Goal: Task Accomplishment & Management: Manage account settings

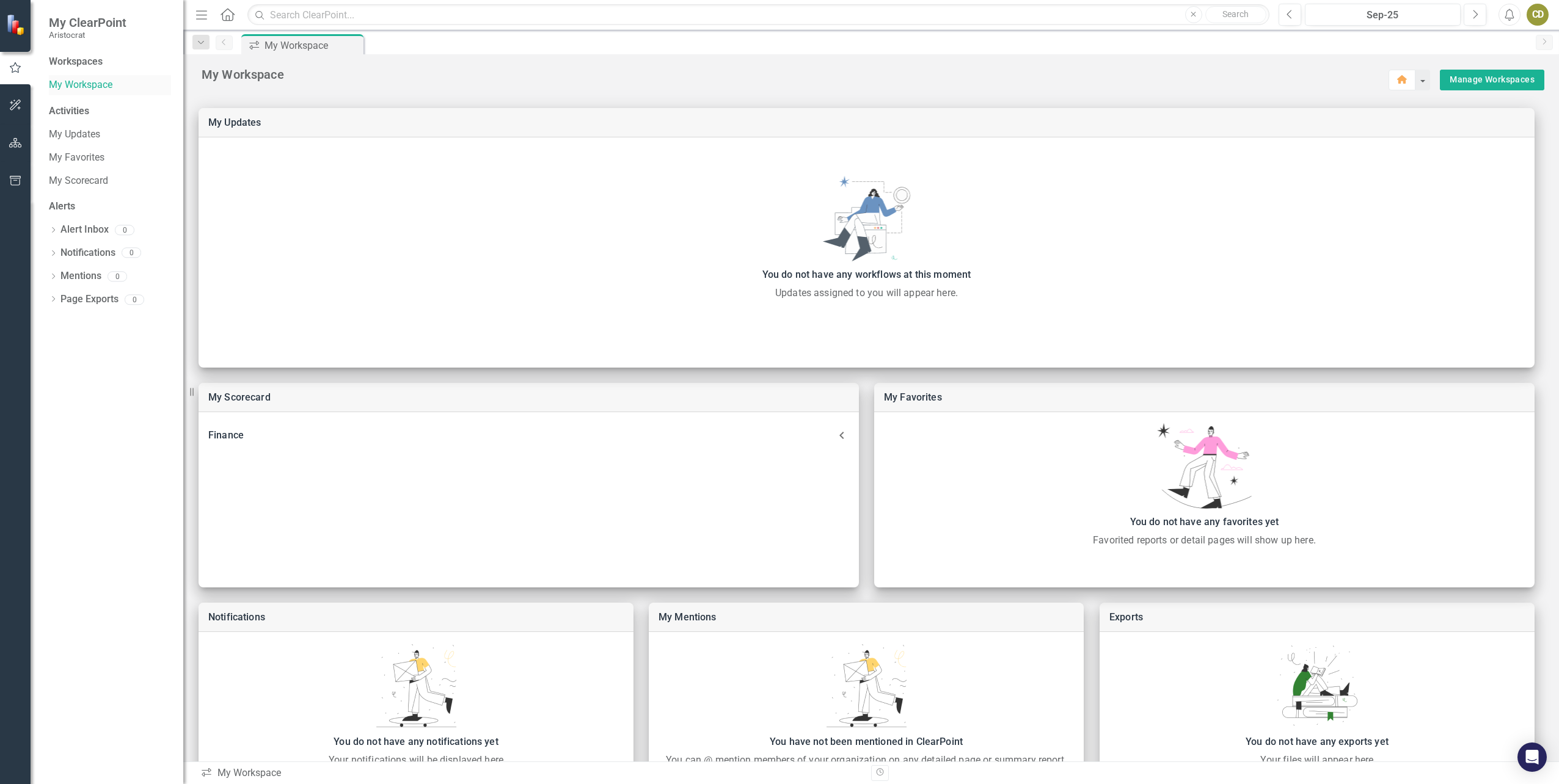
click at [82, 85] on link "My Workspace" at bounding box center [110, 85] width 122 height 14
click at [255, 401] on link "My Scorecard" at bounding box center [249, 397] width 62 height 12
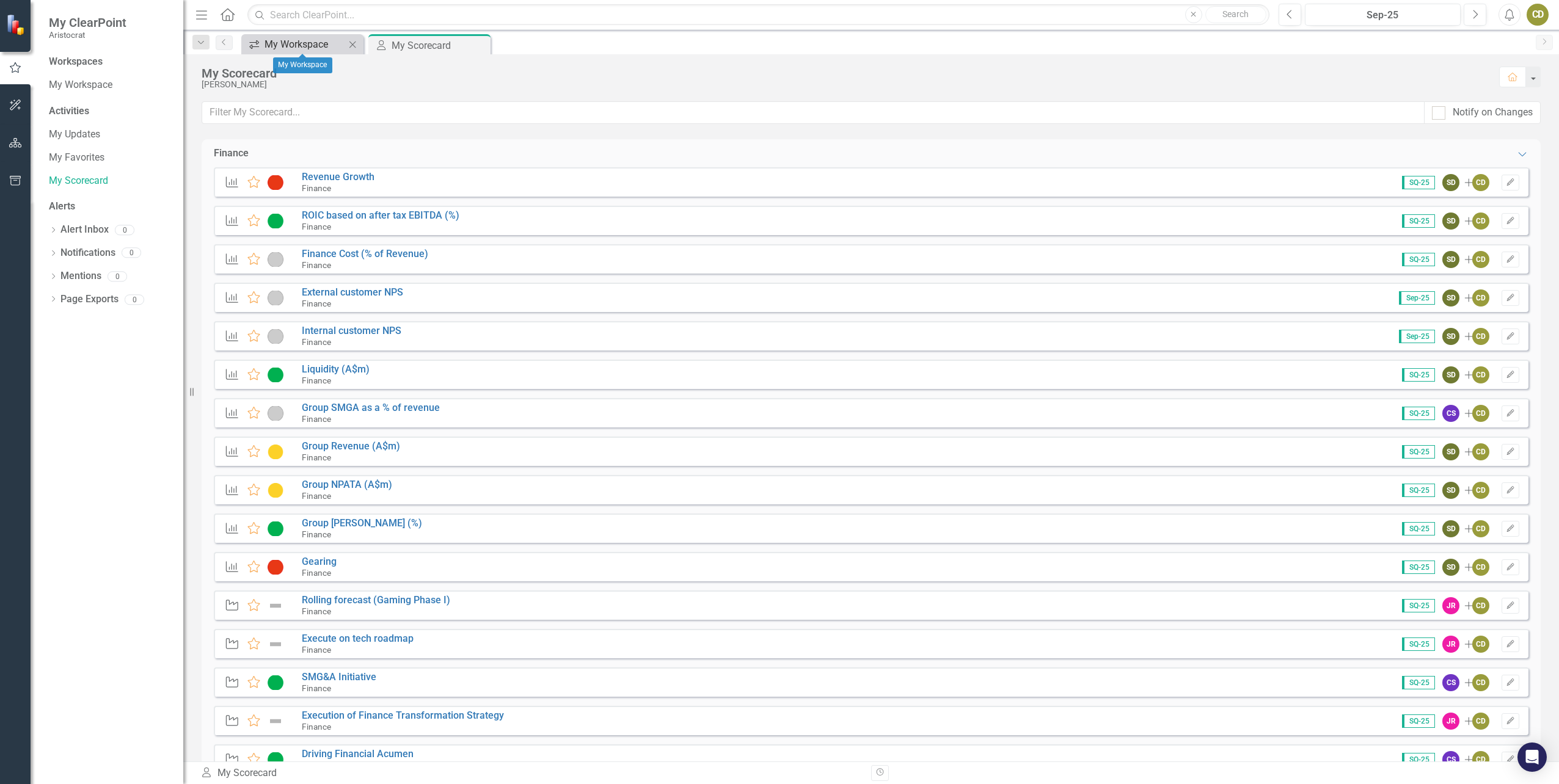
click at [319, 46] on div "My Workspace" at bounding box center [305, 44] width 81 height 15
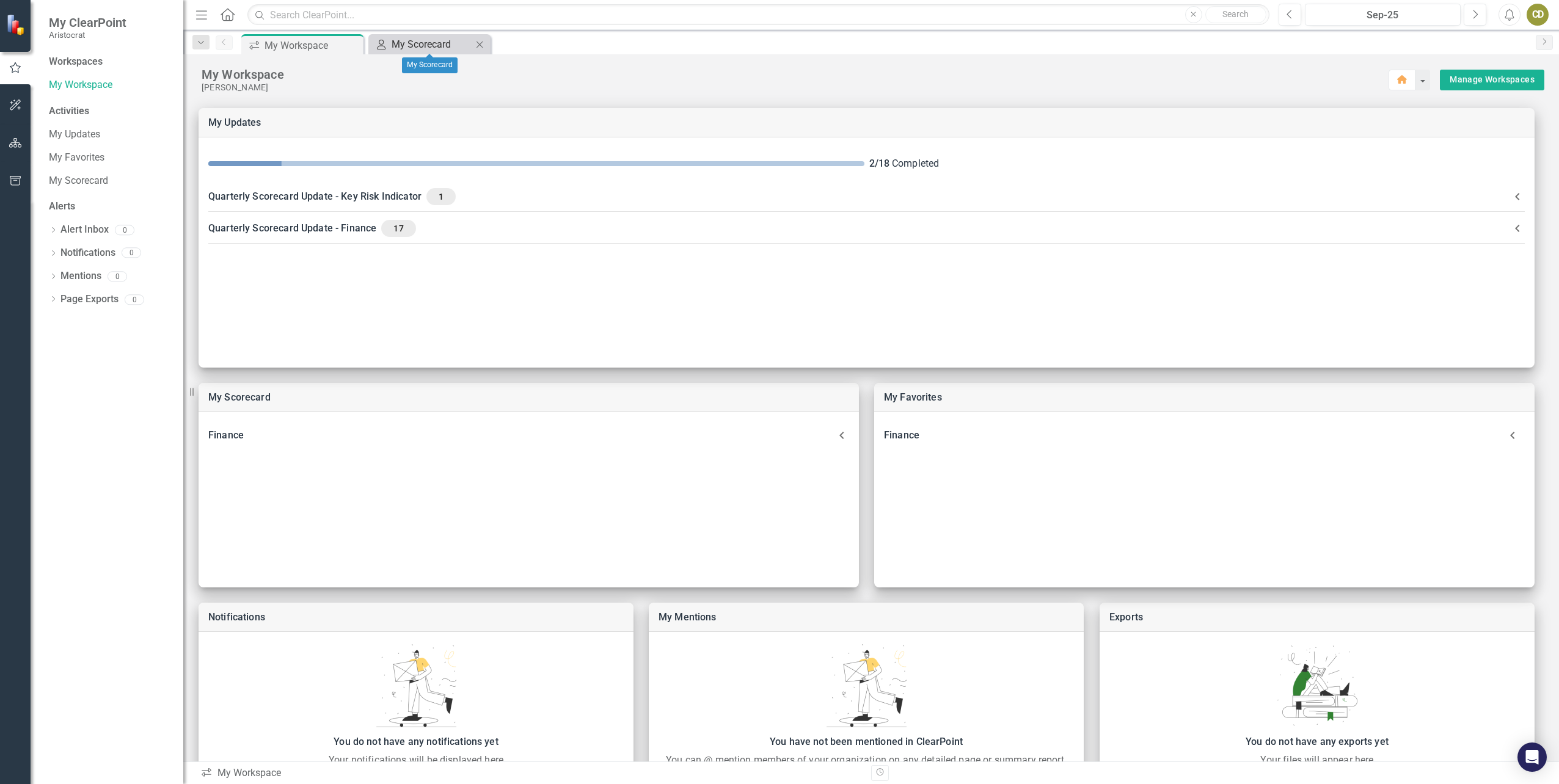
click at [429, 43] on div "My Scorecard" at bounding box center [432, 44] width 81 height 15
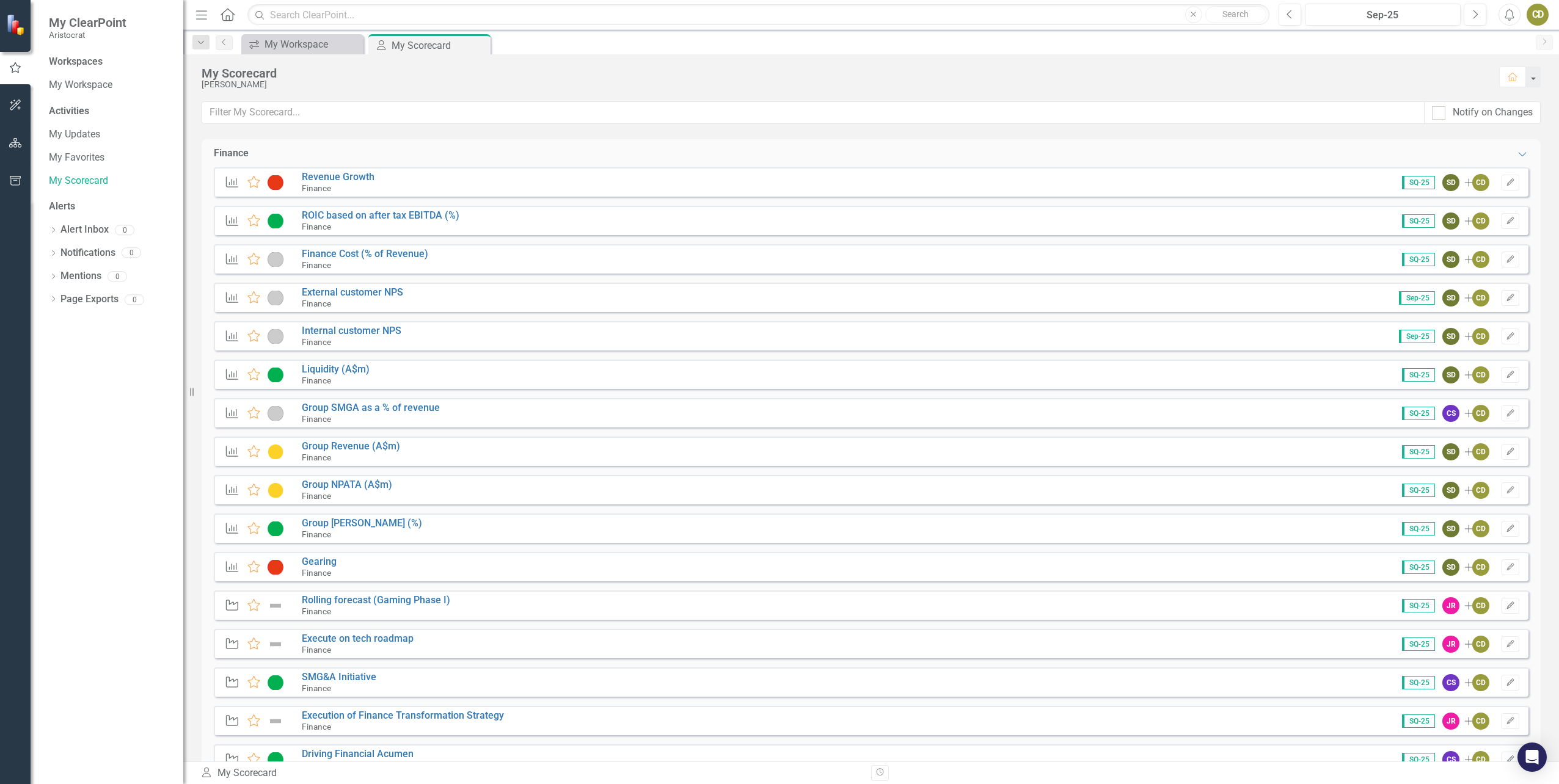
click at [1408, 606] on span "SQ-25" at bounding box center [1418, 606] width 33 height 13
click at [1506, 604] on icon "Edit" at bounding box center [1510, 605] width 9 height 7
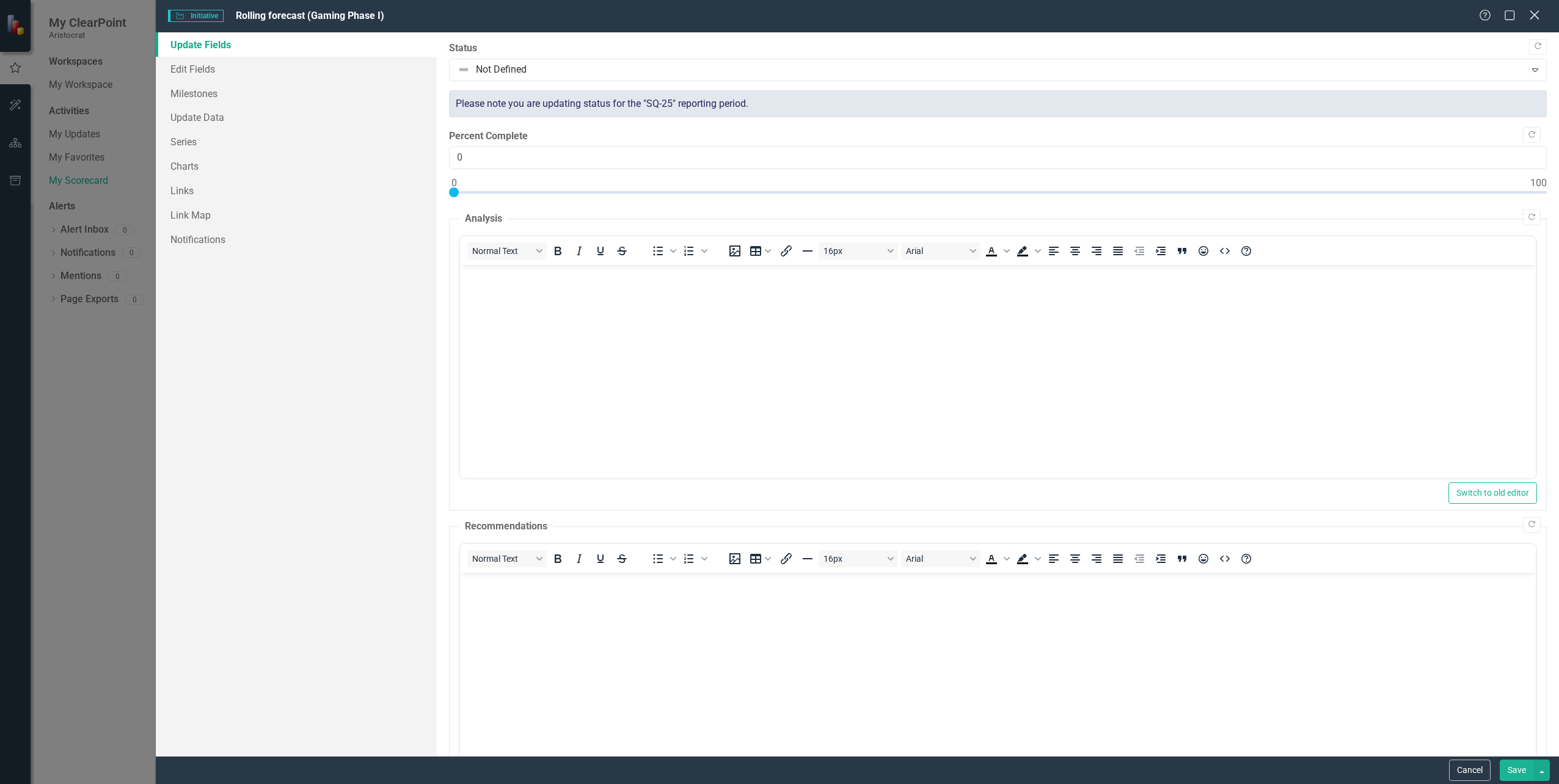
click at [1533, 16] on icon "Close" at bounding box center [1534, 15] width 15 height 12
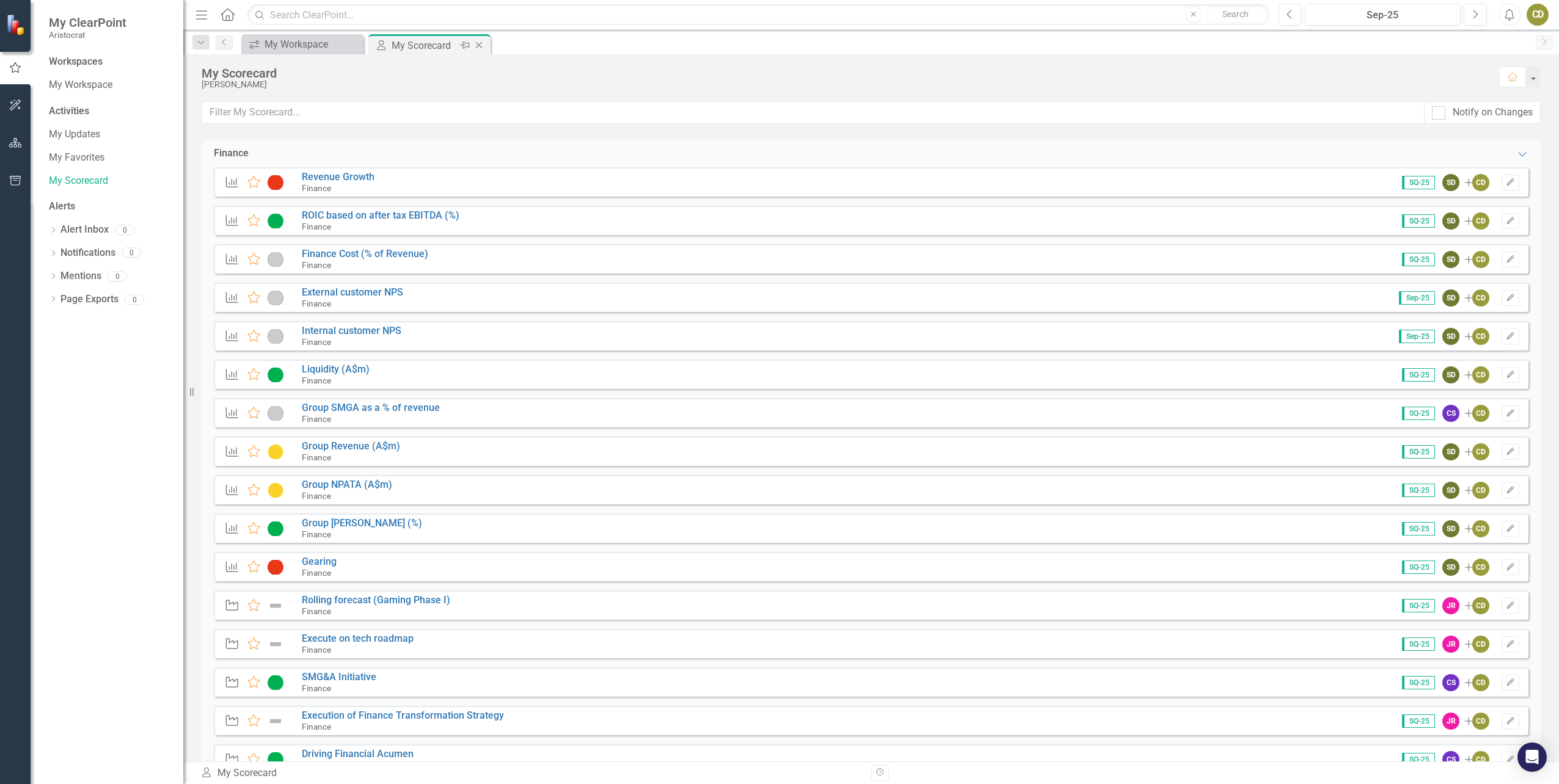
click at [476, 47] on icon at bounding box center [479, 46] width 6 height 6
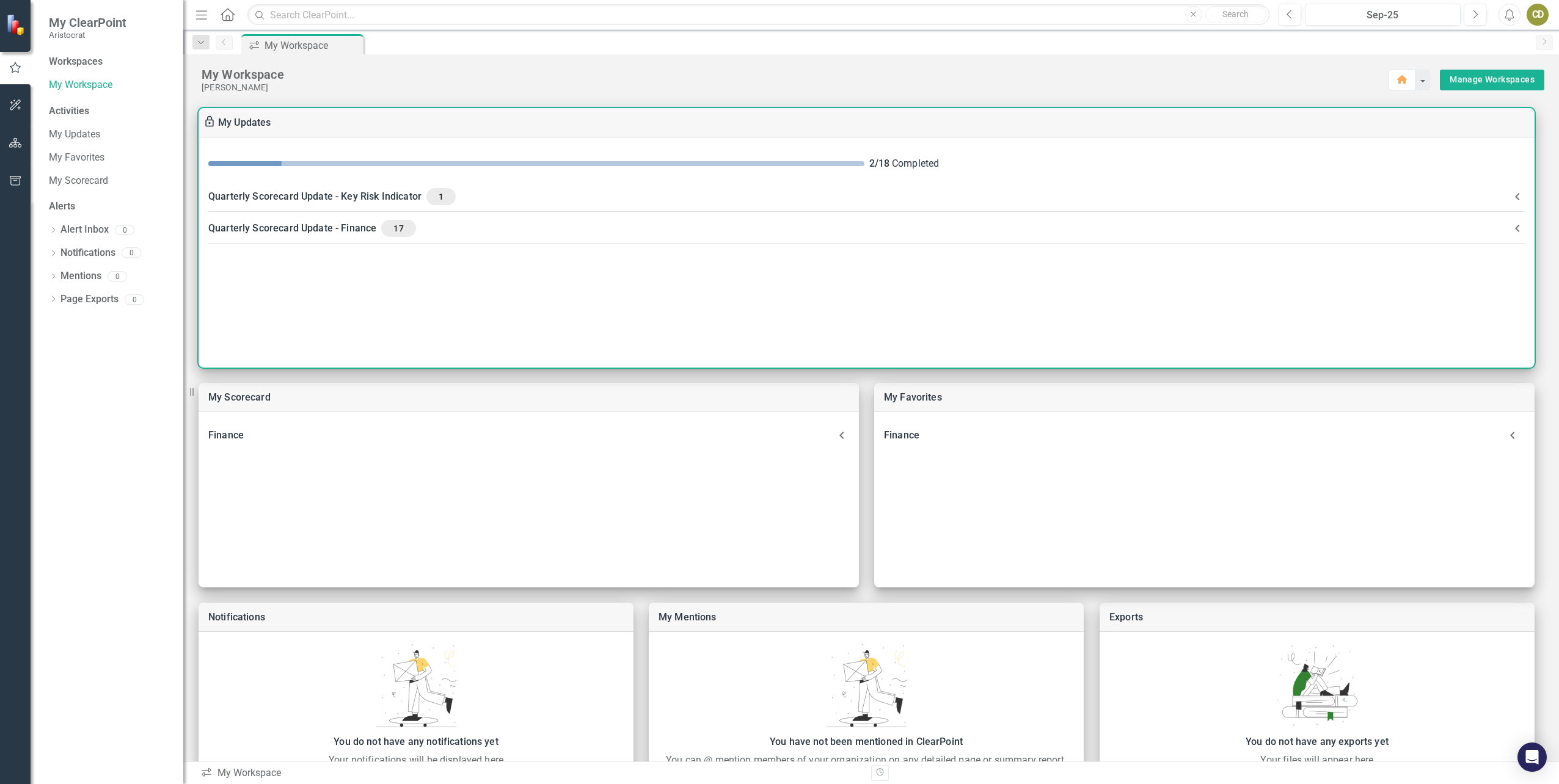
click at [338, 226] on div "Quarterly Scorecard Update - Finance 17" at bounding box center [859, 228] width 1302 height 17
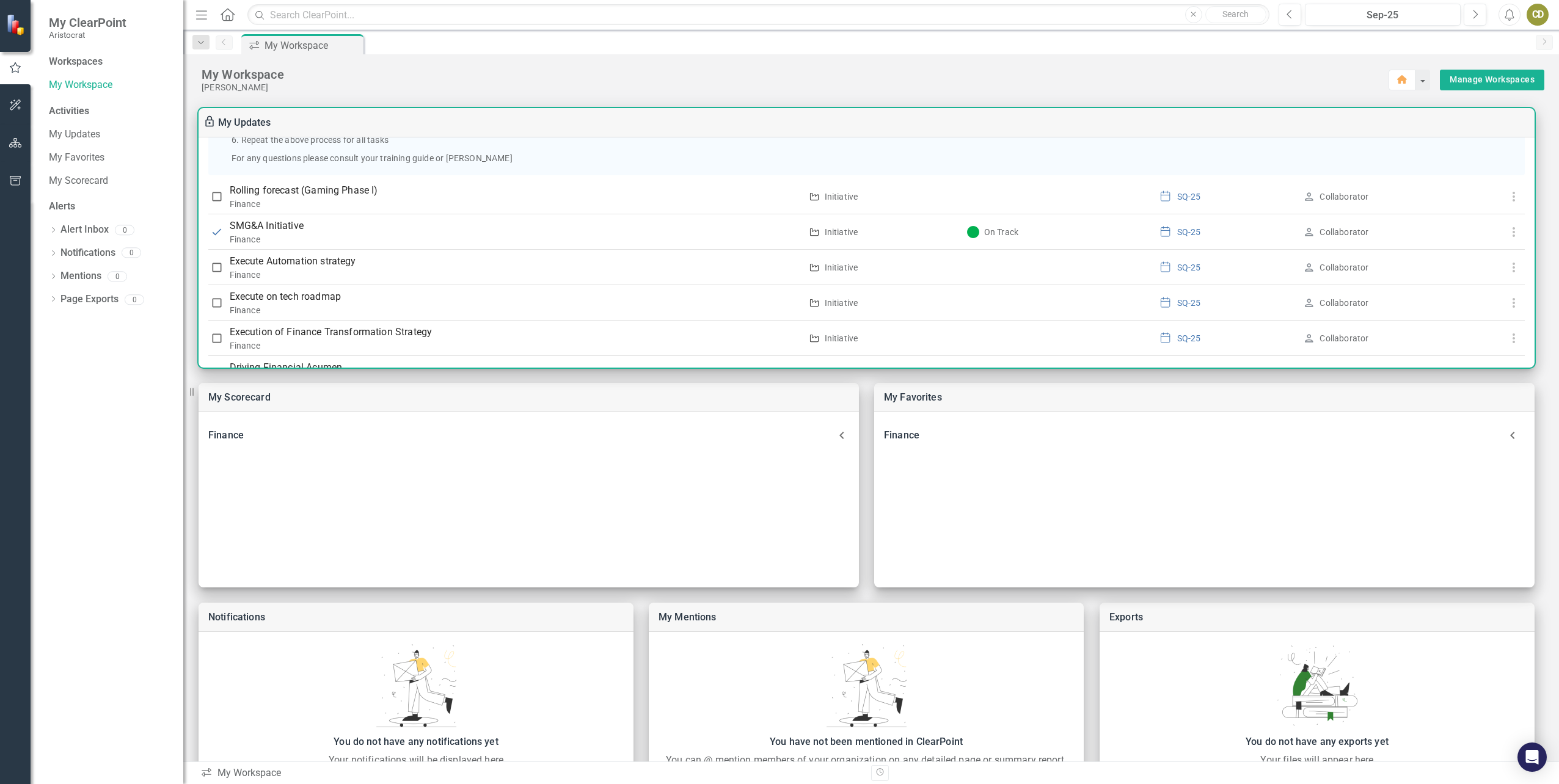
scroll to position [256, 0]
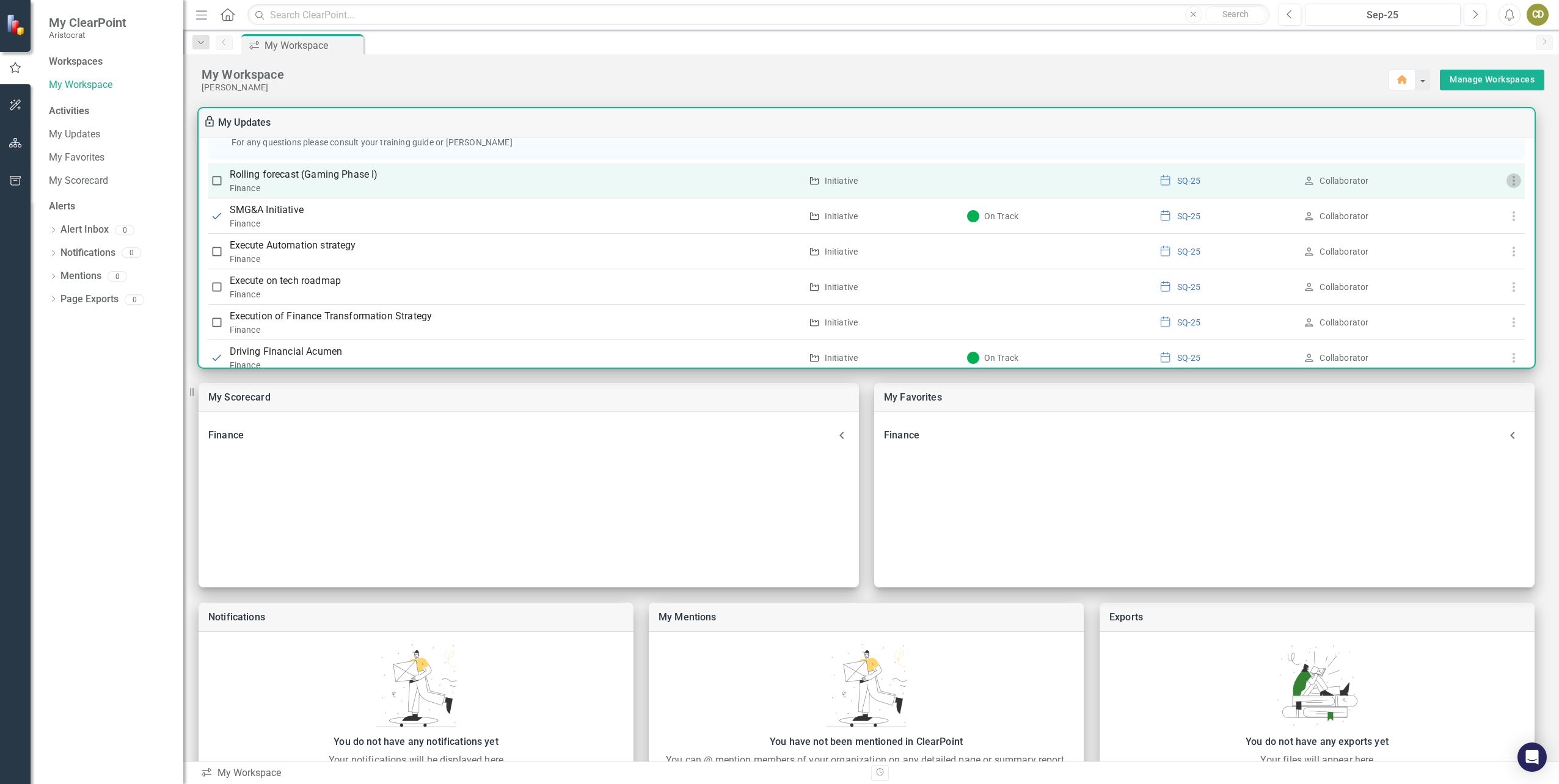
click at [1512, 181] on use "button" at bounding box center [1513, 180] width 3 height 10
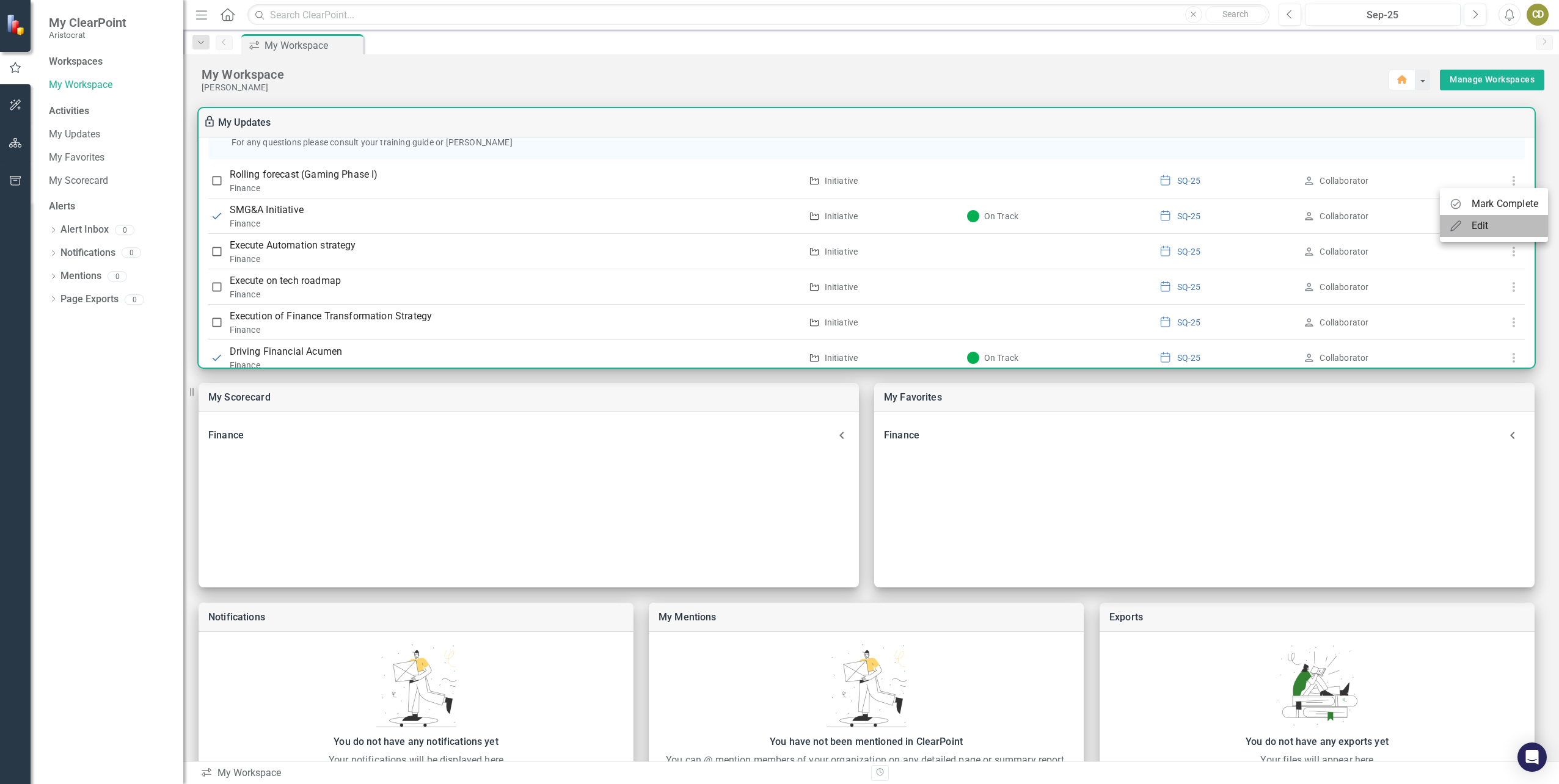
click at [1482, 225] on div "Edit" at bounding box center [1480, 226] width 17 height 15
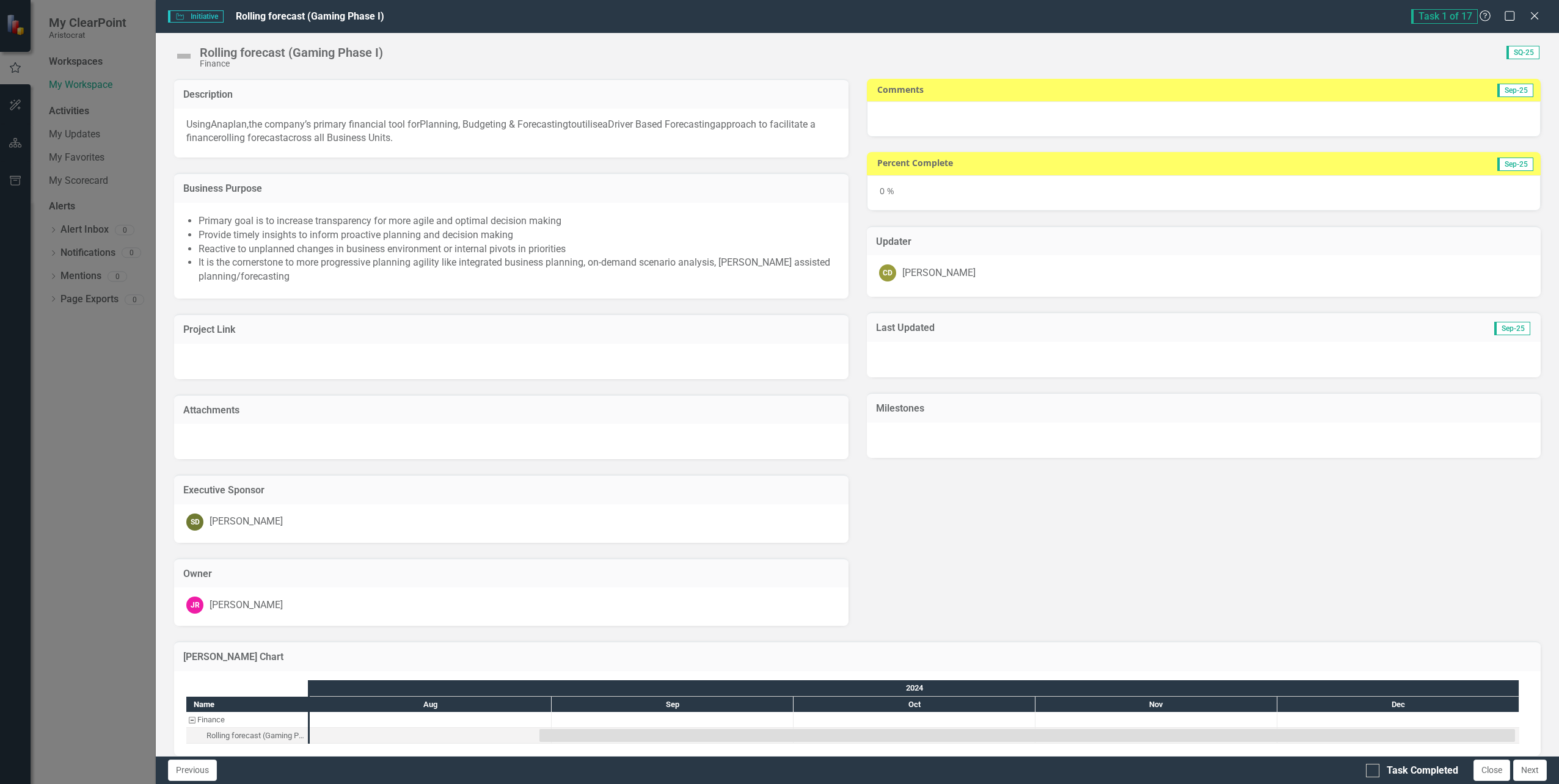
click at [905, 79] on div "Comments Sep-25" at bounding box center [1203, 90] width 674 height 22
click at [1535, 22] on div "Close" at bounding box center [1534, 17] width 15 height 17
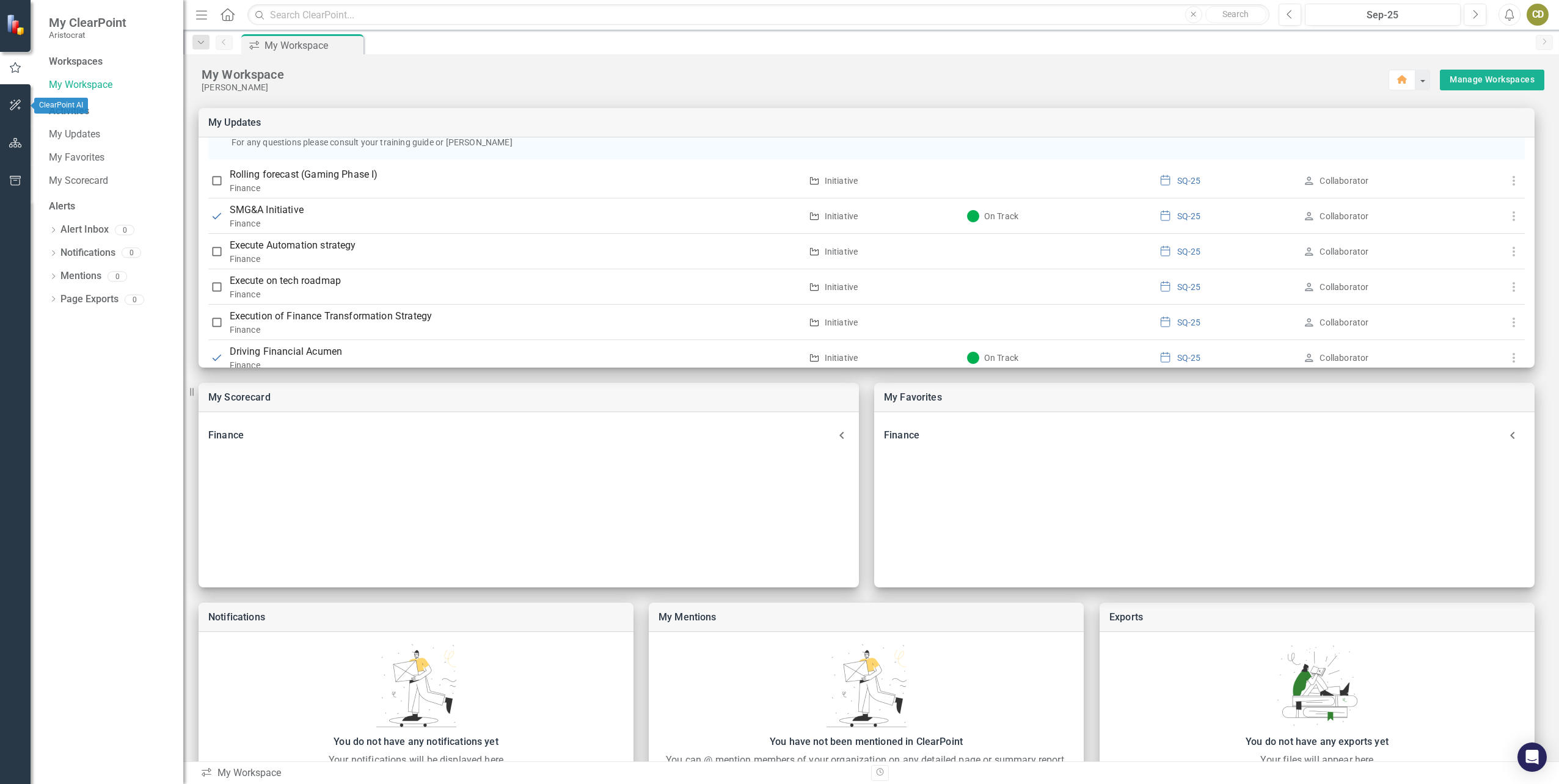
click at [12, 107] on icon "button" at bounding box center [15, 105] width 11 height 11
click at [12, 139] on icon "button" at bounding box center [15, 142] width 13 height 10
click at [57, 123] on div "Dropdown Scorecards 14" at bounding box center [116, 130] width 134 height 23
click at [51, 128] on icon "Dropdown" at bounding box center [53, 129] width 8 height 6
click at [56, 150] on icon "Dropdown" at bounding box center [60, 149] width 9 height 7
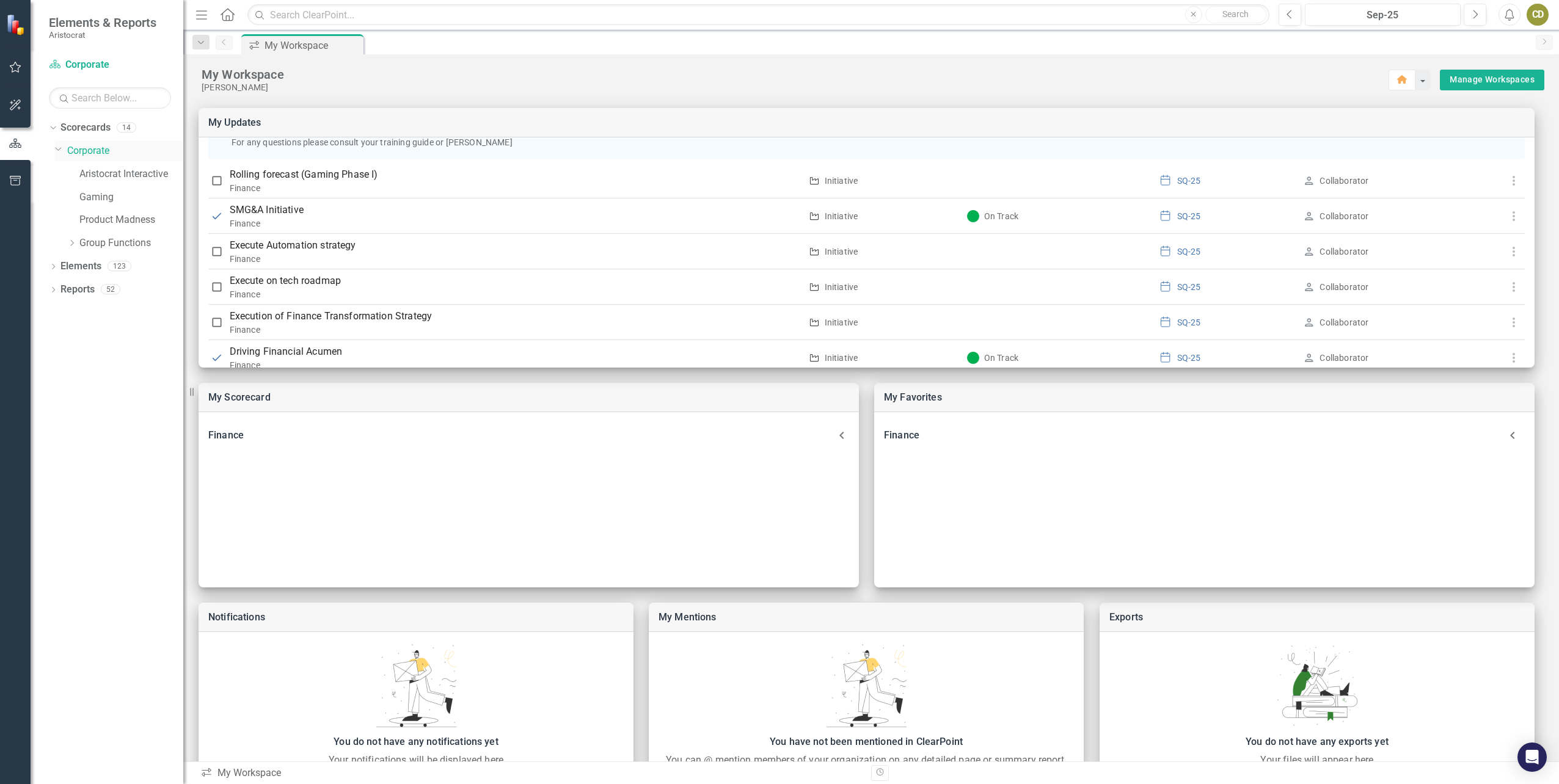
click at [56, 149] on icon "Dropdown" at bounding box center [58, 149] width 7 height 9
click at [64, 151] on icon "Dropdown" at bounding box center [60, 149] width 9 height 7
click at [73, 240] on icon "Dropdown" at bounding box center [72, 243] width 9 height 7
click at [117, 333] on link "Finance" at bounding box center [137, 336] width 92 height 14
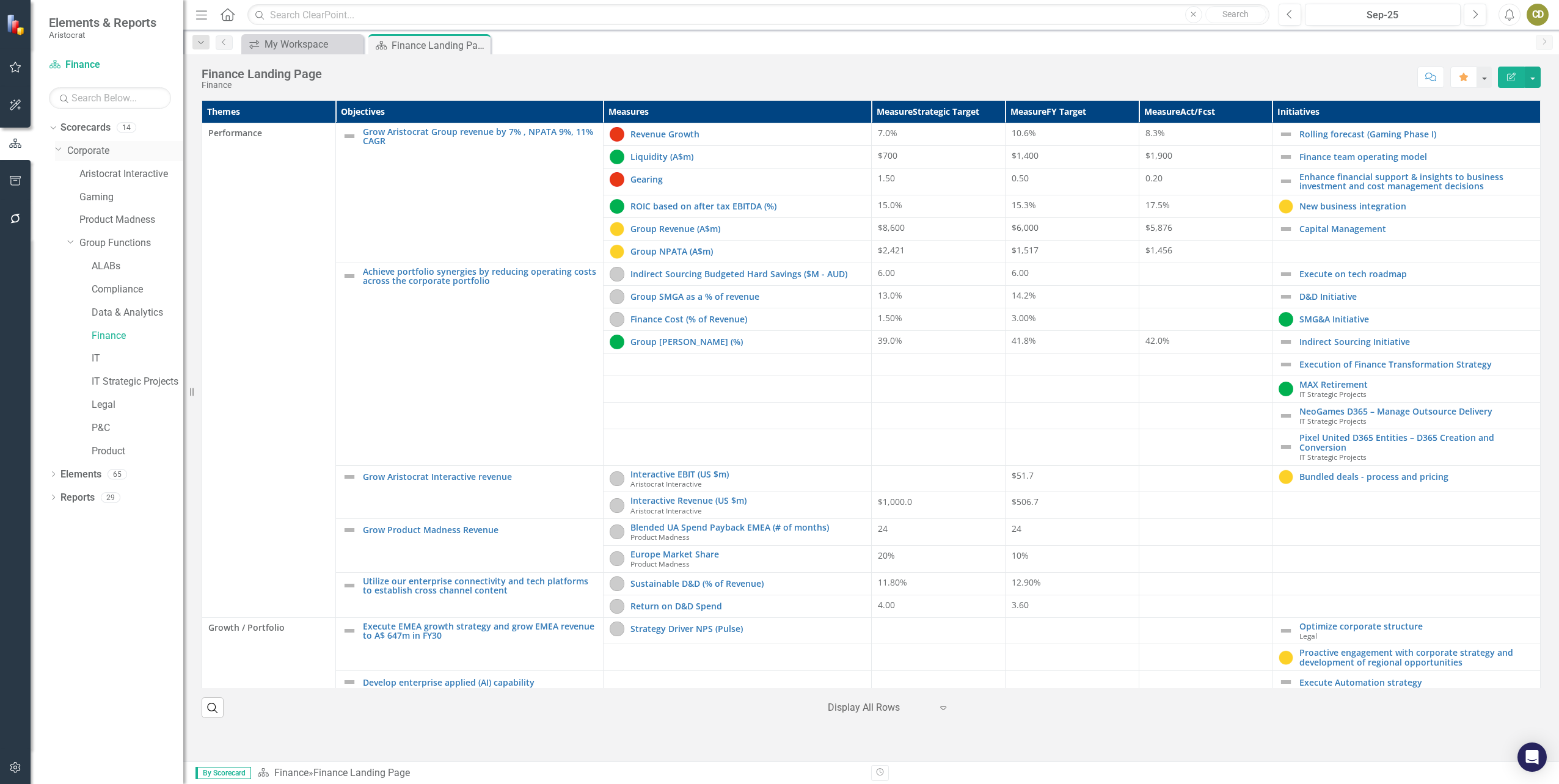
click at [56, 147] on icon "Dropdown" at bounding box center [58, 149] width 7 height 9
click at [1237, 89] on div "Finance Landing Page Finance Score: N/A Sep-25 Completed Comment Favorite Edit …" at bounding box center [871, 72] width 1375 height 37
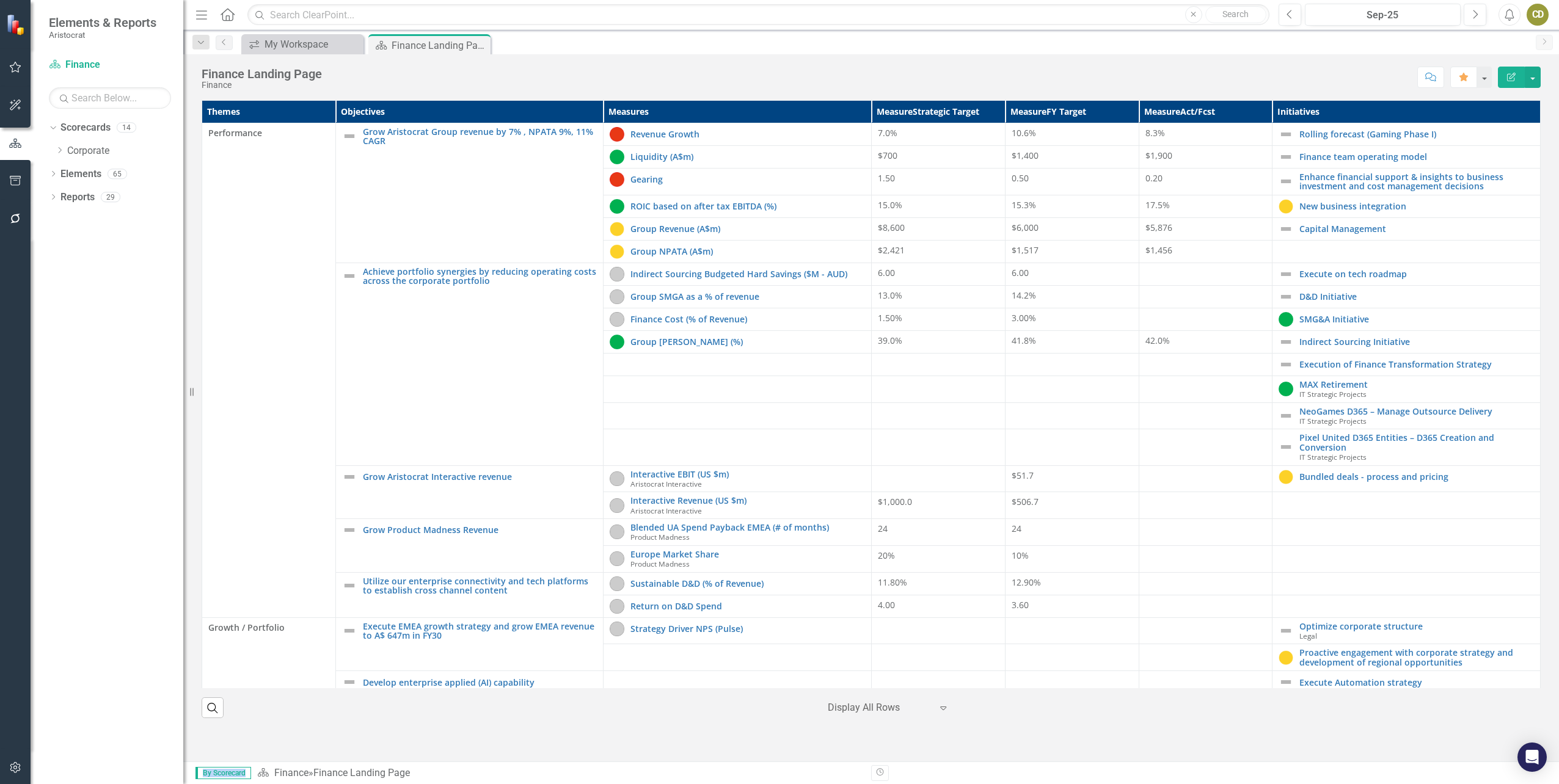
click at [1237, 89] on div "Finance Landing Page Finance Score: N/A Sep-25 Completed Comment Favorite Edit …" at bounding box center [871, 72] width 1375 height 37
drag, startPoint x: 1237, startPoint y: 89, endPoint x: 1376, endPoint y: 110, distance: 140.6
click at [1376, 110] on div "Finance Landing Page Finance Score: N/A Sep-25 Completed Comment Favorite Edit …" at bounding box center [871, 408] width 1375 height 707
drag, startPoint x: 1376, startPoint y: 110, endPoint x: 1363, endPoint y: 133, distance: 26.4
click at [1363, 133] on link "Rolling forecast (Gaming Phase I)" at bounding box center [1416, 134] width 234 height 9
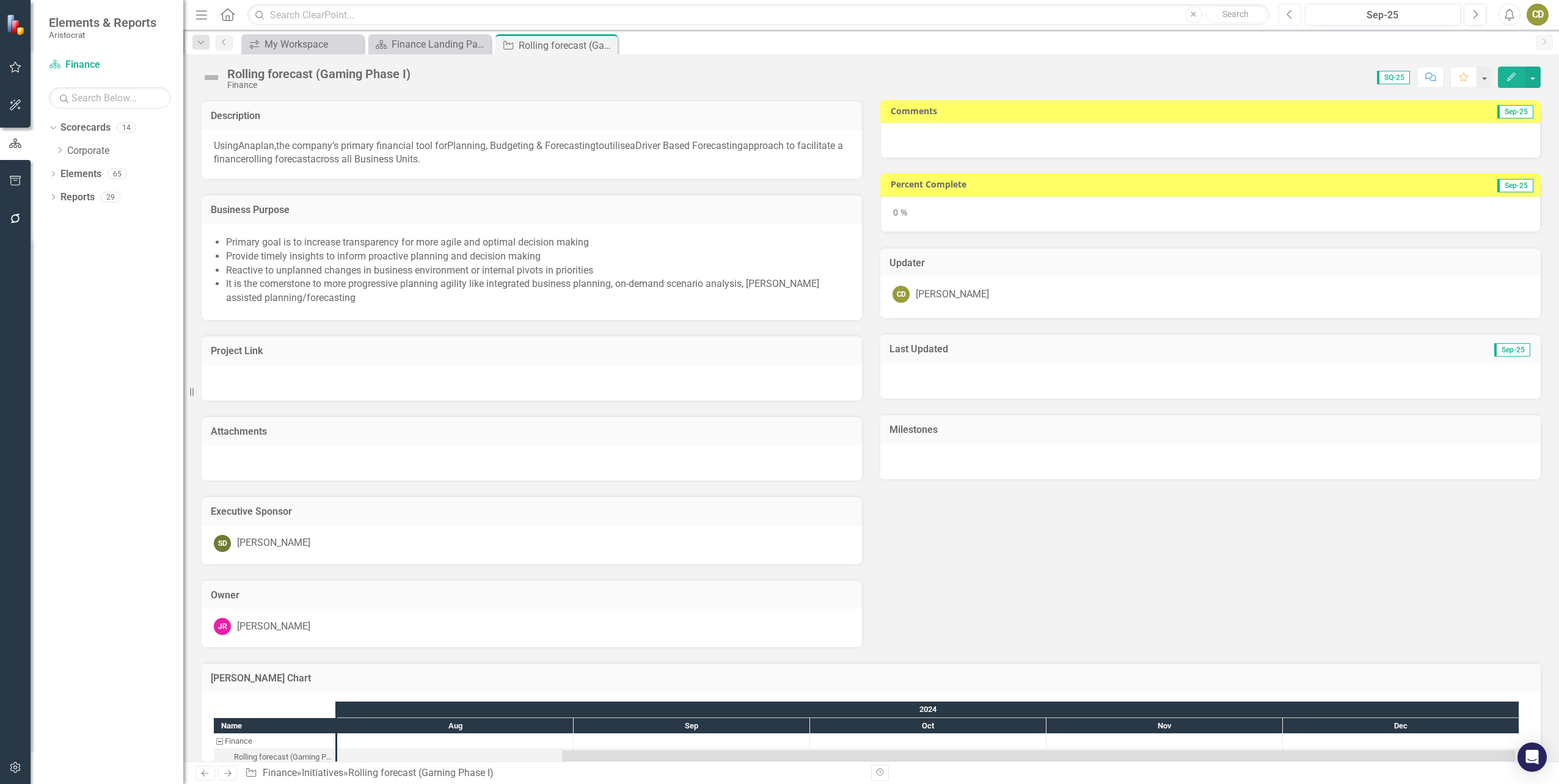
click at [1288, 13] on icon "button" at bounding box center [1289, 13] width 5 height 8
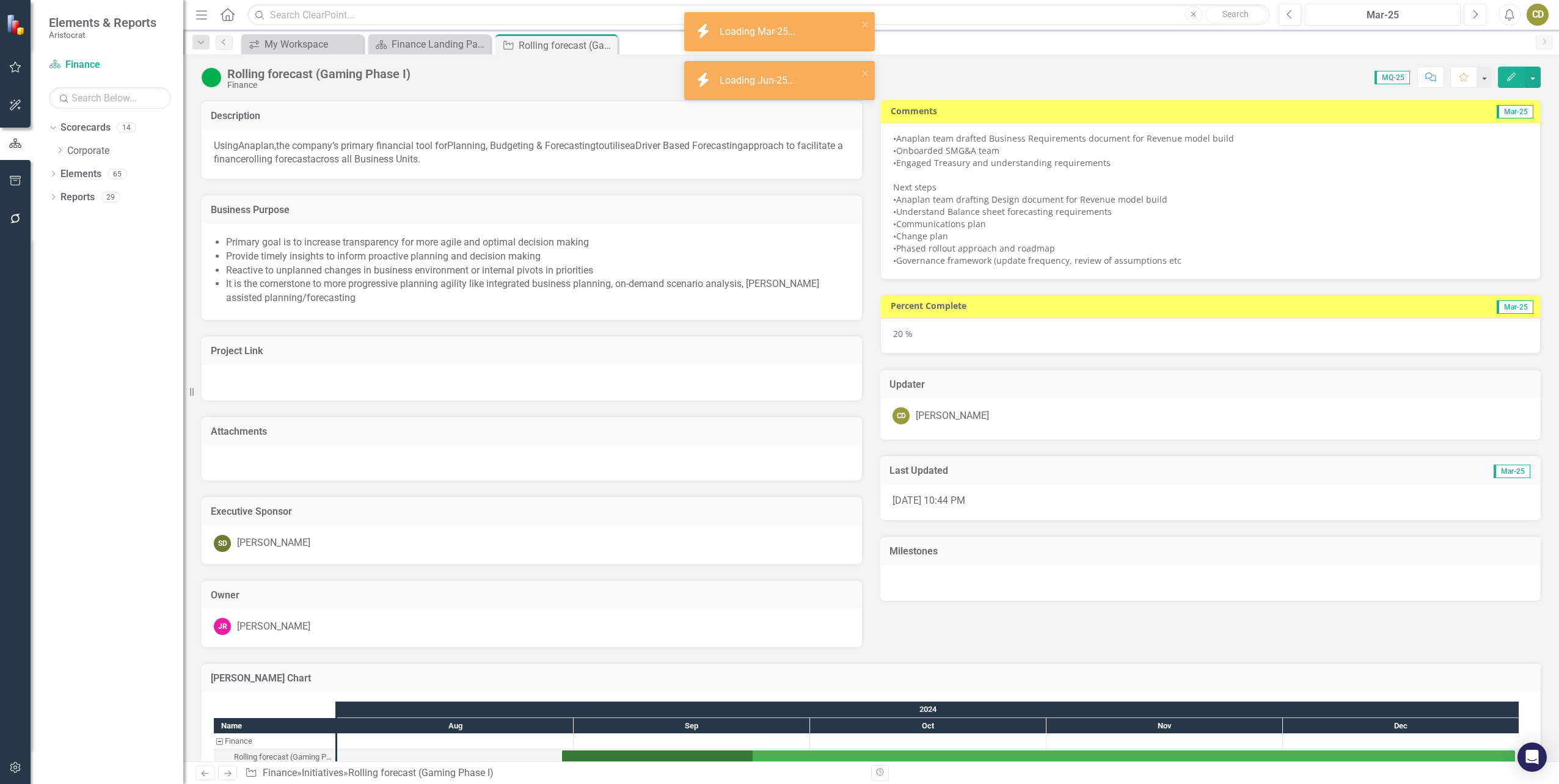
click at [1477, 12] on icon "Next" at bounding box center [1475, 14] width 6 height 11
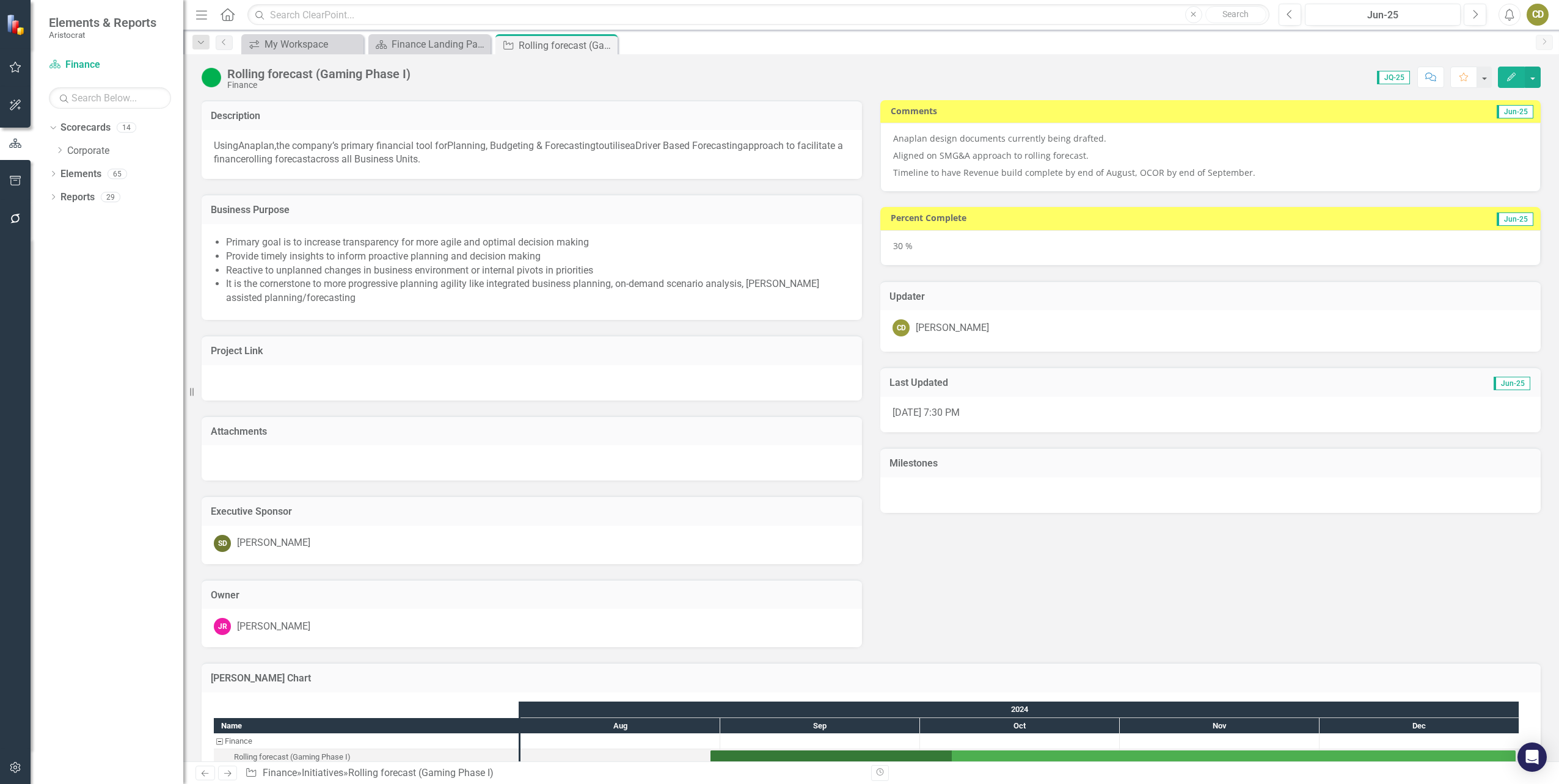
click at [848, 48] on div "icon.workspace My Workspace Close Scorecard Finance Landing Page Close Initiati…" at bounding box center [884, 44] width 1291 height 19
click at [101, 579] on div "Dropdown Scorecards 14 Dropdown Corporate Aristocrat Interactive Gaming Product…" at bounding box center [107, 451] width 153 height 666
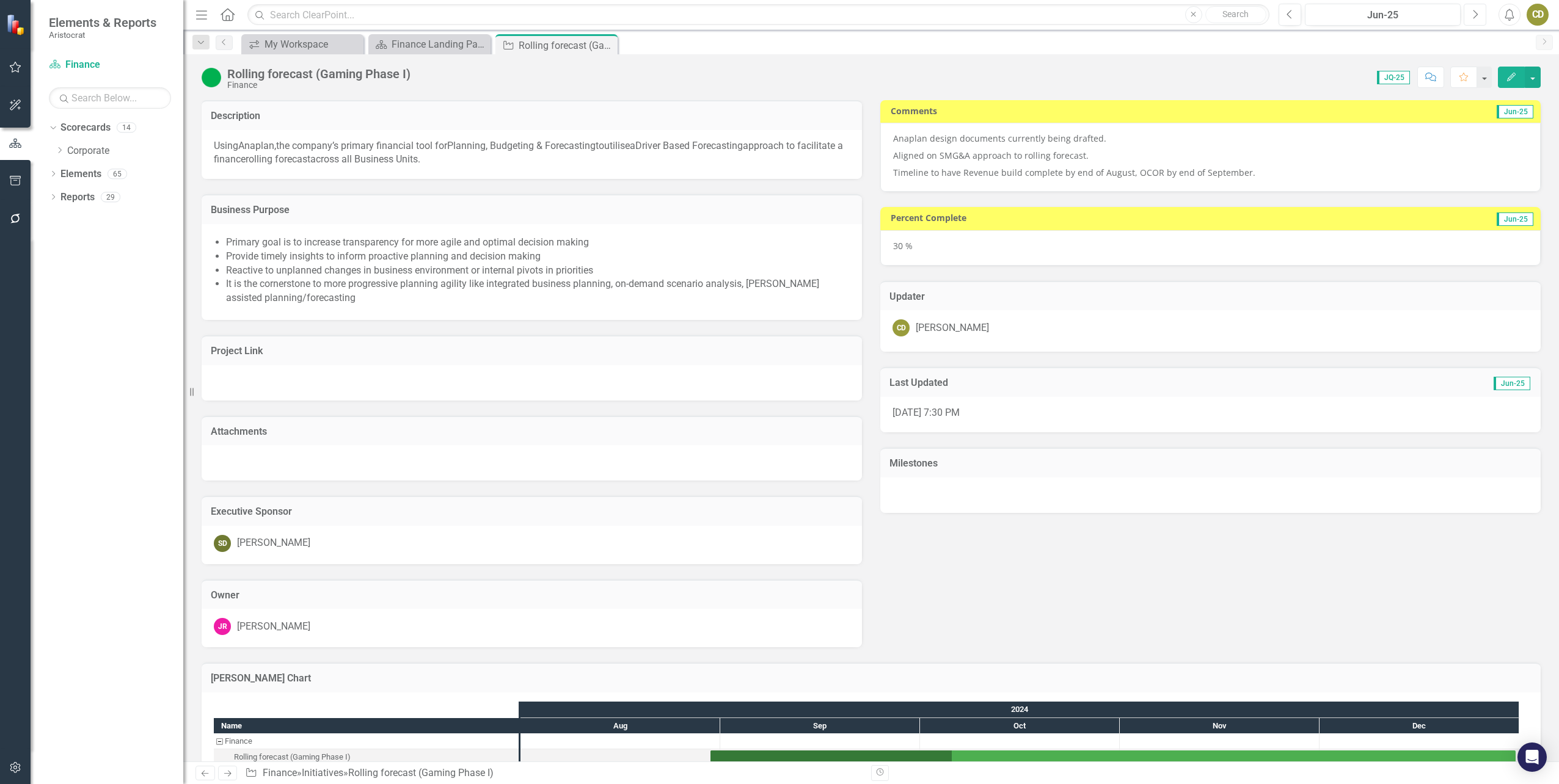
click at [1477, 14] on icon "button" at bounding box center [1476, 13] width 5 height 8
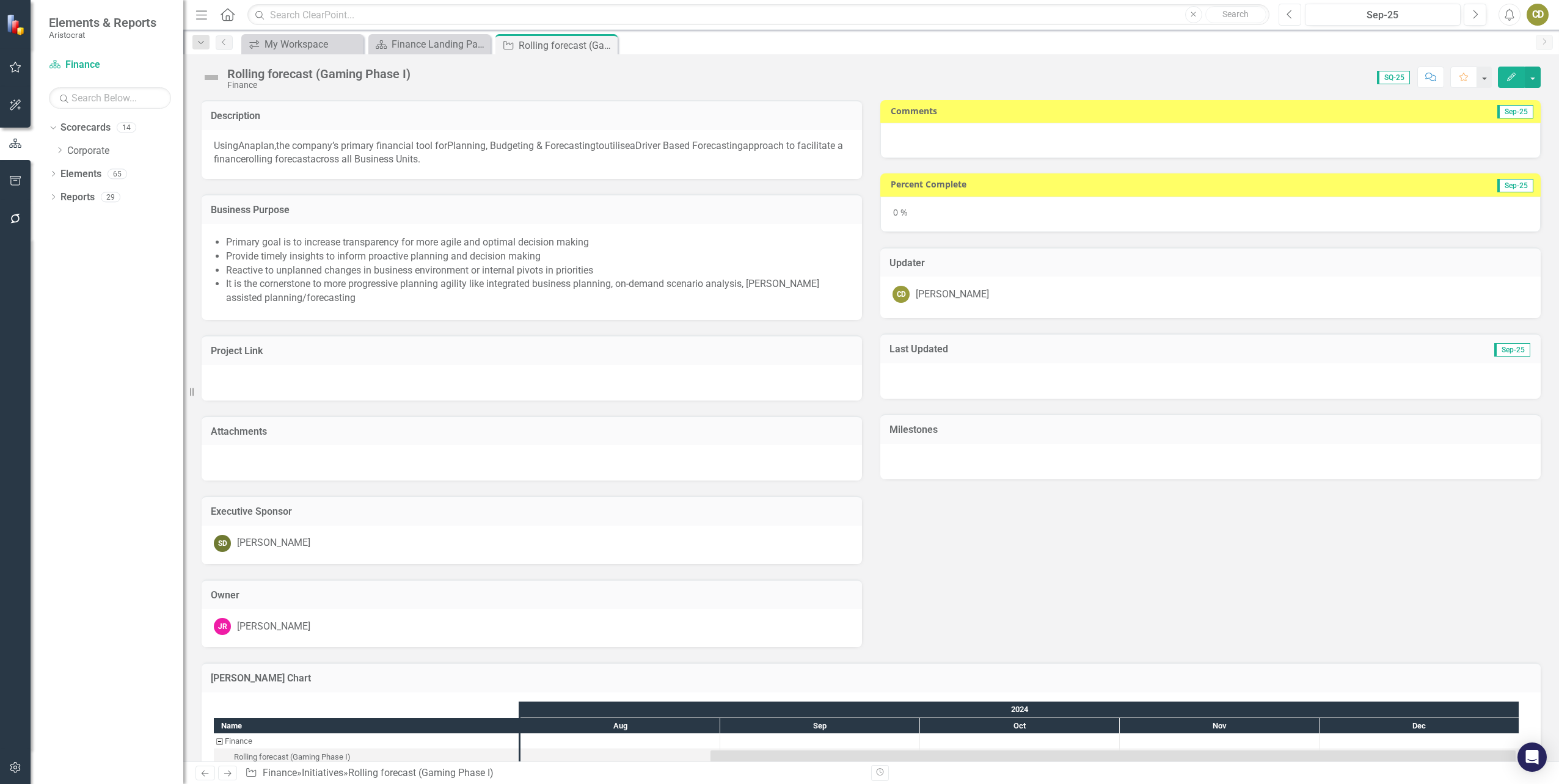
click at [1292, 19] on icon "Previous" at bounding box center [1289, 14] width 6 height 11
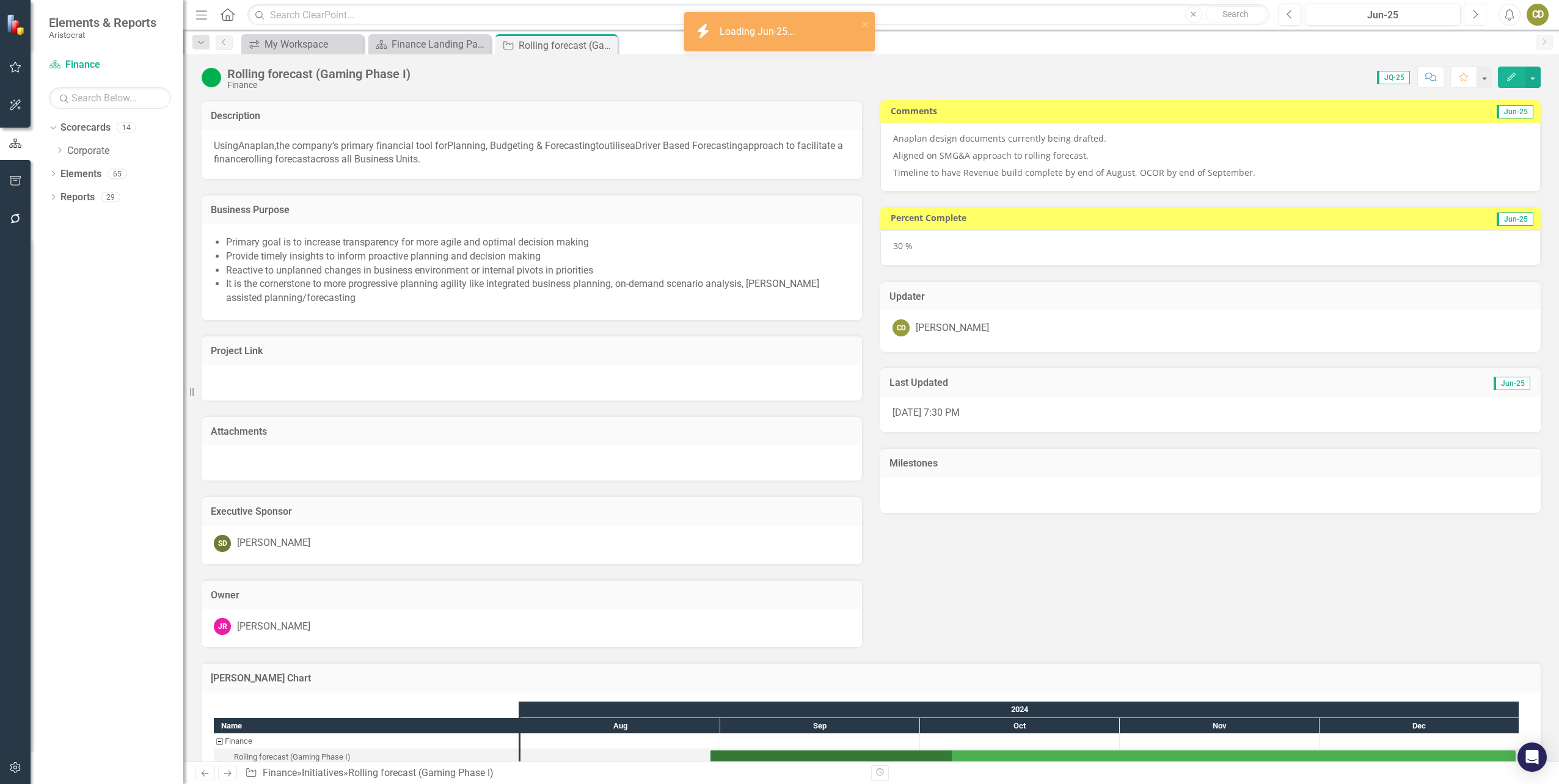
click at [1470, 15] on button "Next" at bounding box center [1474, 15] width 22 height 22
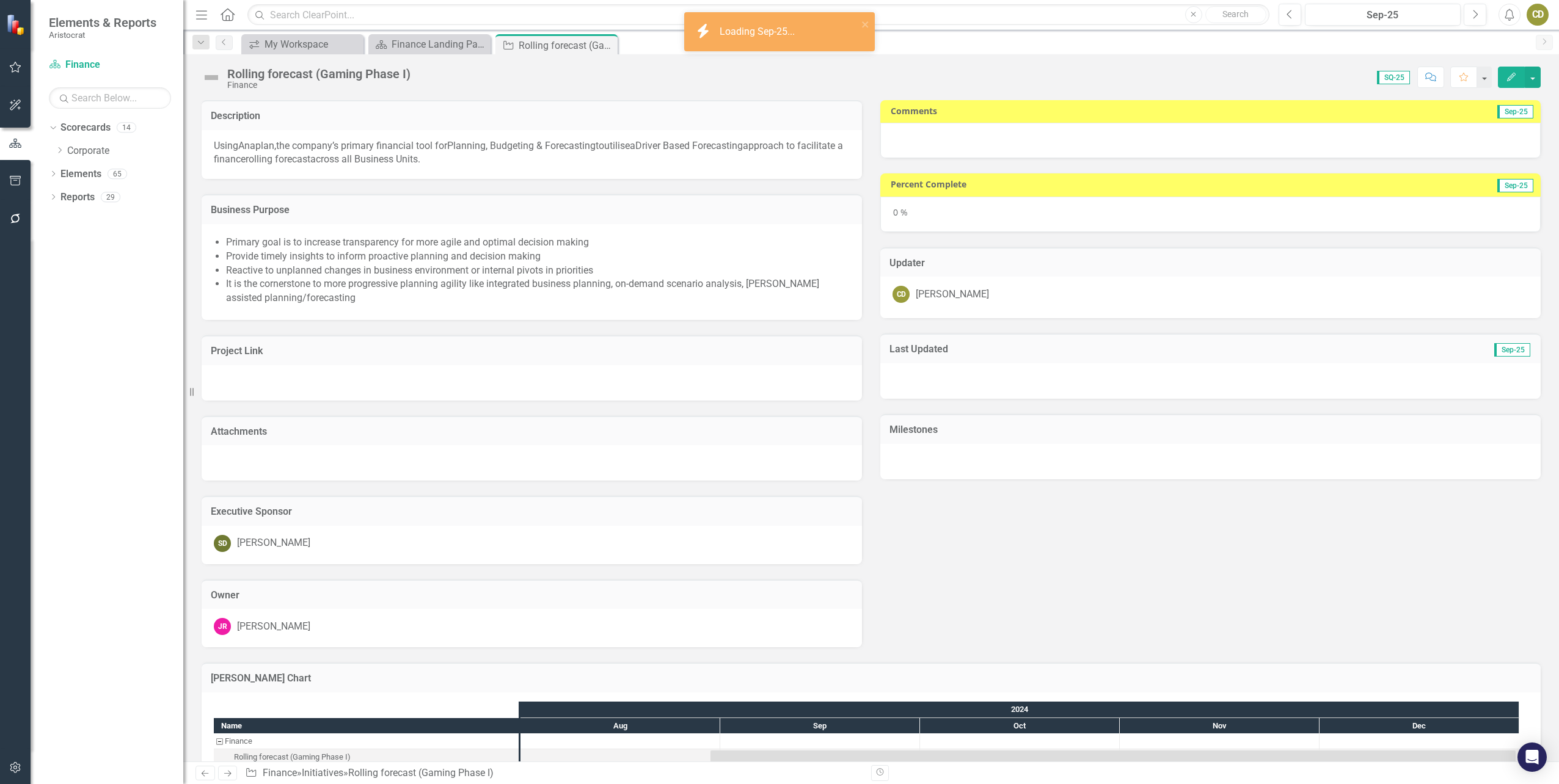
click at [1013, 216] on div "0 %" at bounding box center [1210, 214] width 660 height 35
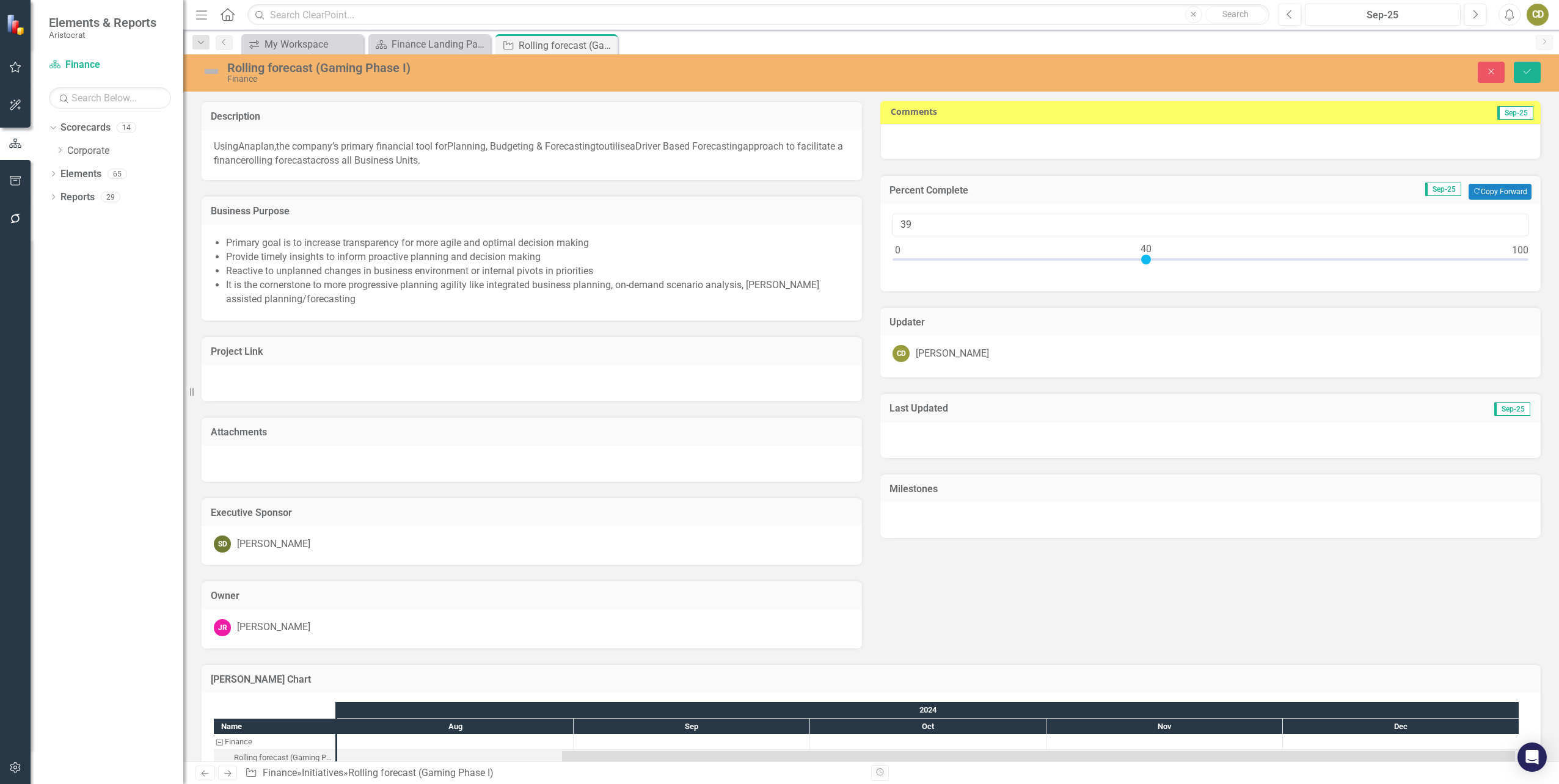
type input "40"
drag, startPoint x: 895, startPoint y: 260, endPoint x: 1145, endPoint y: 255, distance: 250.0
click at [1145, 255] on div at bounding box center [1210, 262] width 636 height 15
click at [1058, 133] on div at bounding box center [1210, 141] width 660 height 35
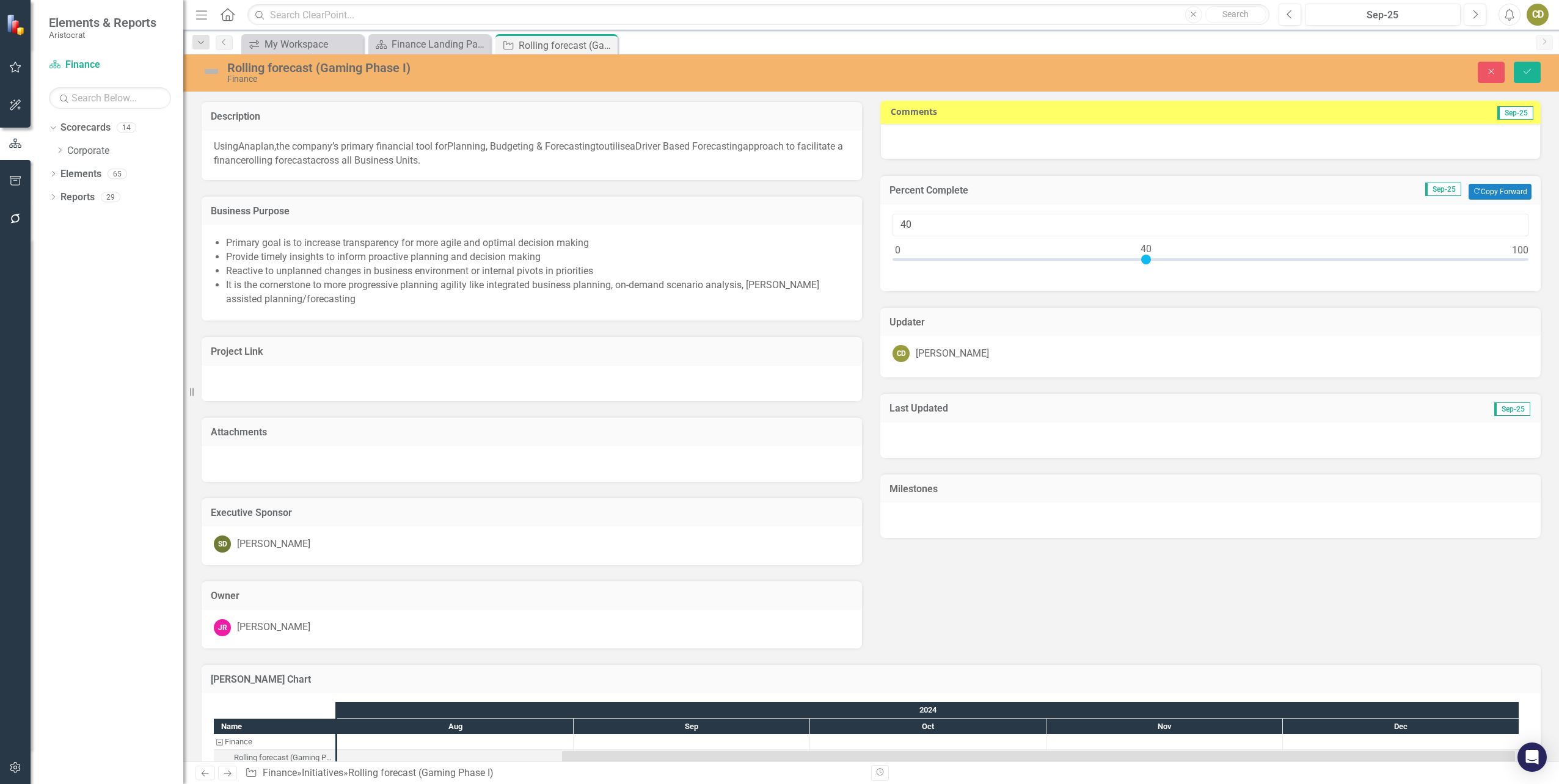
click at [1058, 133] on div at bounding box center [1210, 141] width 660 height 35
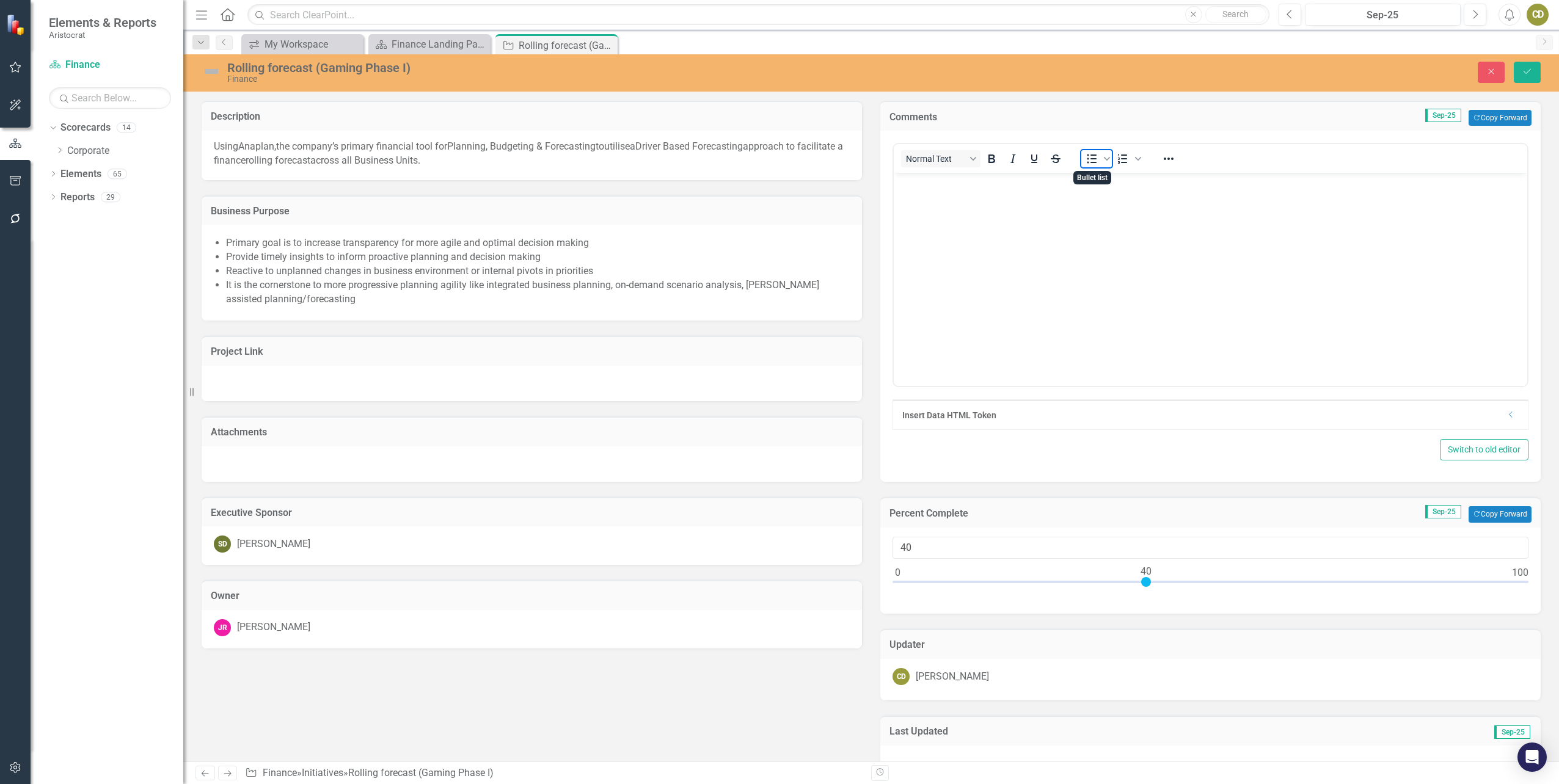
click at [1089, 160] on icon "Bullet list" at bounding box center [1091, 158] width 15 height 15
click at [211, 76] on img at bounding box center [211, 71] width 19 height 19
click at [213, 71] on img at bounding box center [211, 71] width 19 height 19
click at [211, 67] on img at bounding box center [211, 71] width 19 height 19
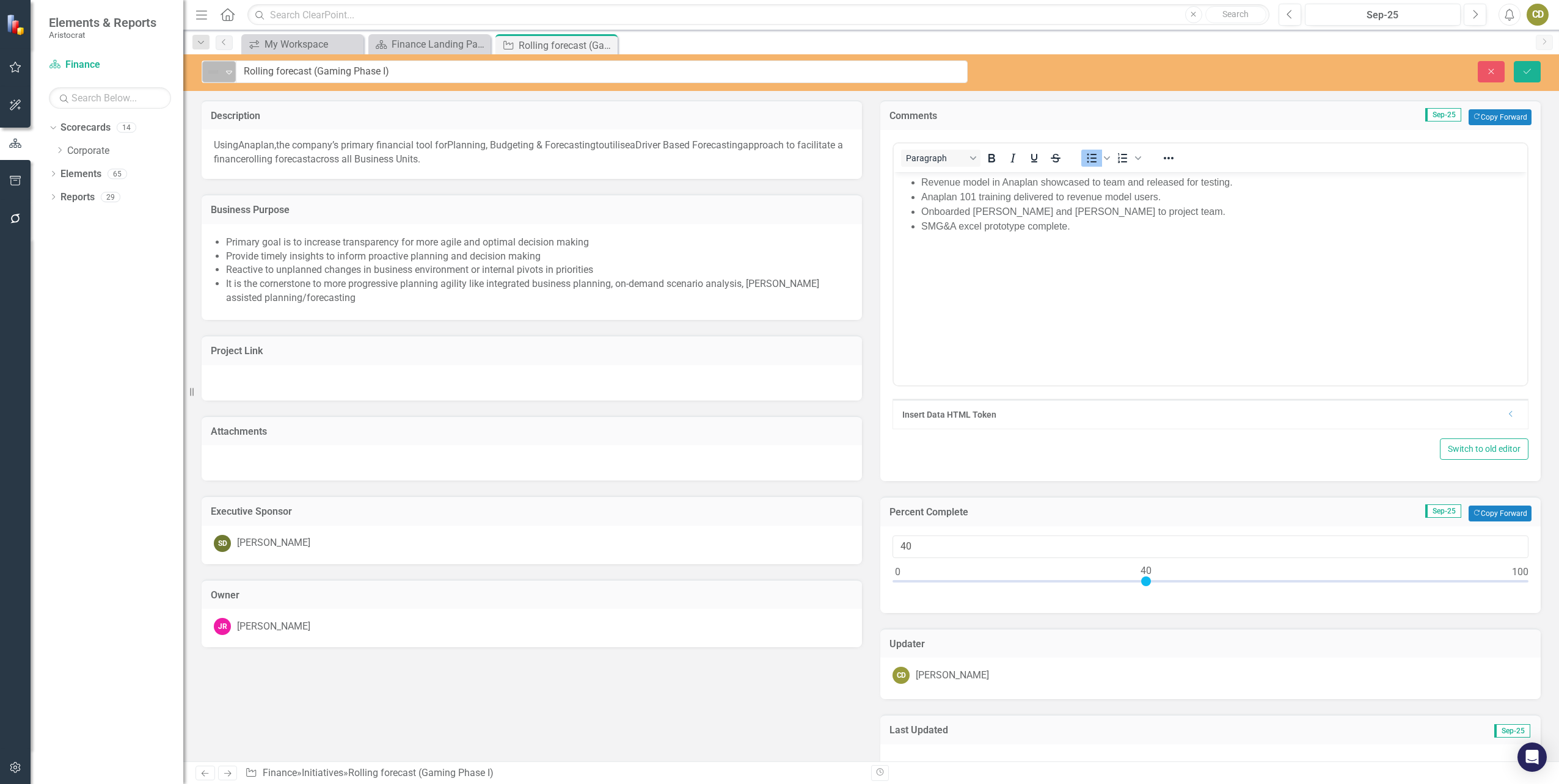
click at [227, 73] on icon "Expand" at bounding box center [228, 72] width 12 height 10
click at [228, 110] on img at bounding box center [221, 114] width 15 height 15
click at [1525, 66] on button "Save" at bounding box center [1527, 71] width 27 height 21
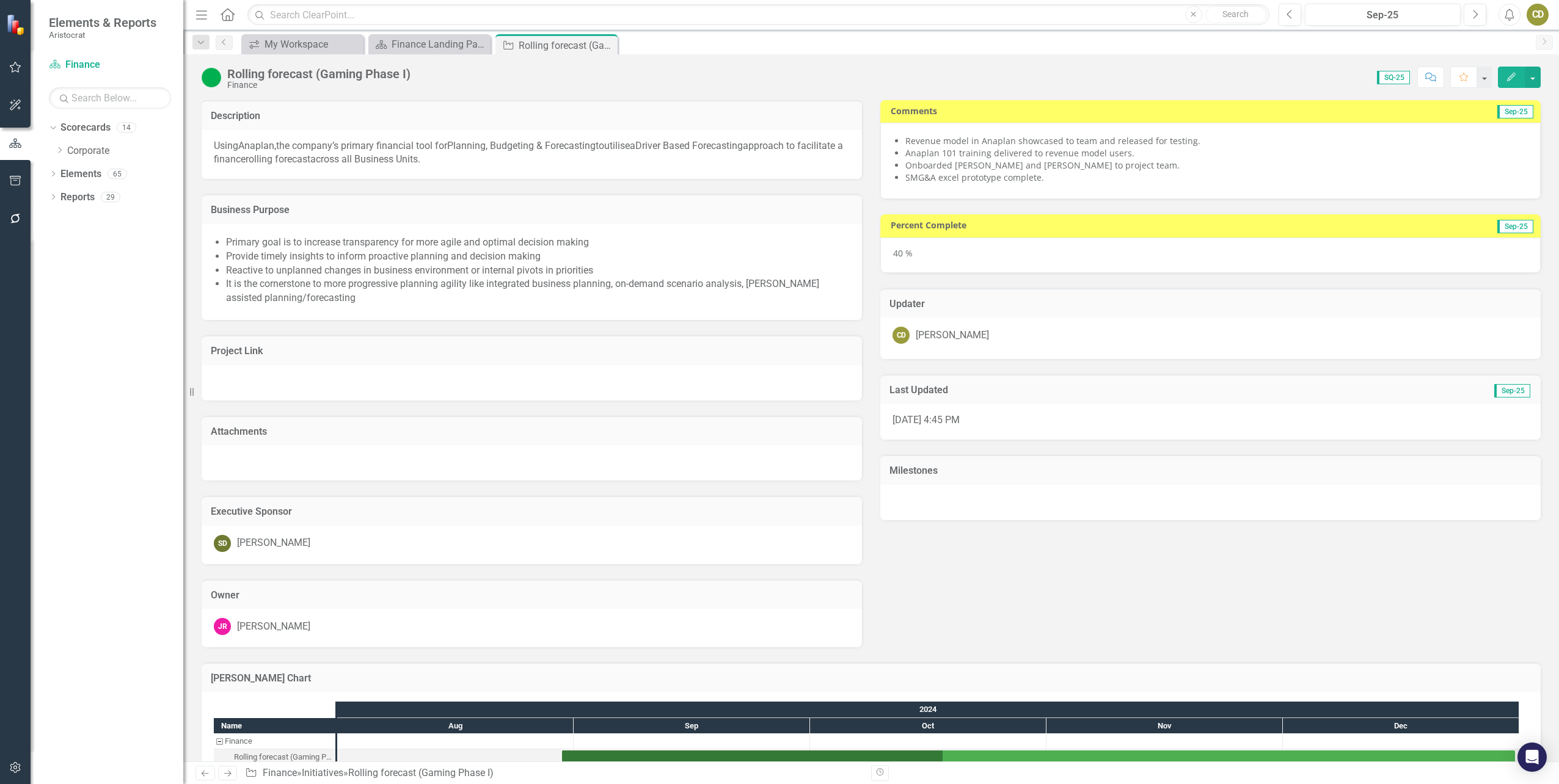
click at [965, 181] on li "SMG&A excel prototype complete." at bounding box center [1216, 177] width 623 height 12
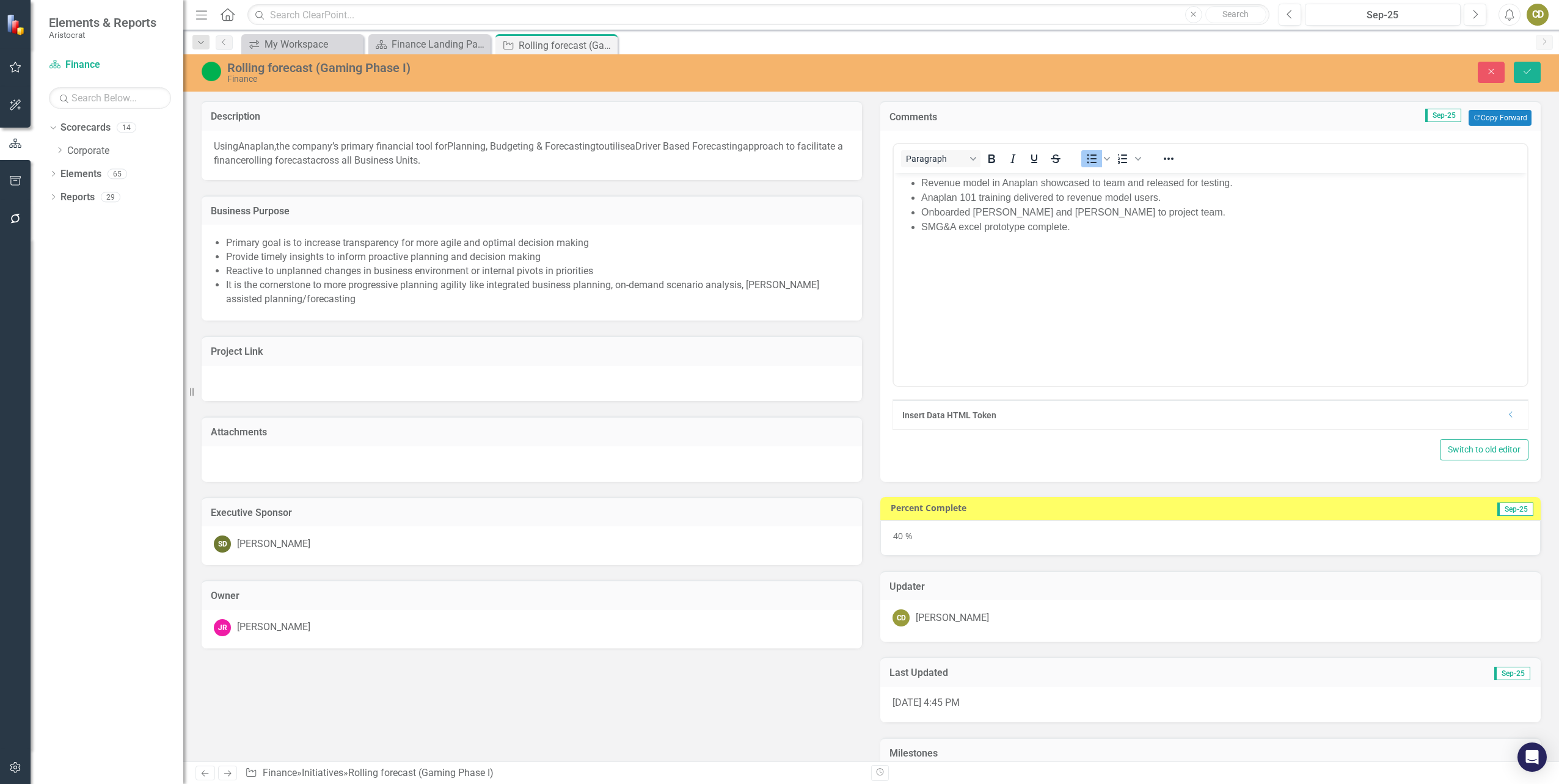
click at [962, 228] on li "SMG&A excel prototype complete." at bounding box center [1222, 227] width 603 height 15
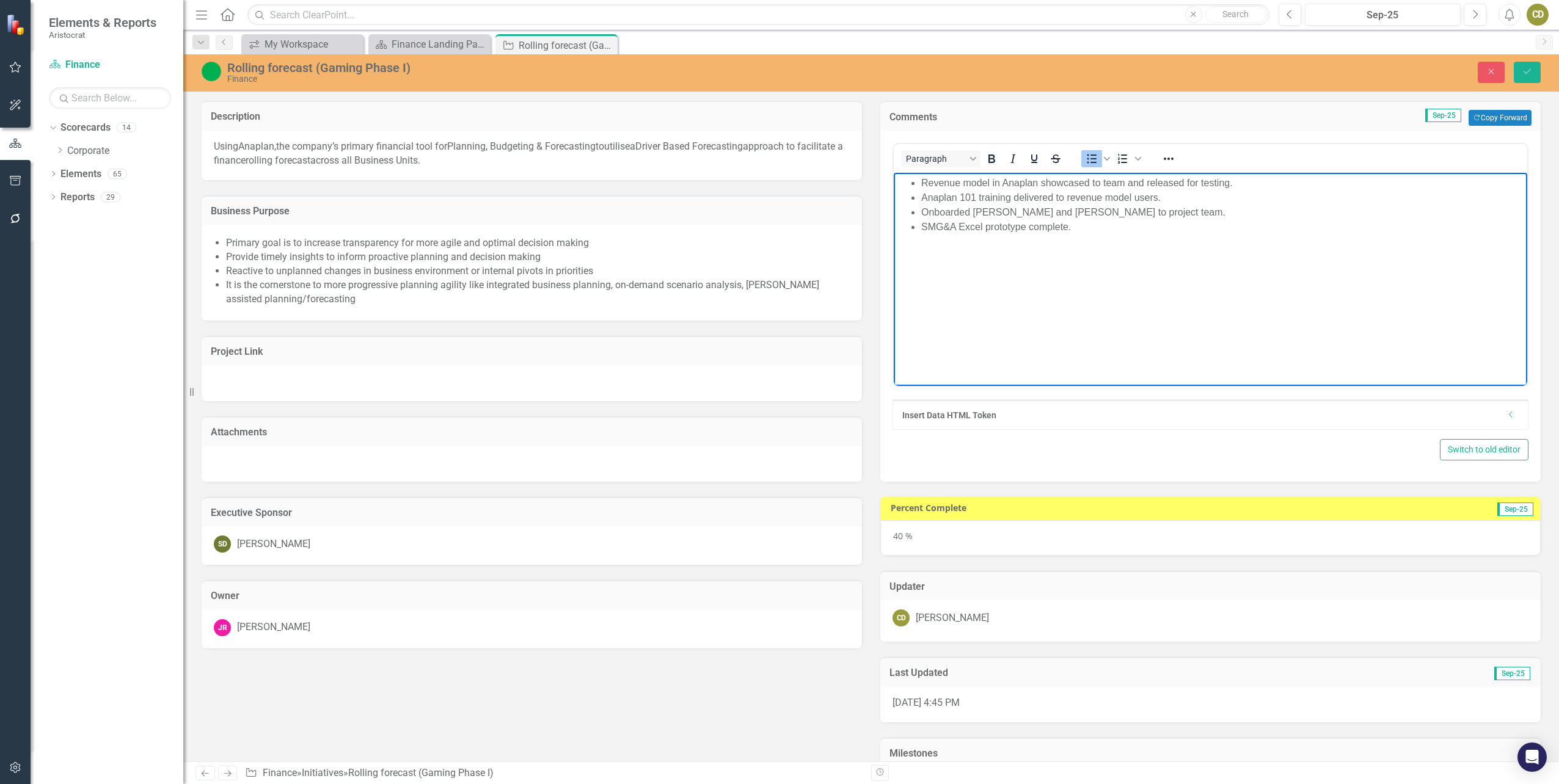
click at [1414, 72] on div "Close Save" at bounding box center [1272, 72] width 555 height 21
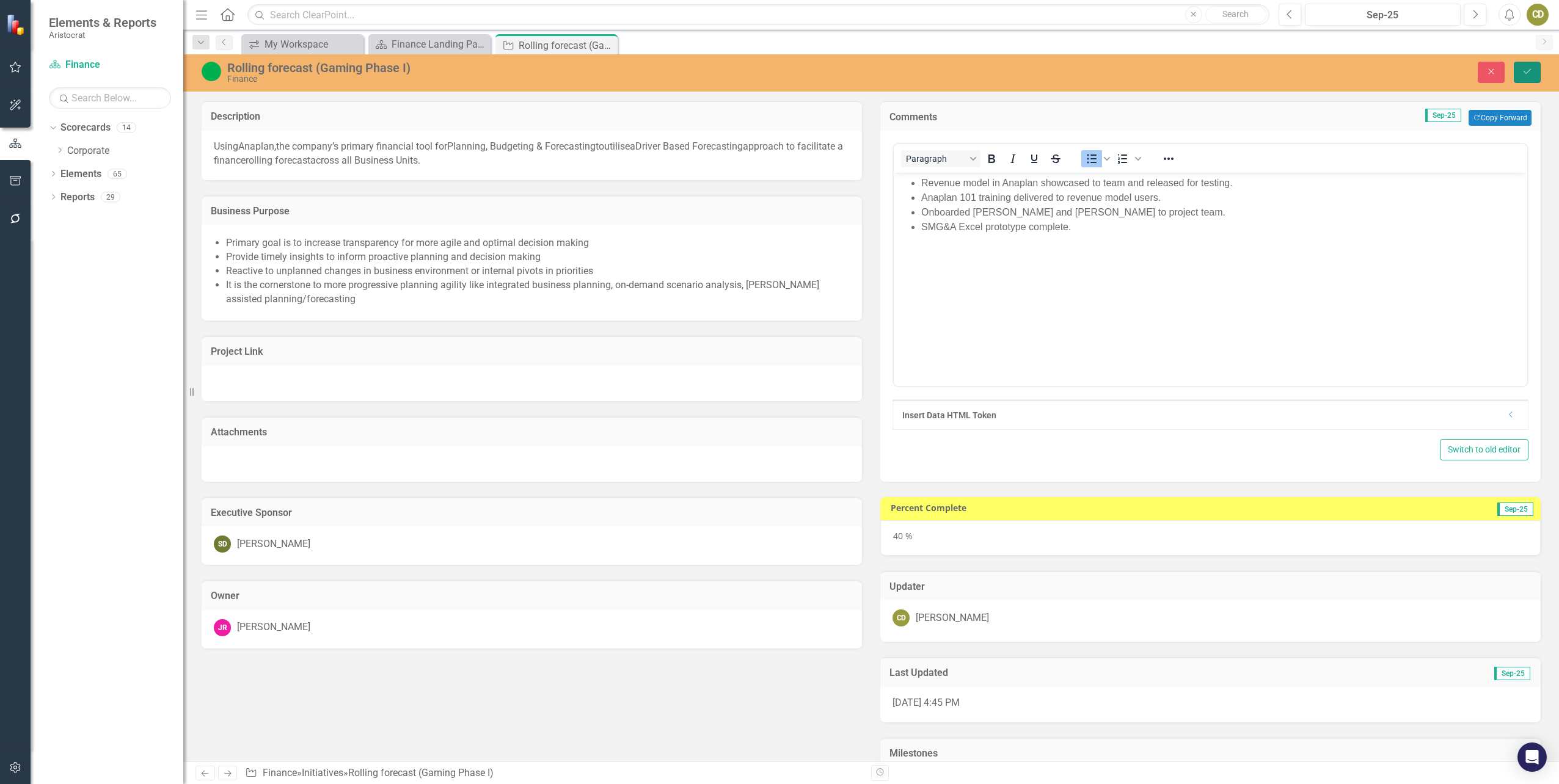
click at [1526, 69] on icon "Save" at bounding box center [1527, 71] width 11 height 8
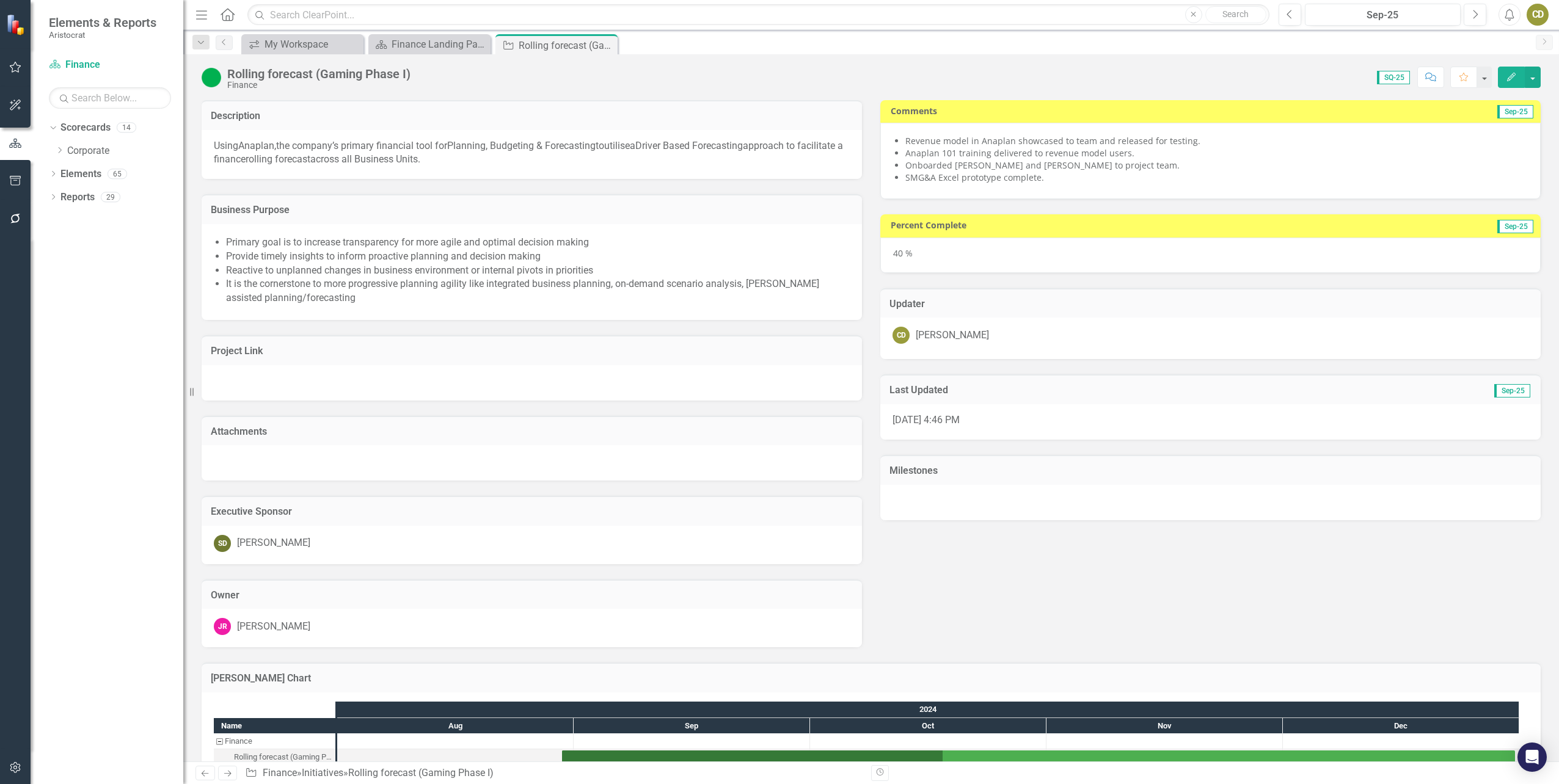
click at [1507, 81] on icon "Edit" at bounding box center [1511, 76] width 11 height 8
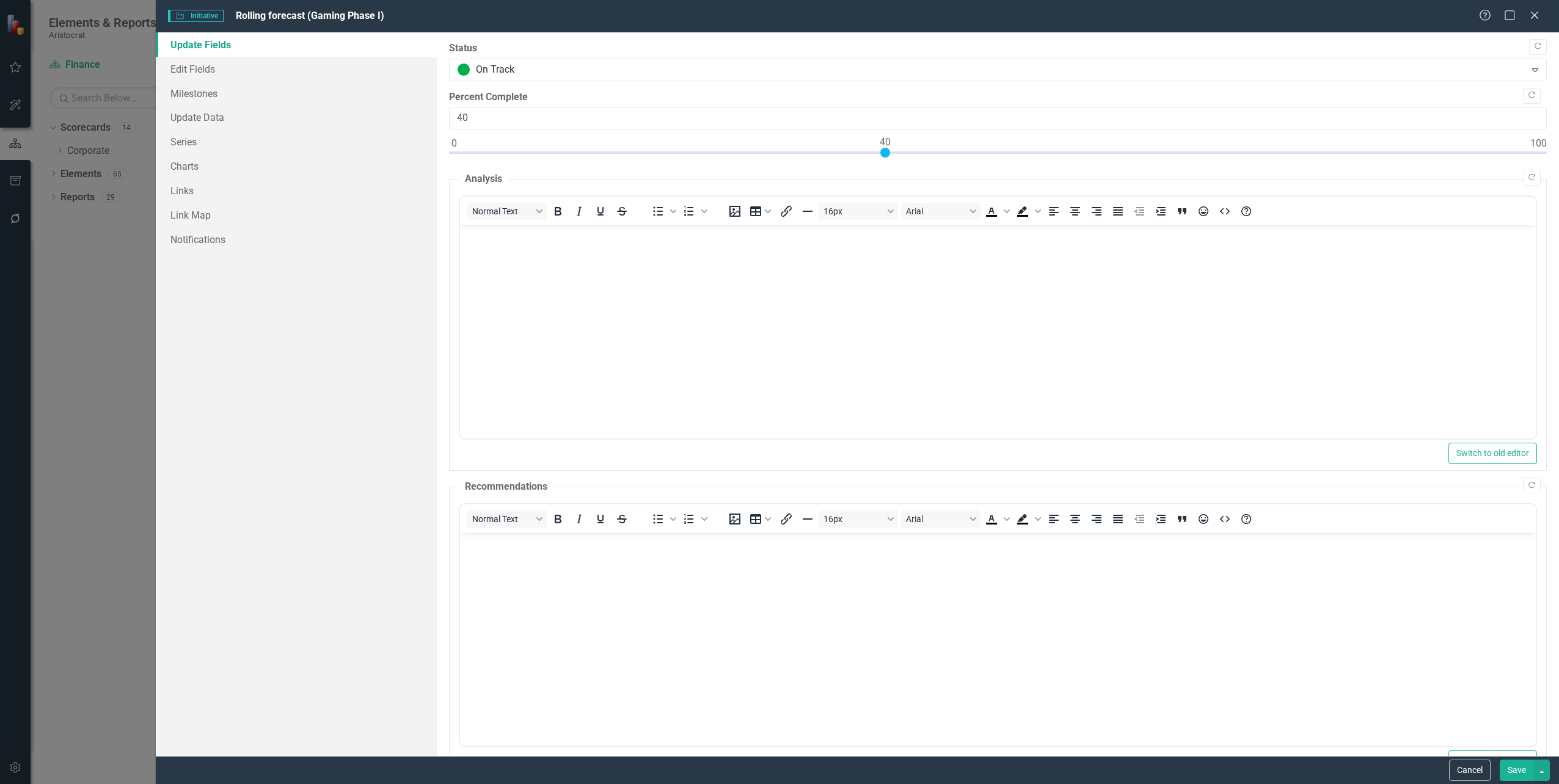
click at [1510, 771] on button "Save" at bounding box center [1516, 770] width 34 height 21
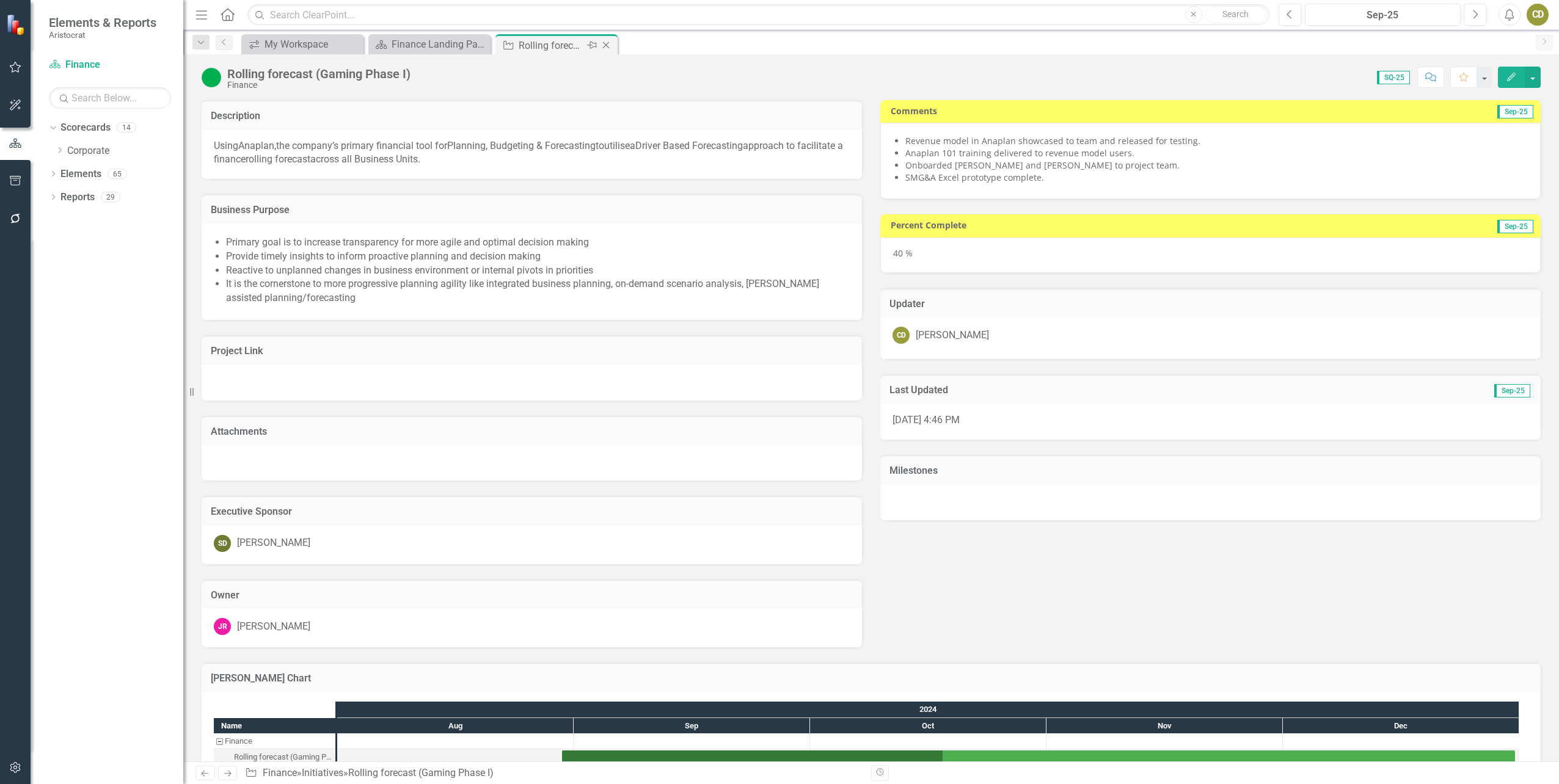
click at [606, 44] on icon "Close" at bounding box center [606, 45] width 12 height 10
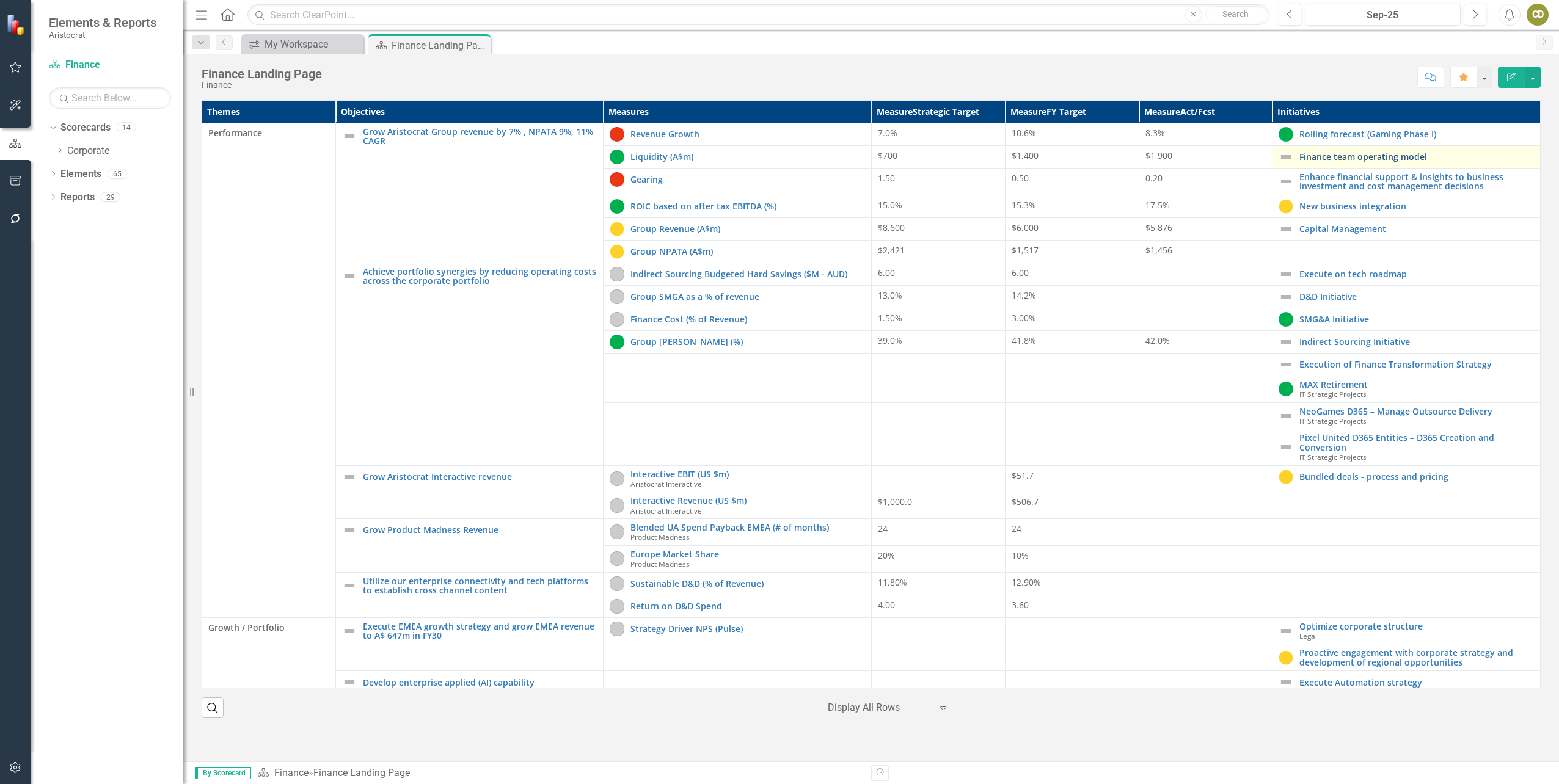
click at [1339, 155] on link "Finance team operating model" at bounding box center [1416, 157] width 234 height 9
click at [1367, 182] on link "Enhance financial support & insights to business investment and cost management…" at bounding box center [1416, 182] width 234 height 19
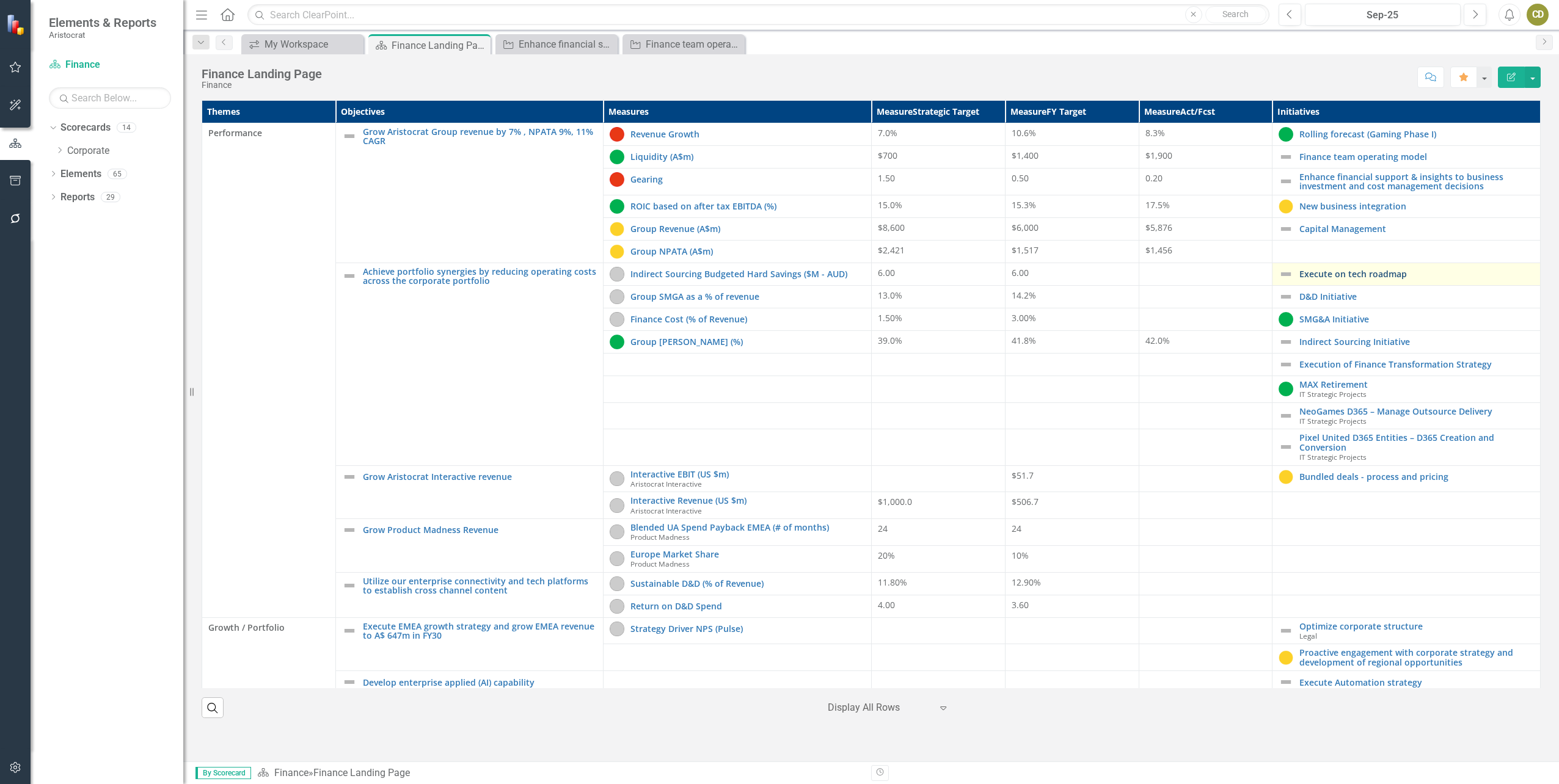
click at [1399, 274] on link "Execute on tech roadmap" at bounding box center [1416, 274] width 234 height 9
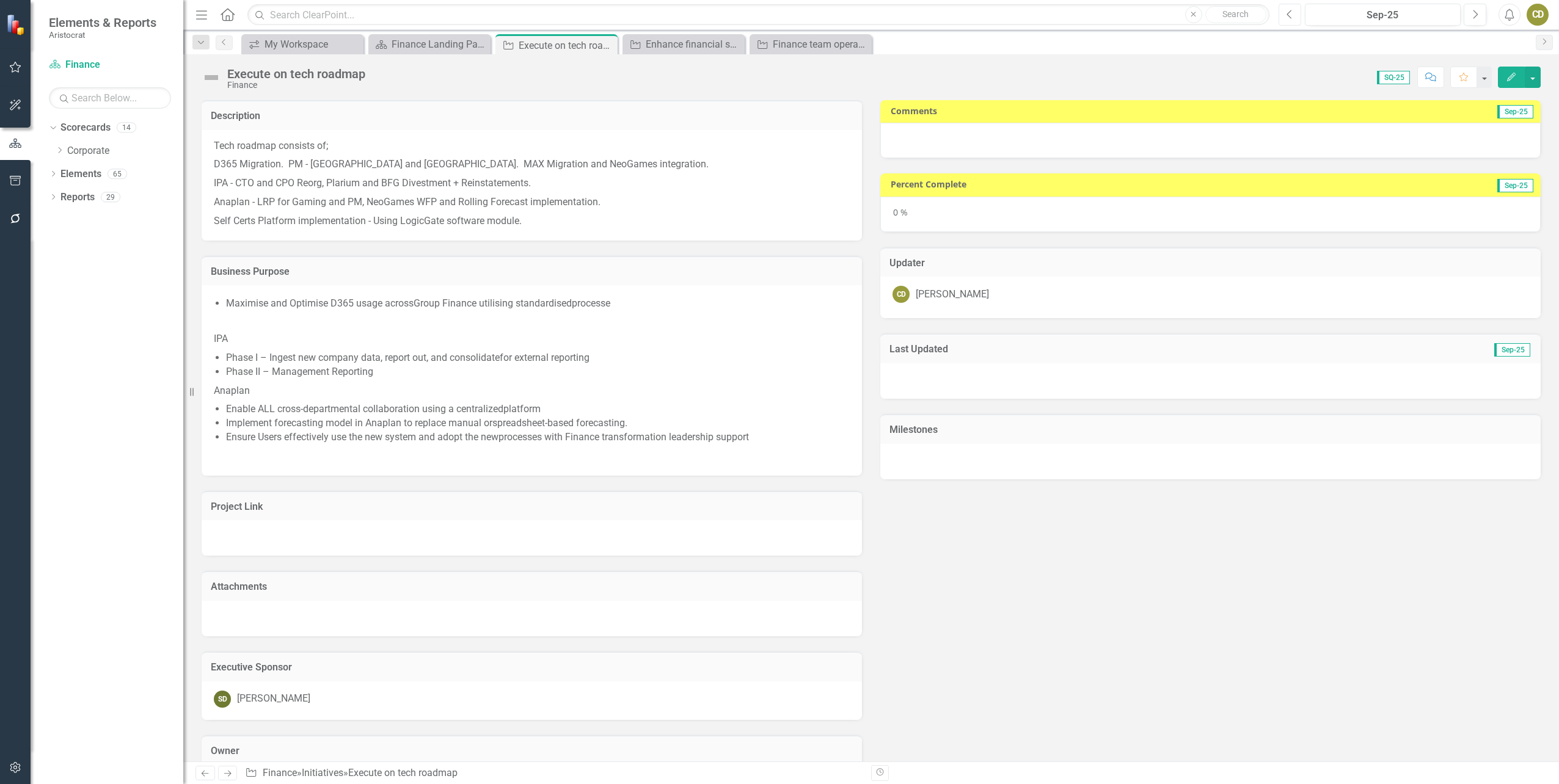
click at [1289, 9] on icon "Previous" at bounding box center [1289, 14] width 6 height 11
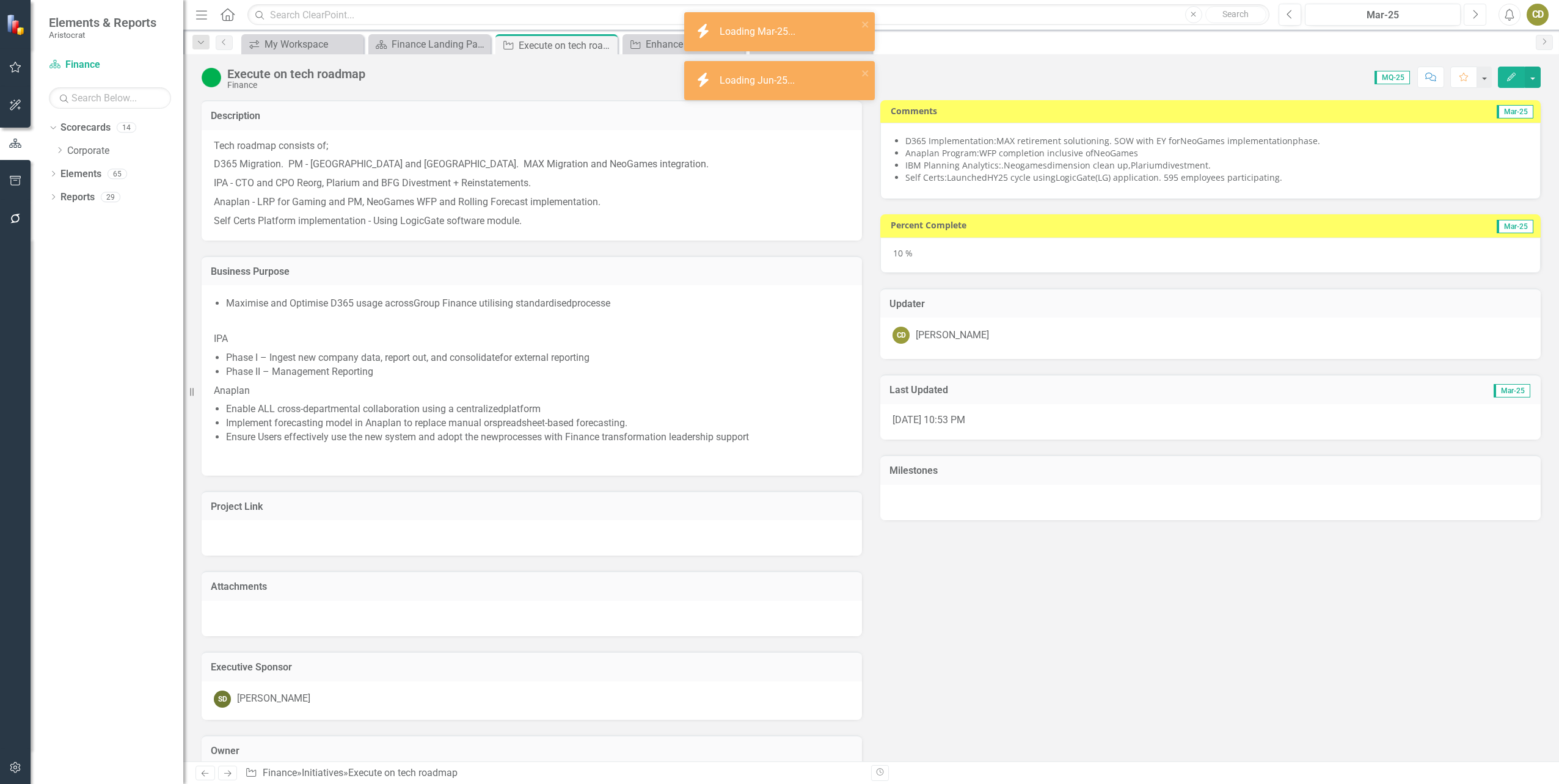
click at [1478, 20] on button "Next" at bounding box center [1474, 15] width 22 height 22
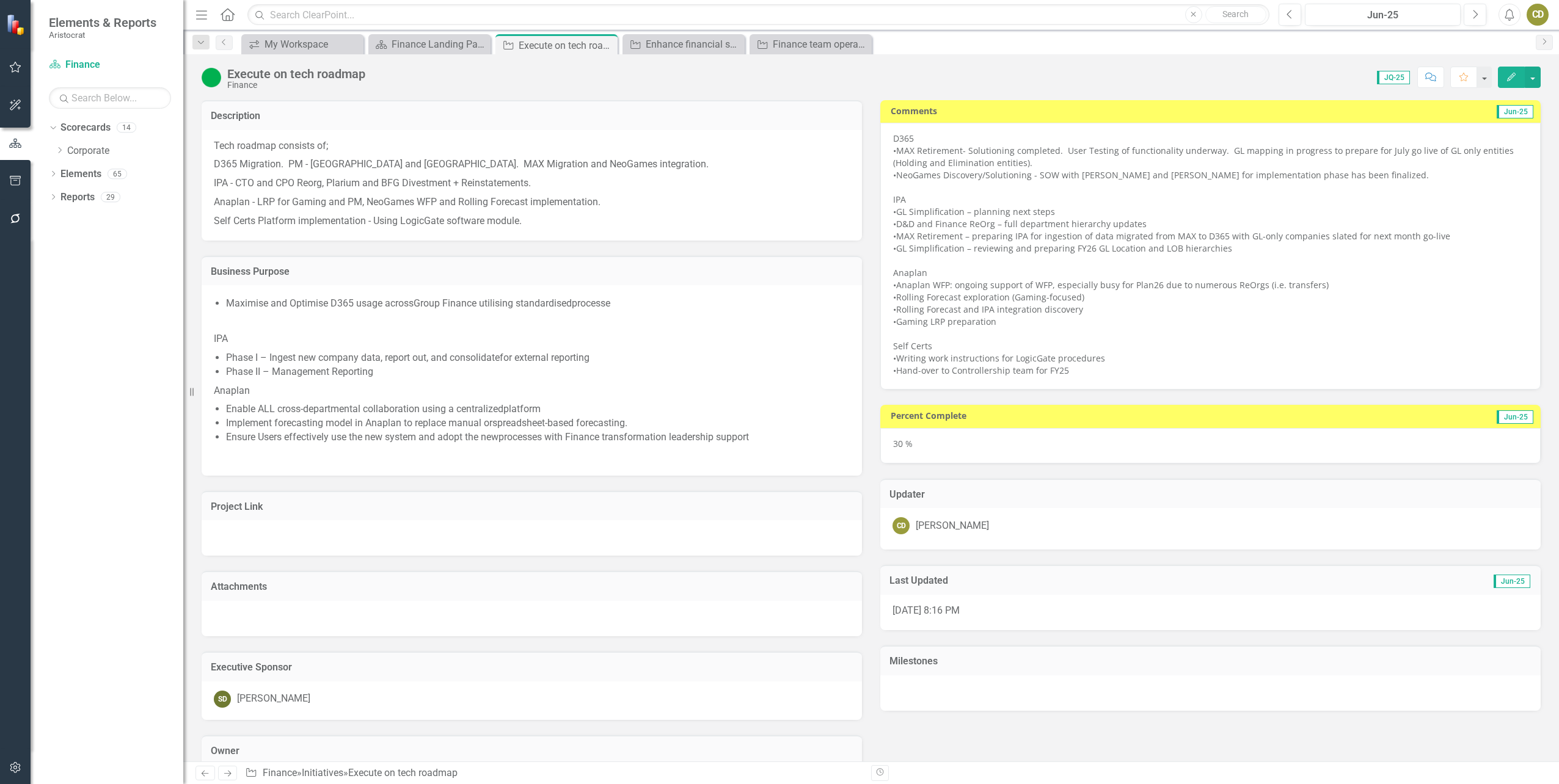
click at [993, 319] on div "•Gaming LRP preparation" at bounding box center [1210, 321] width 635 height 12
drag, startPoint x: 995, startPoint y: 321, endPoint x: 967, endPoint y: 316, distance: 28.4
click at [967, 316] on div "•Gaming LRP preparation" at bounding box center [1210, 321] width 635 height 12
click at [886, 203] on div "D365 •MAX Retirement- Solutioning completed. User Testing of functionality unde…" at bounding box center [1210, 256] width 660 height 267
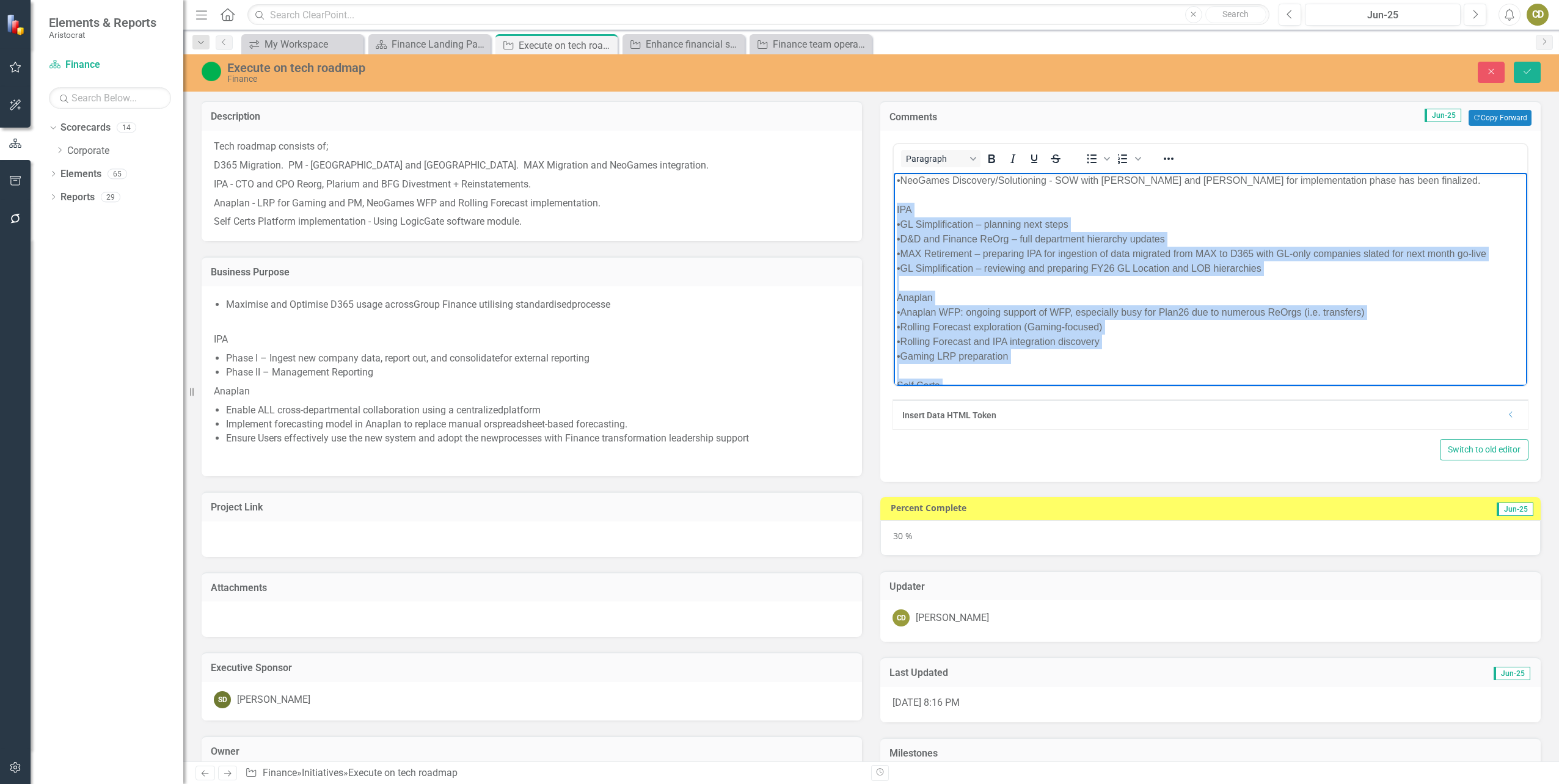
scroll to position [96, 0]
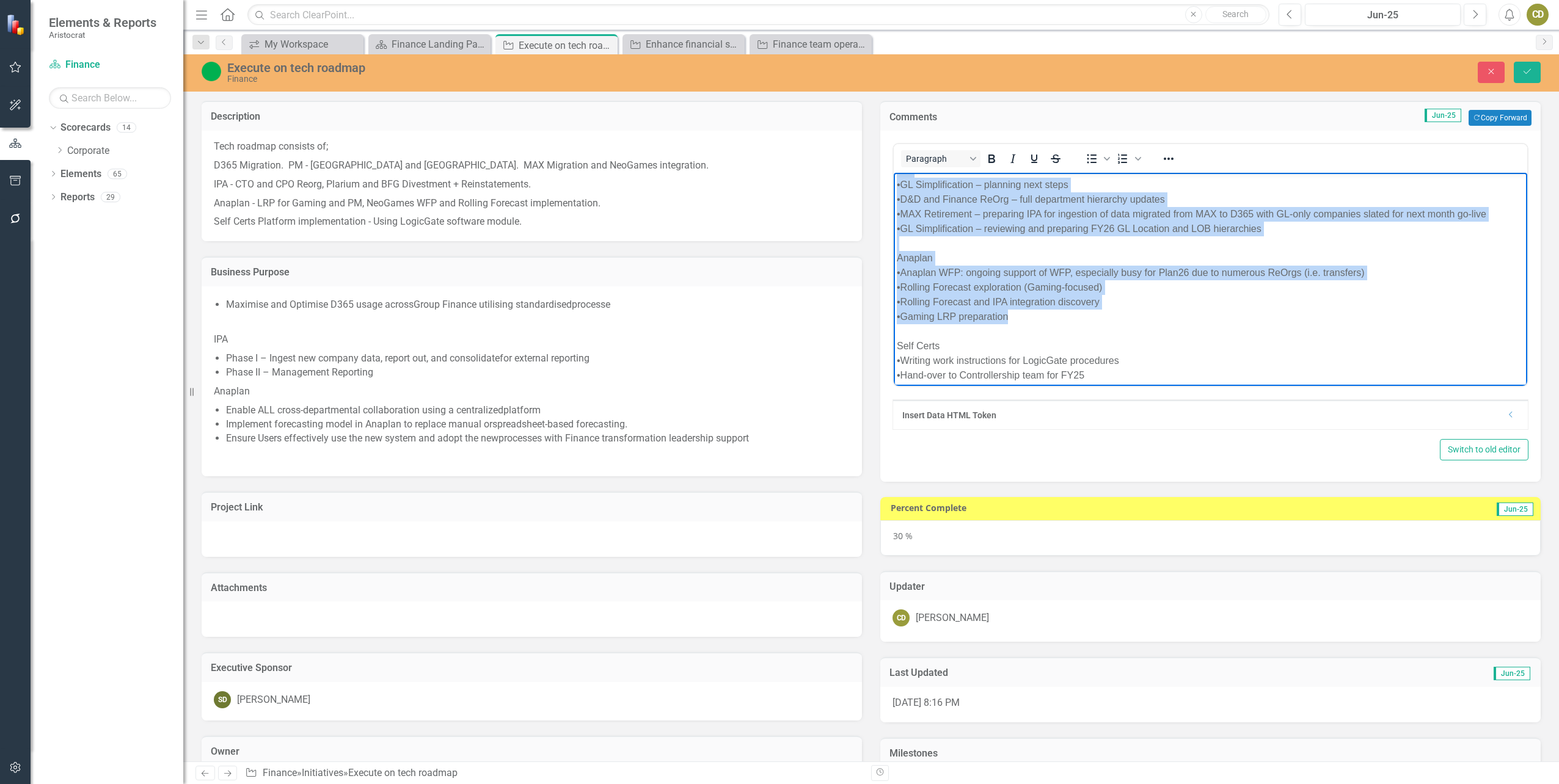
drag, startPoint x: 895, startPoint y: 263, endPoint x: 1072, endPoint y: 320, distance: 186.0
click at [1072, 320] on body "D365 •MAX Retirement- Solutioning completed. User Testing of functionality unde…" at bounding box center [1210, 232] width 633 height 309
copy body "IPA •GL Simplification – planning next steps •D&D and Finance ReOrg – full depa…"
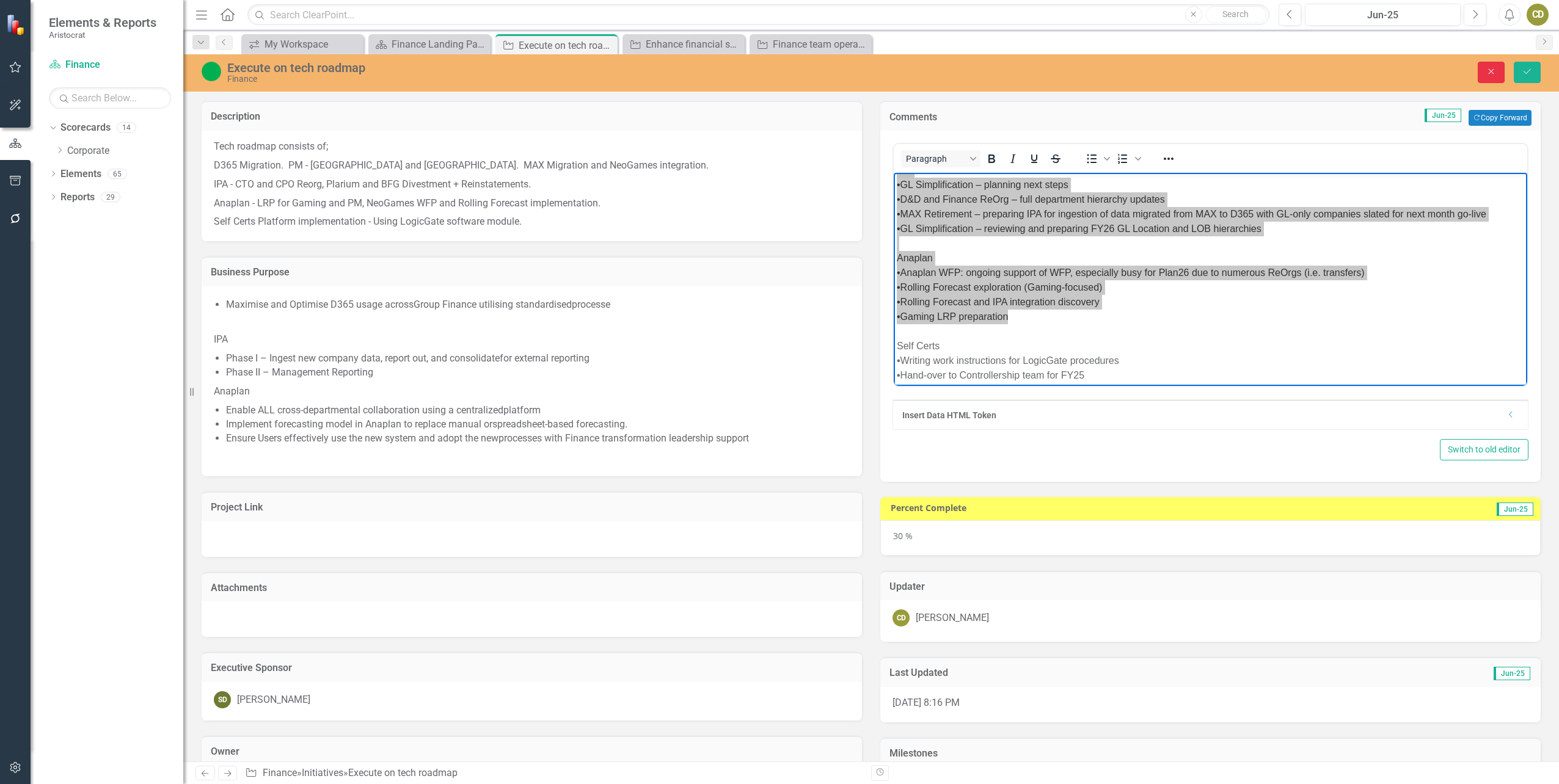
click at [1490, 72] on icon "button" at bounding box center [1491, 72] width 6 height 6
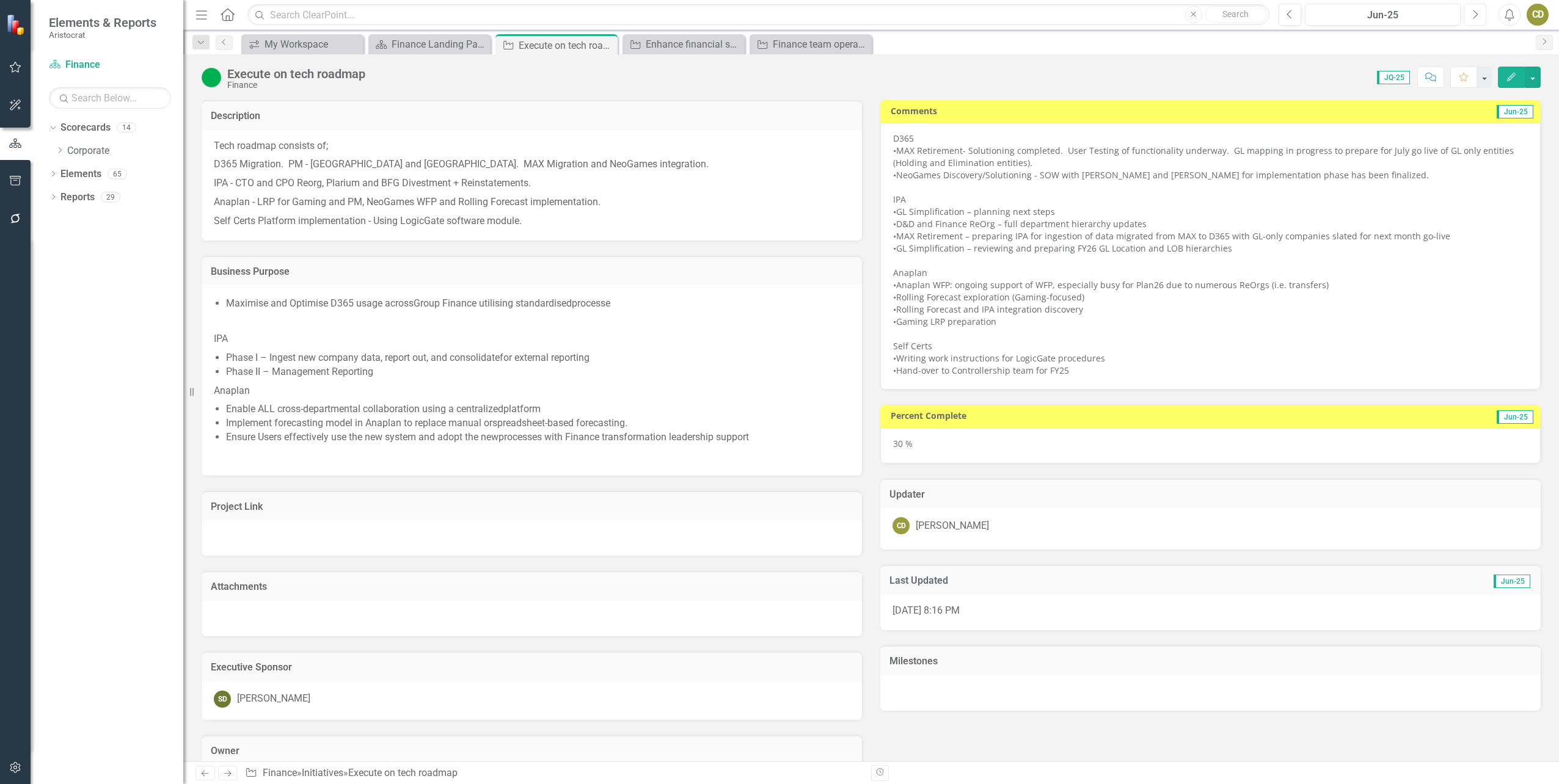
click at [1474, 17] on icon "Next" at bounding box center [1475, 14] width 6 height 11
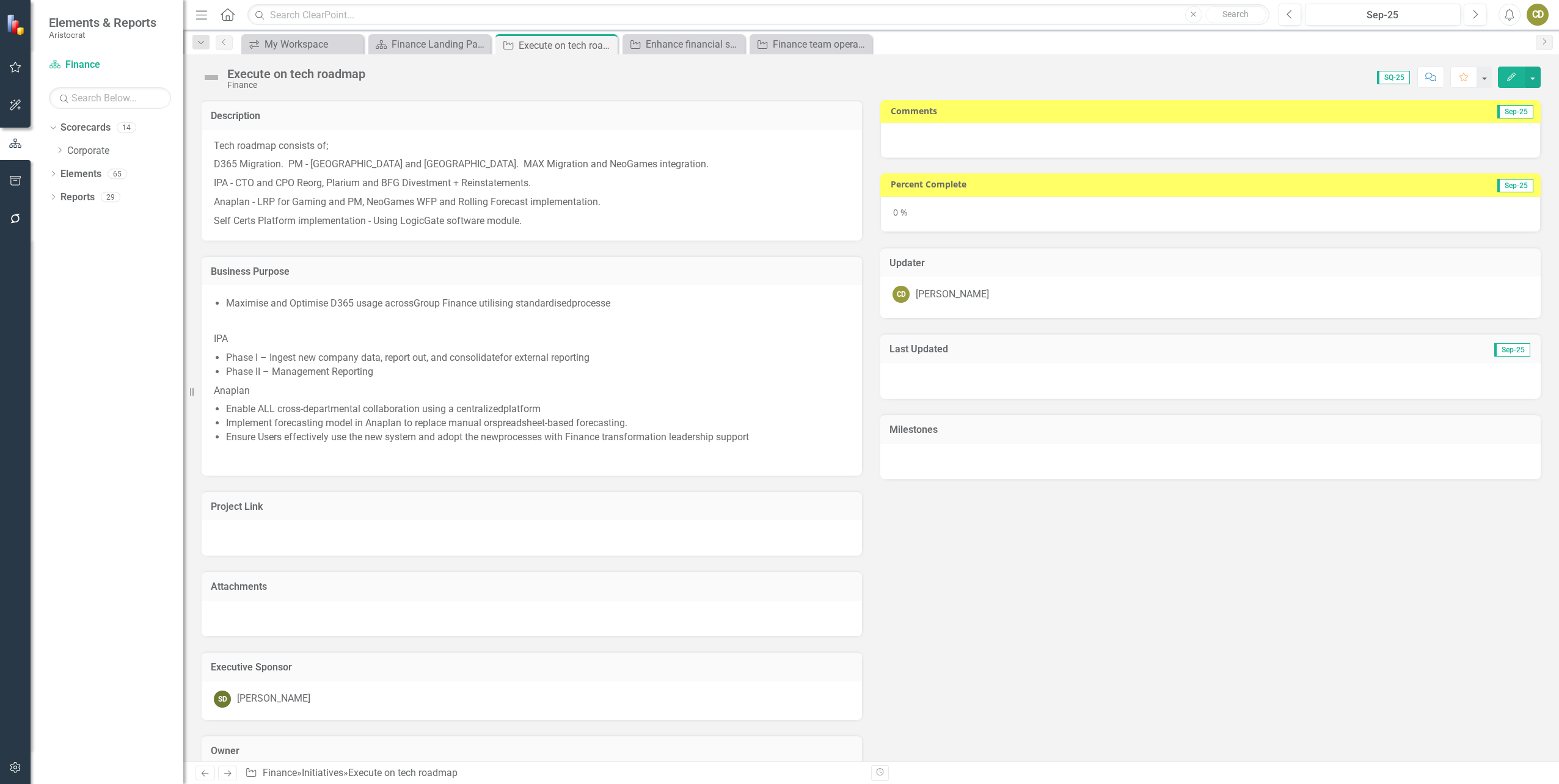
click at [925, 132] on div at bounding box center [1210, 140] width 660 height 35
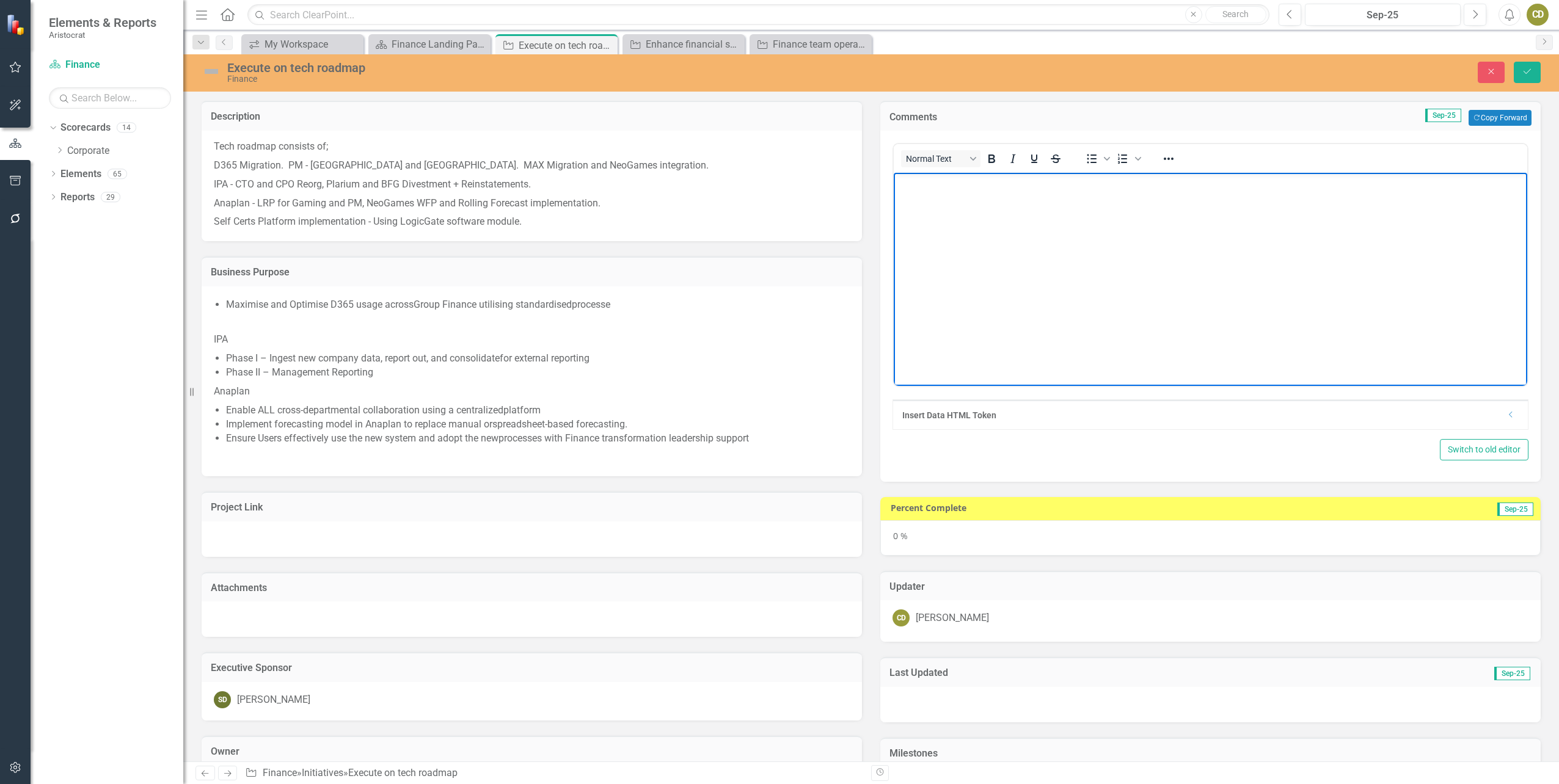
click at [943, 192] on body "Rich Text Area. Press ALT-0 for help." at bounding box center [1210, 264] width 633 height 183
click at [1090, 164] on icon "Bullet list" at bounding box center [1091, 158] width 15 height 15
click at [1089, 164] on icon "Bullet list" at bounding box center [1091, 158] width 15 height 15
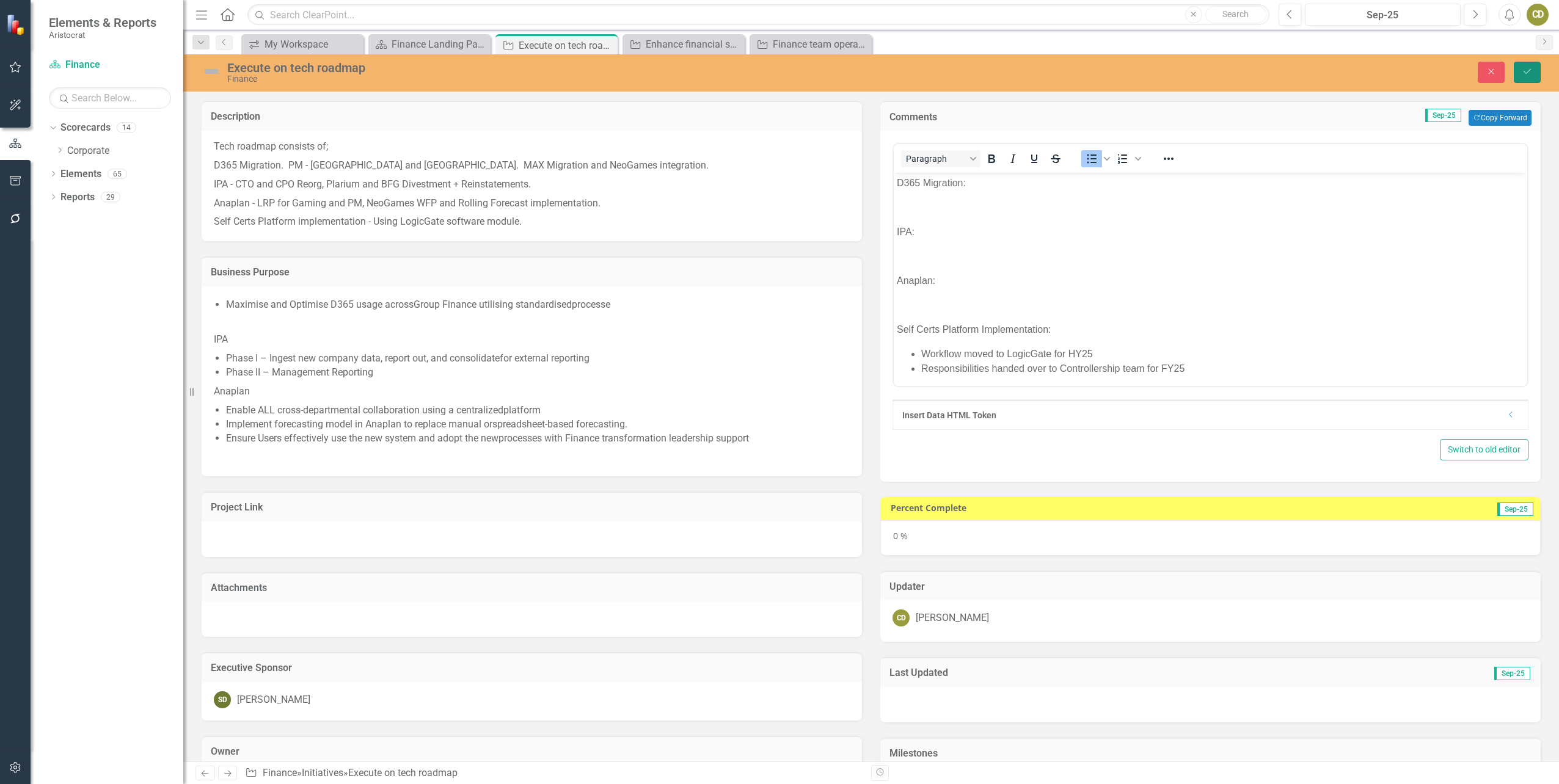
click at [1529, 71] on icon "Save" at bounding box center [1527, 71] width 11 height 8
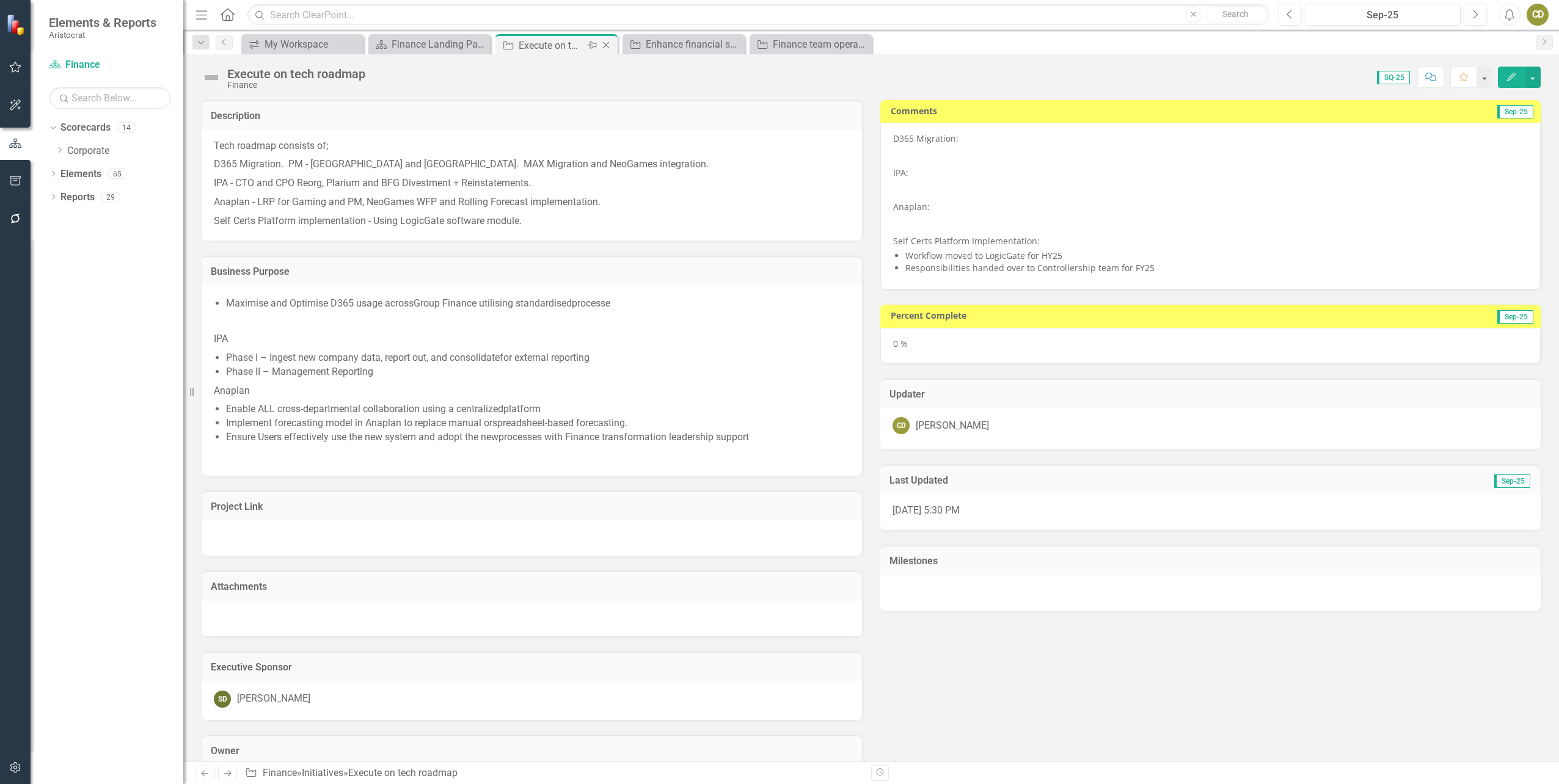
click at [612, 47] on icon "Close" at bounding box center [606, 45] width 12 height 10
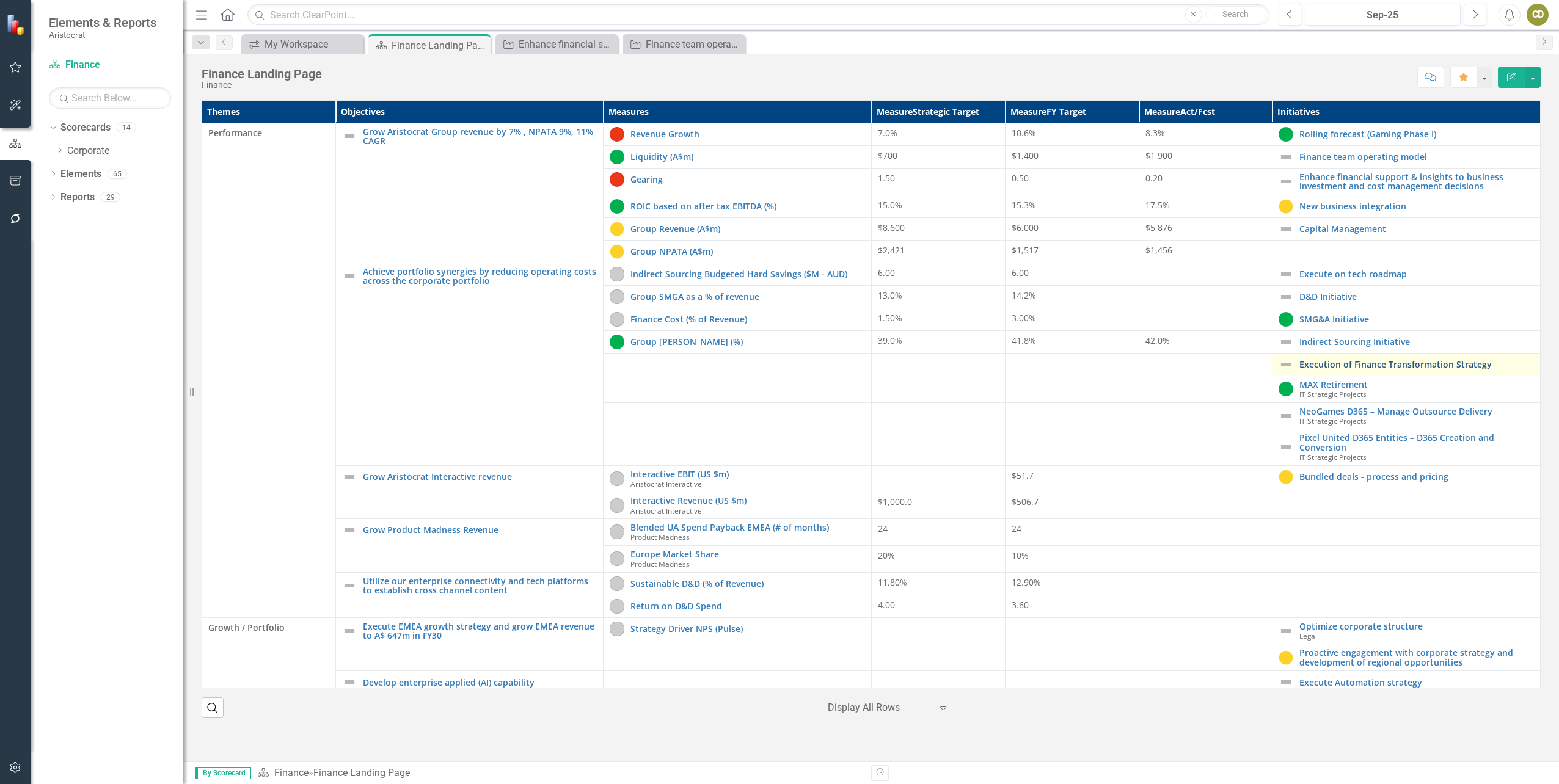
click at [1373, 363] on link "Execution of Finance Transformation Strategy" at bounding box center [1416, 364] width 234 height 9
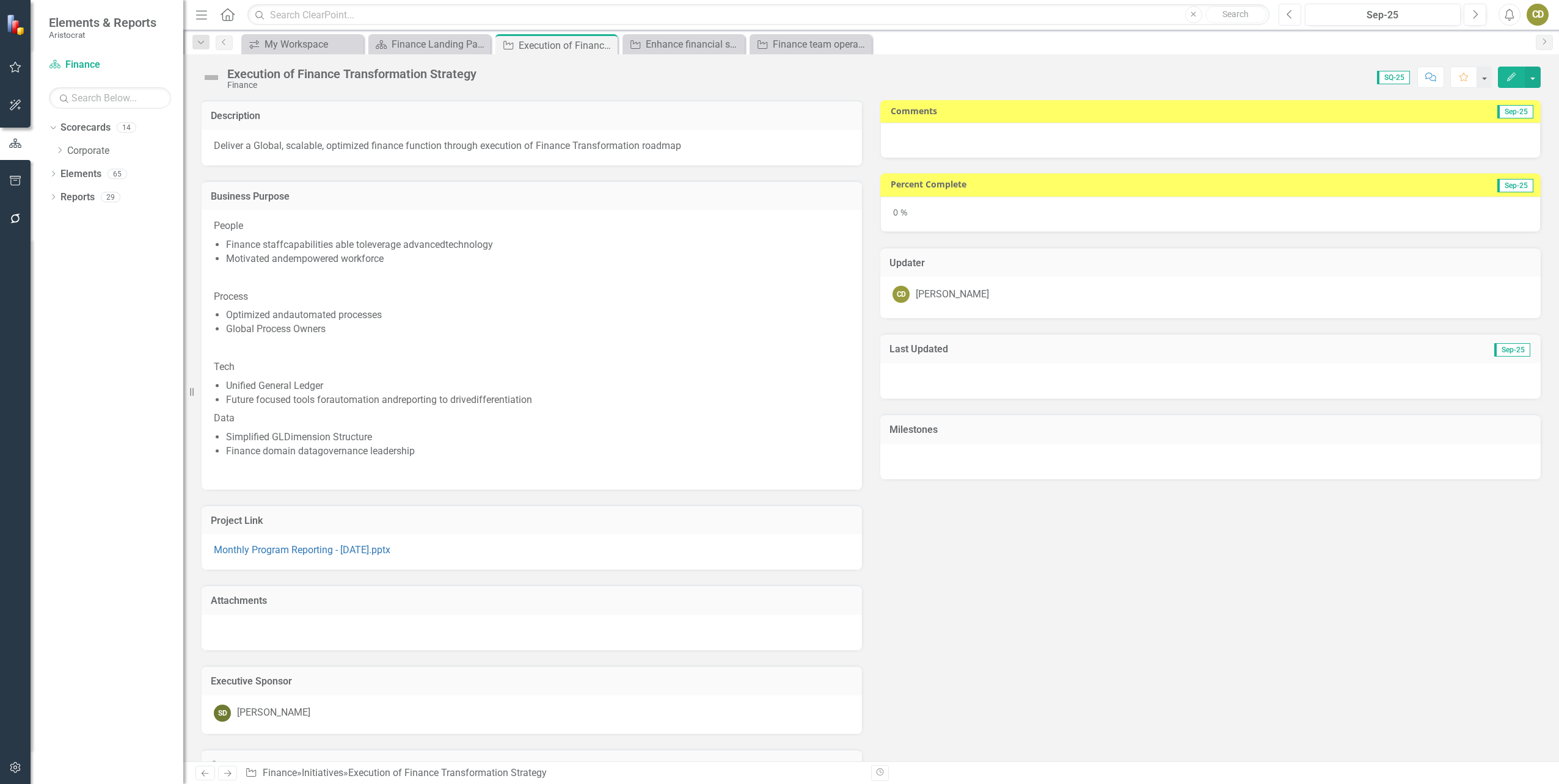
click at [1295, 18] on button "Previous" at bounding box center [1289, 15] width 22 height 22
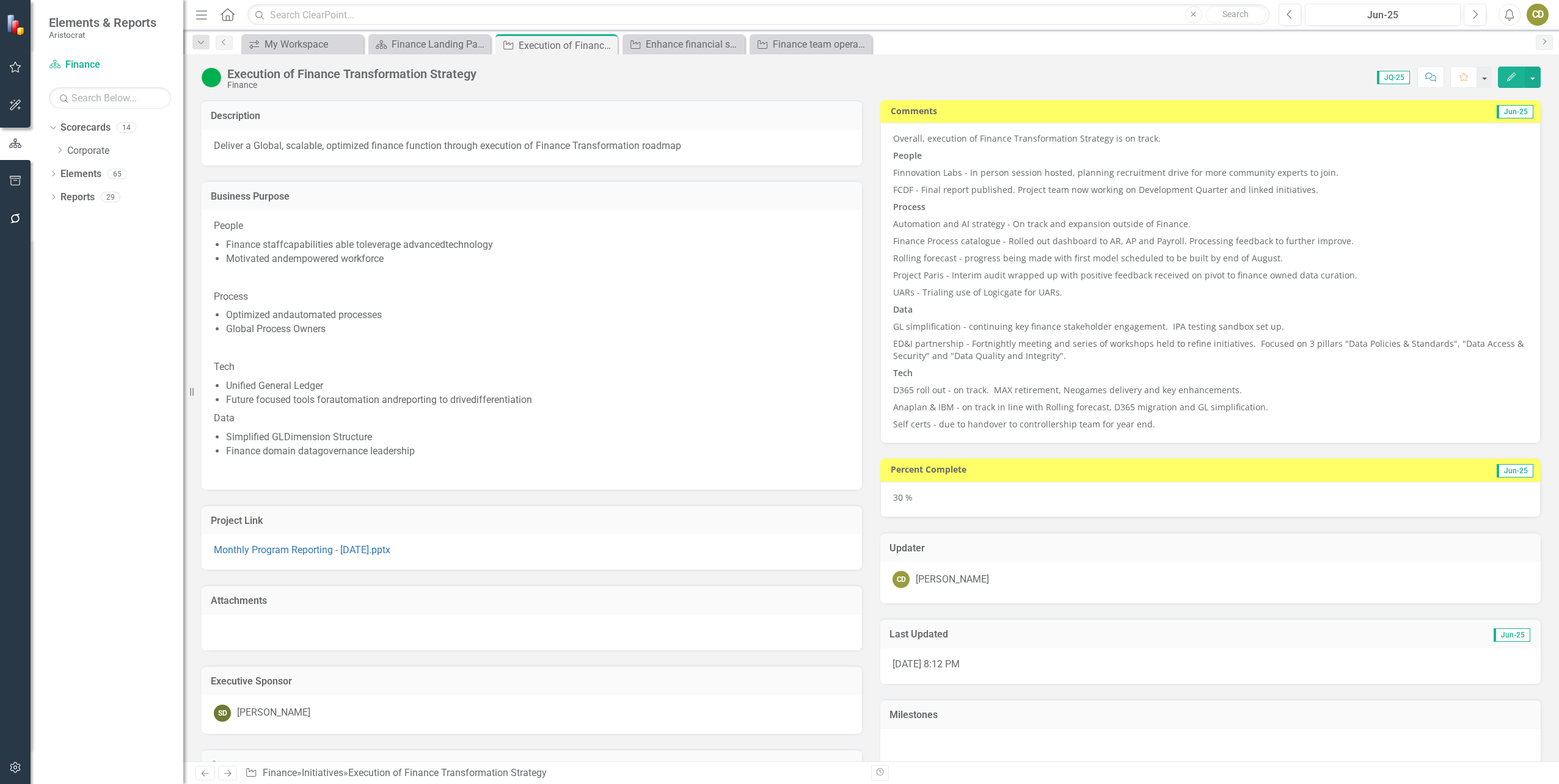
click at [1160, 425] on p "Self certs - due to handover to controllership team for year end." at bounding box center [1210, 423] width 635 height 15
drag, startPoint x: 1149, startPoint y: 423, endPoint x: 1133, endPoint y: 420, distance: 16.3
click at [1090, 405] on div "Overall, execution of Finance Transformation Strategy is on track. People Finno…" at bounding box center [1210, 282] width 635 height 298
click at [1156, 423] on p "Self certs - due to handover to controllership team for year end." at bounding box center [1210, 423] width 635 height 15
click at [887, 139] on div "Overall, execution of Finance Transformation Strategy is on track. People Finno…" at bounding box center [1210, 283] width 660 height 321
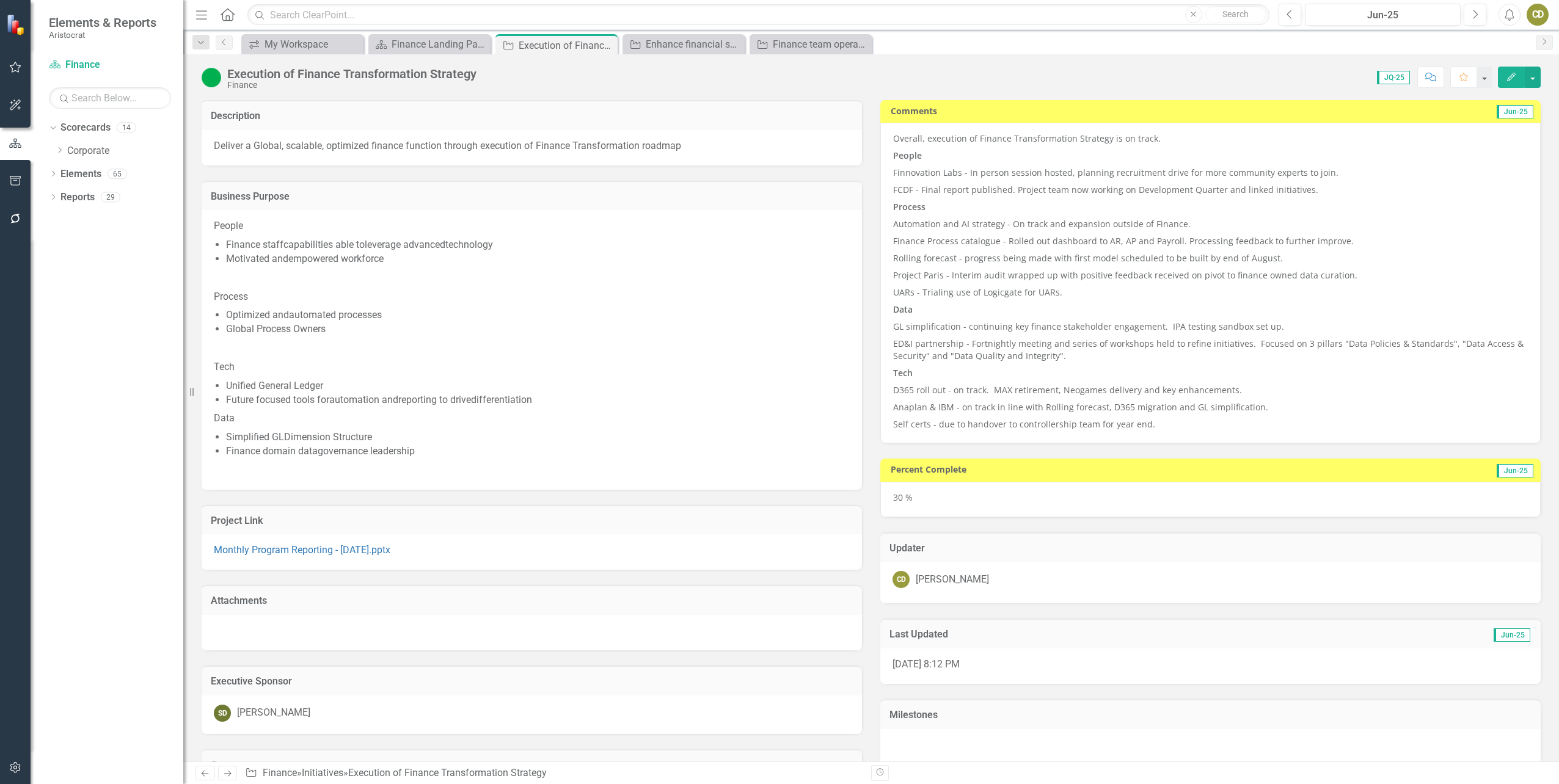
click at [886, 137] on div "Overall, execution of Finance Transformation Strategy is on track. People Finno…" at bounding box center [1210, 283] width 660 height 321
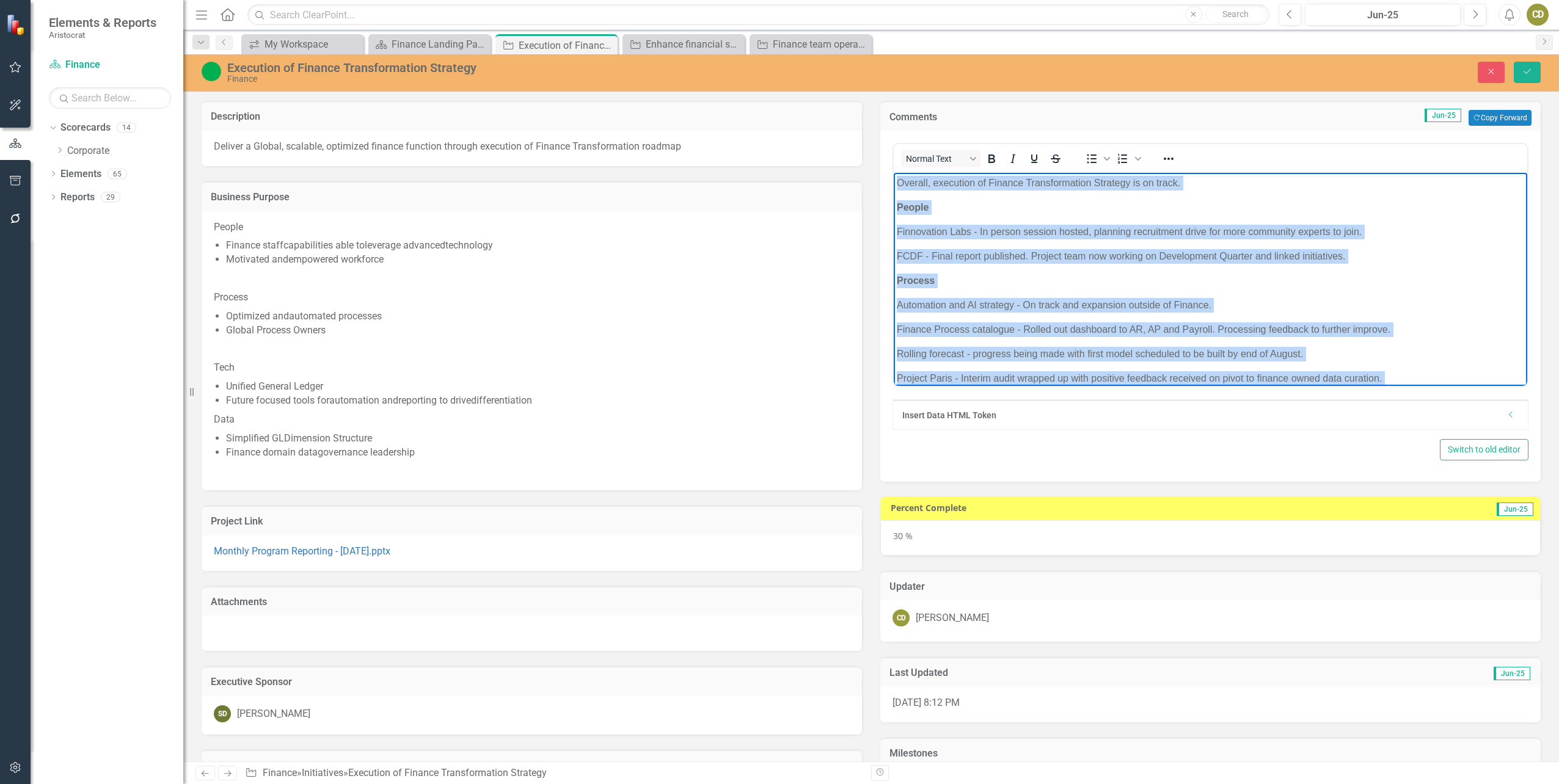
scroll to position [223, 0]
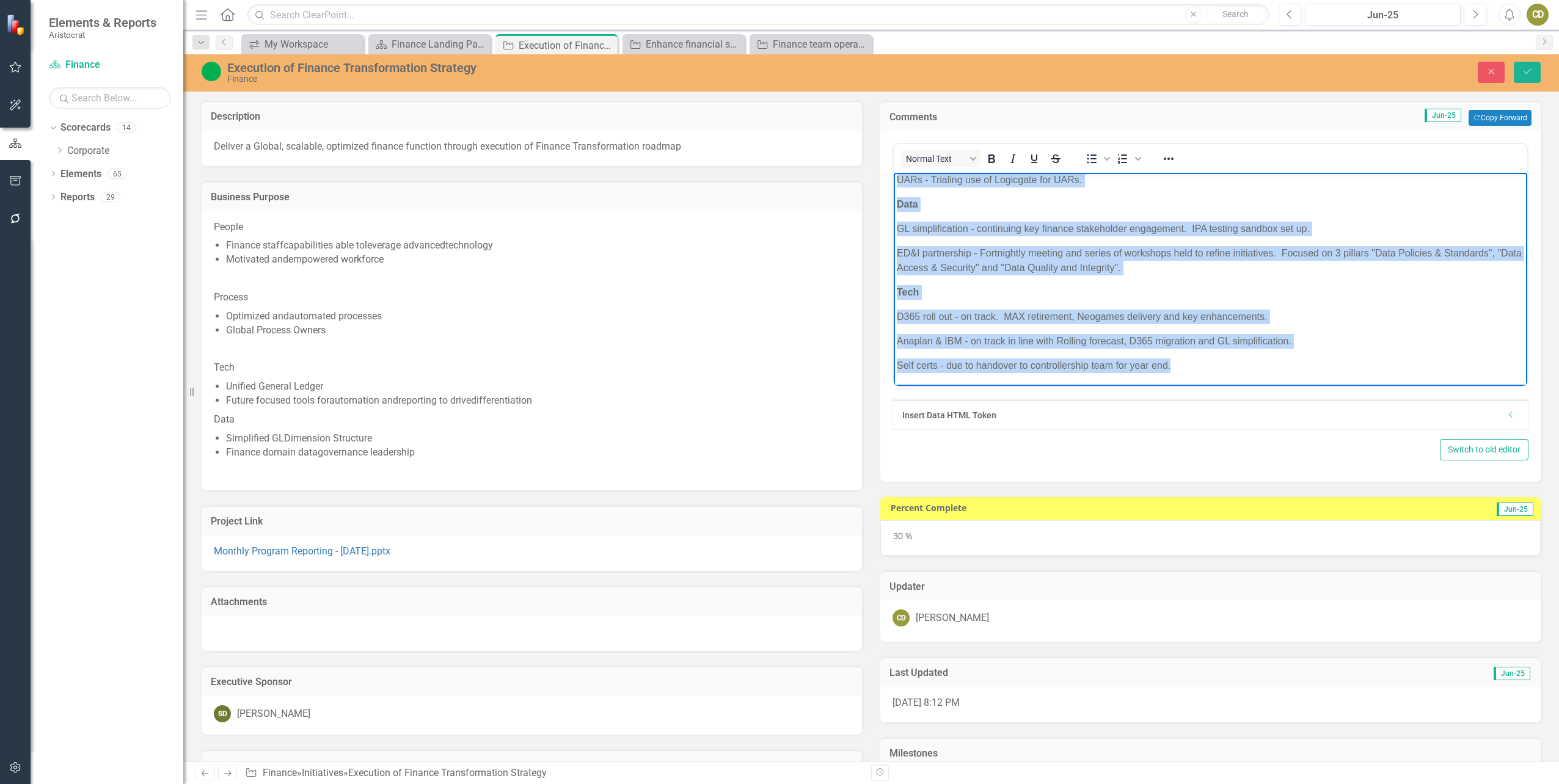
drag, startPoint x: 896, startPoint y: 179, endPoint x: 1223, endPoint y: 386, distance: 387.0
click at [1223, 386] on body "Overall, execution of Finance Transformation Strategy is on track. People Finno…" at bounding box center [1210, 168] width 633 height 436
copy body "Loremip, dolorsita co Adipisc Elitseddoeiusm Temporin ut la etdol. Magnaa Enima…"
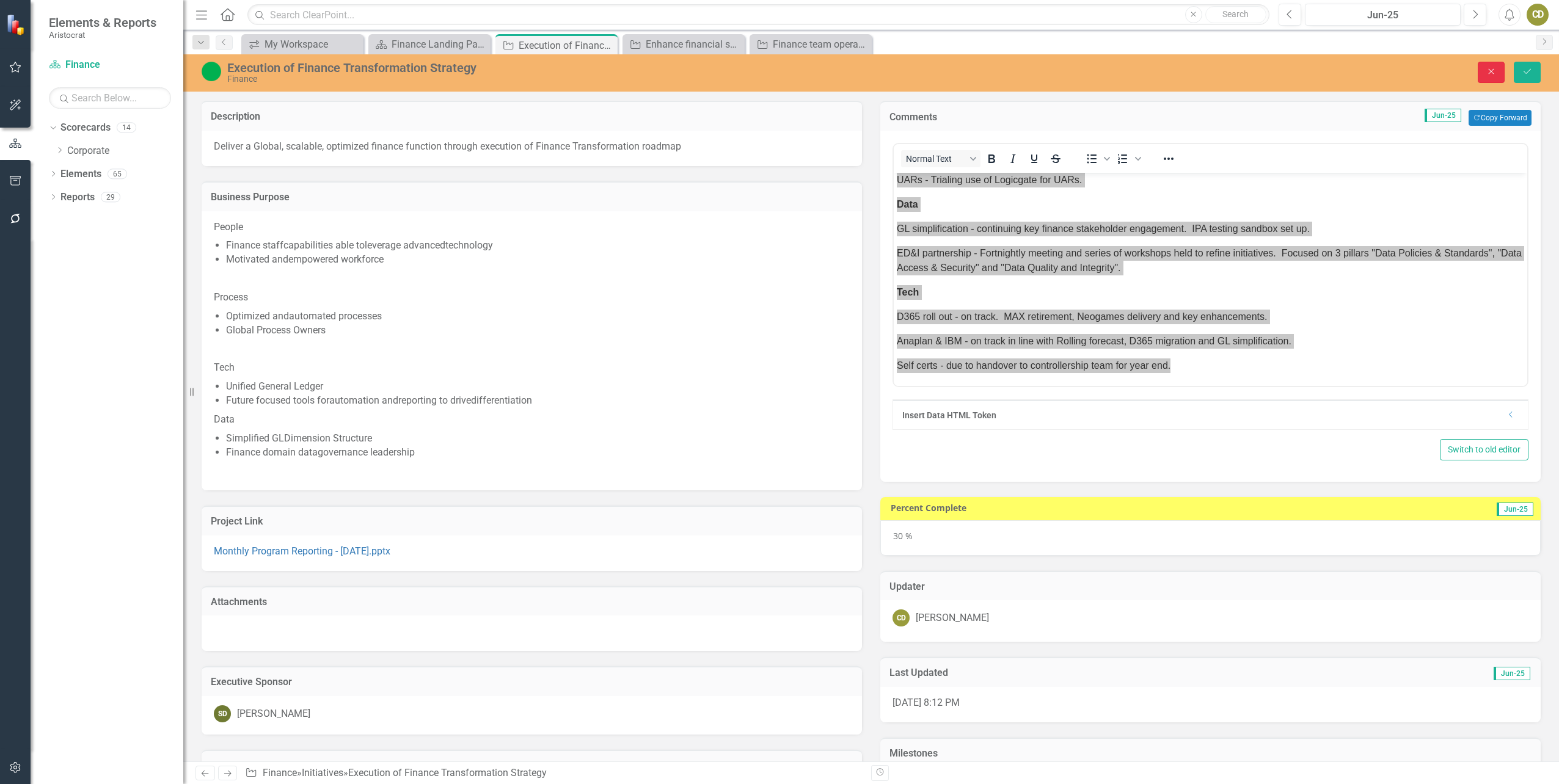
click at [1488, 74] on icon "Close" at bounding box center [1491, 71] width 11 height 8
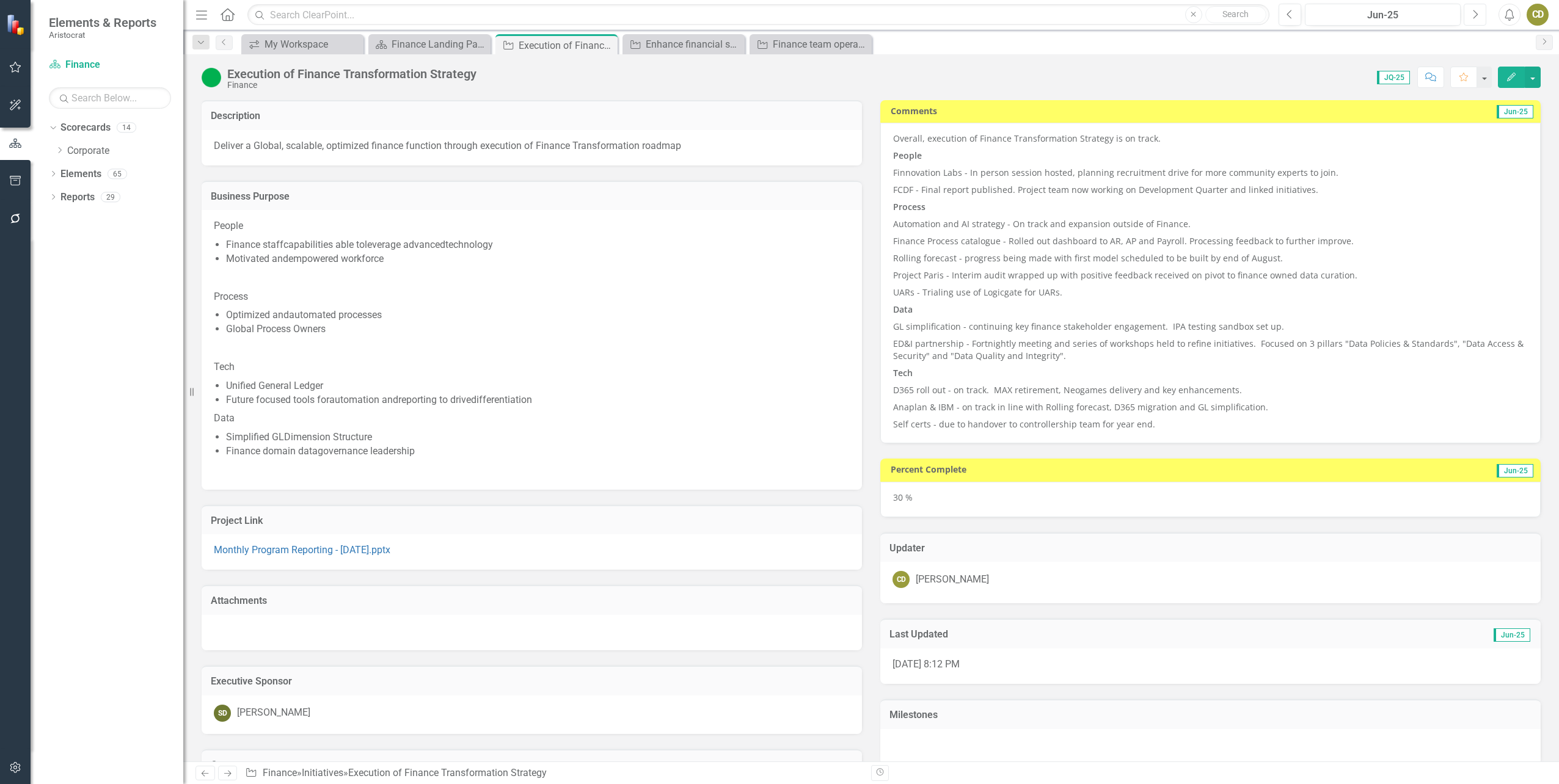
click at [1475, 14] on icon "Next" at bounding box center [1475, 14] width 6 height 11
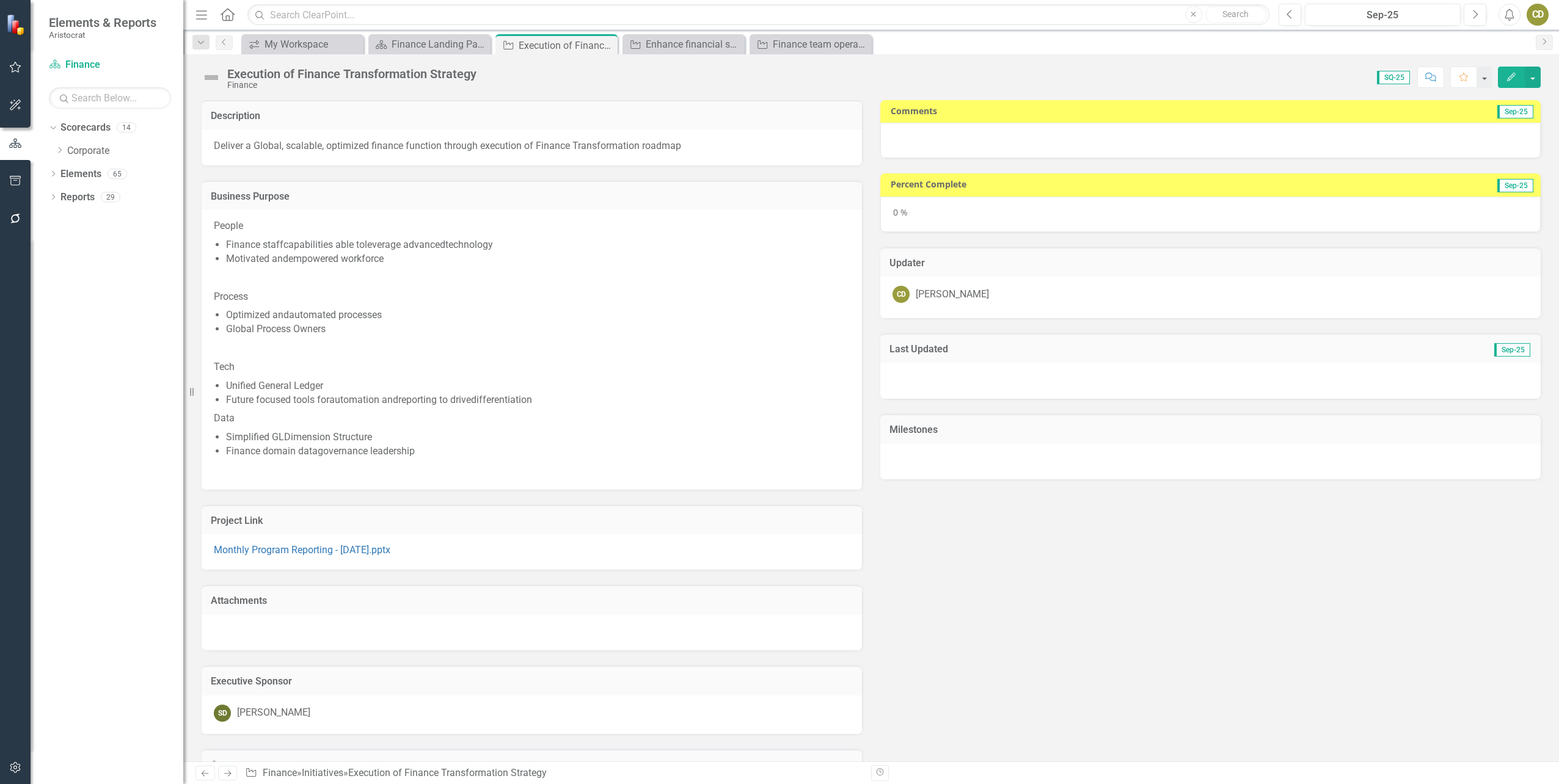
drag, startPoint x: 929, startPoint y: 135, endPoint x: 910, endPoint y: 138, distance: 19.2
click at [910, 138] on div at bounding box center [1210, 140] width 660 height 35
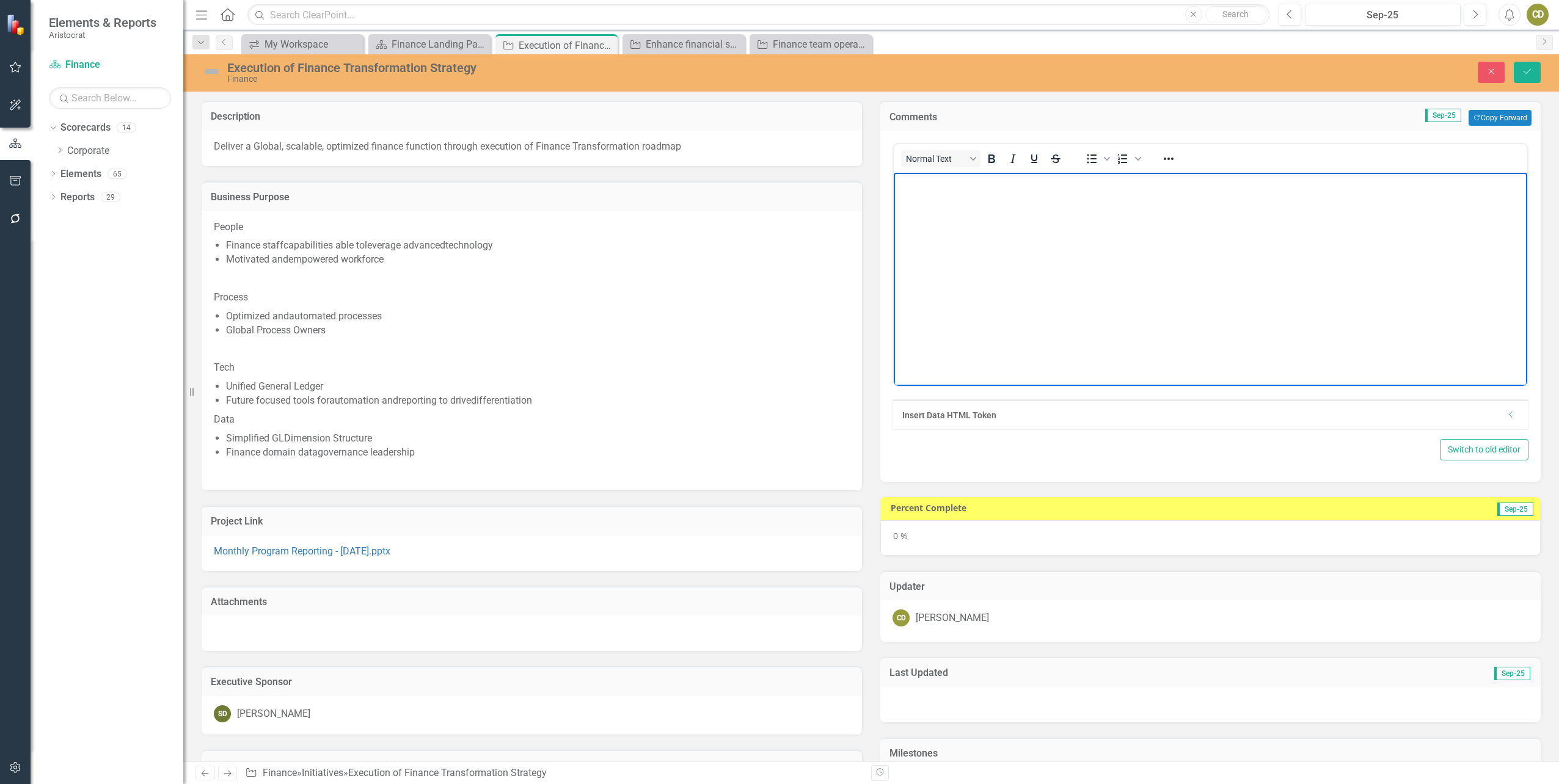
scroll to position [208, 0]
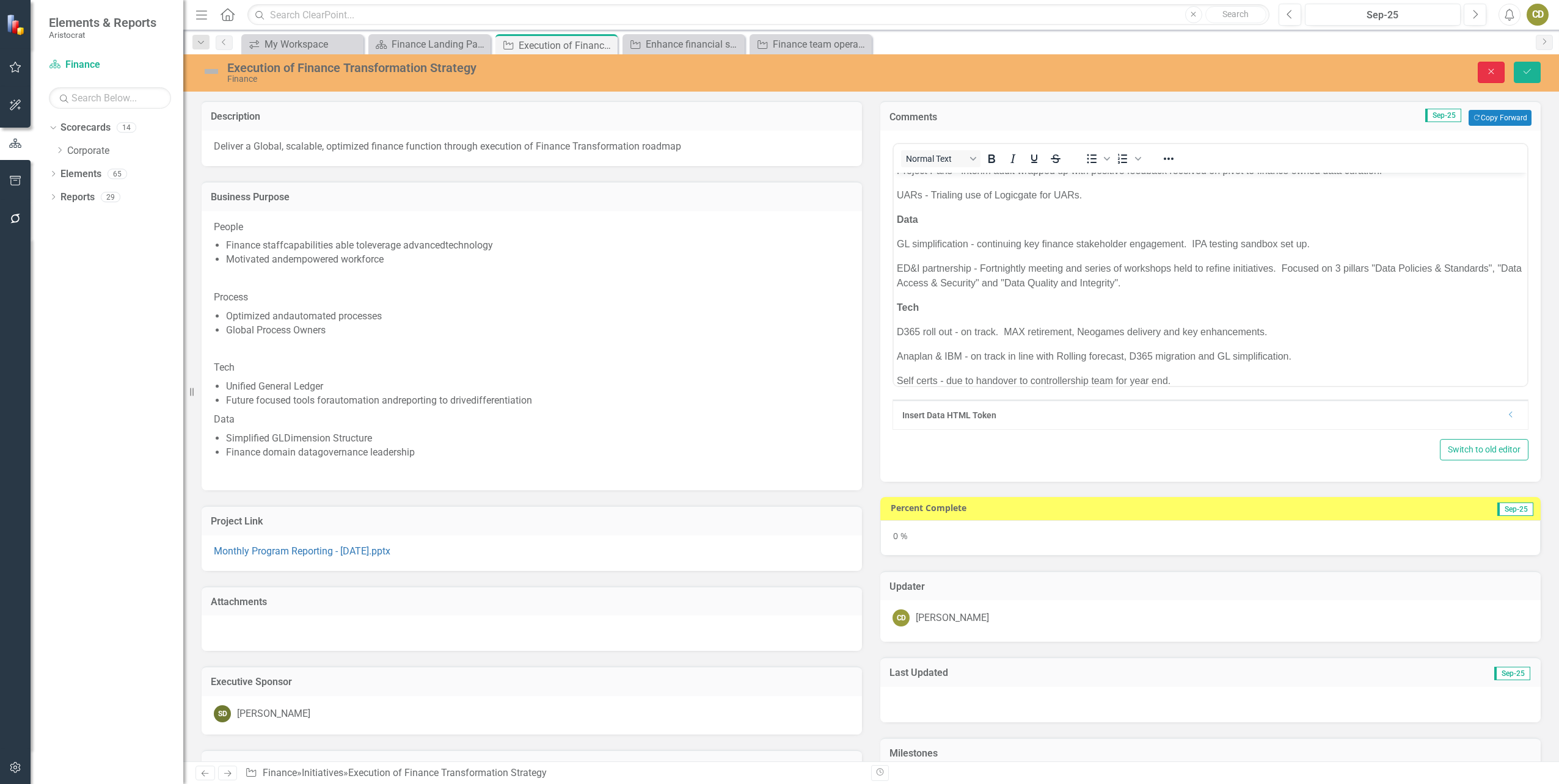
click at [1481, 68] on button "Close" at bounding box center [1491, 72] width 27 height 21
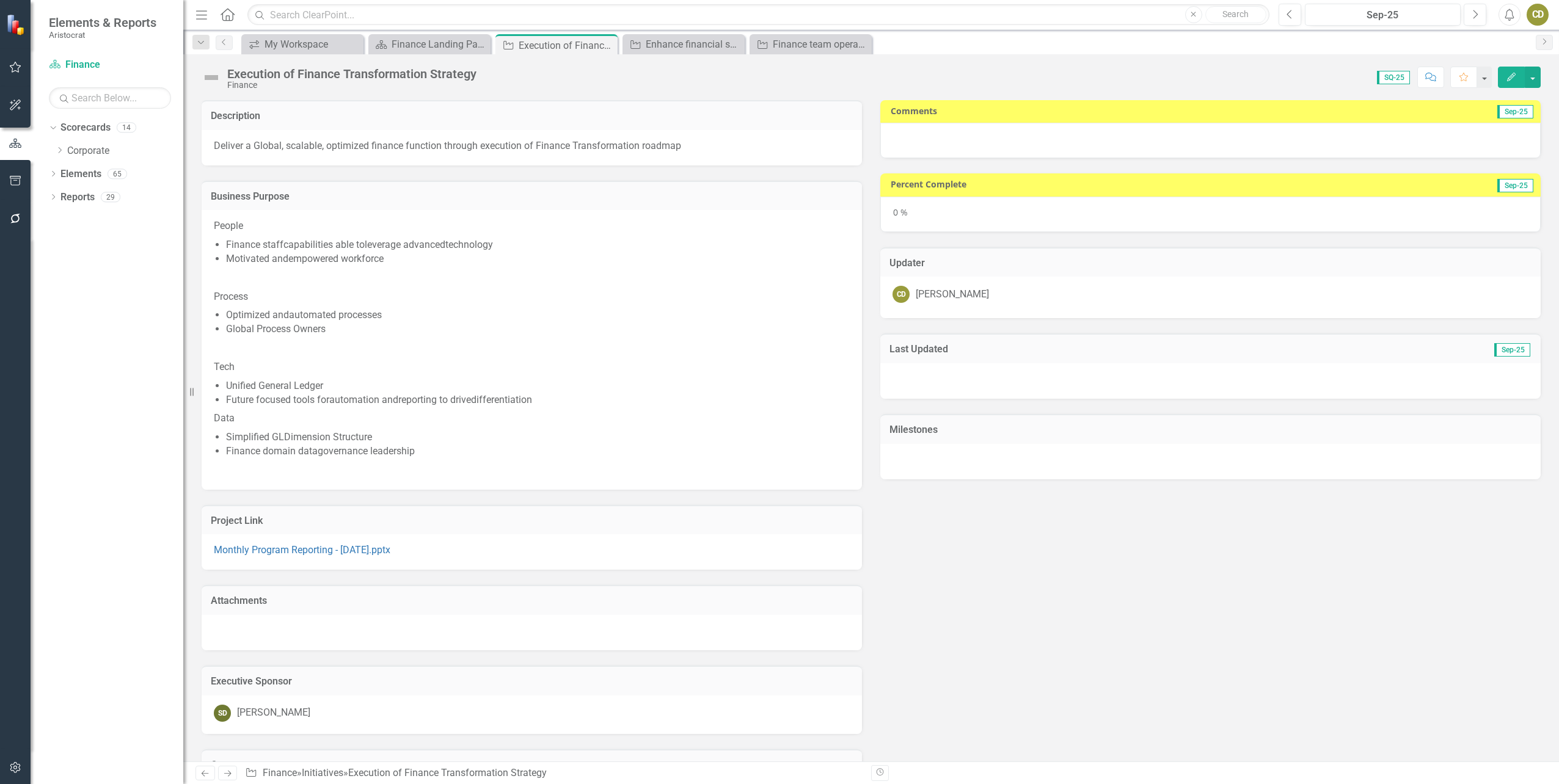
click at [1244, 153] on div at bounding box center [1210, 140] width 660 height 35
click at [981, 147] on div at bounding box center [1210, 140] width 660 height 35
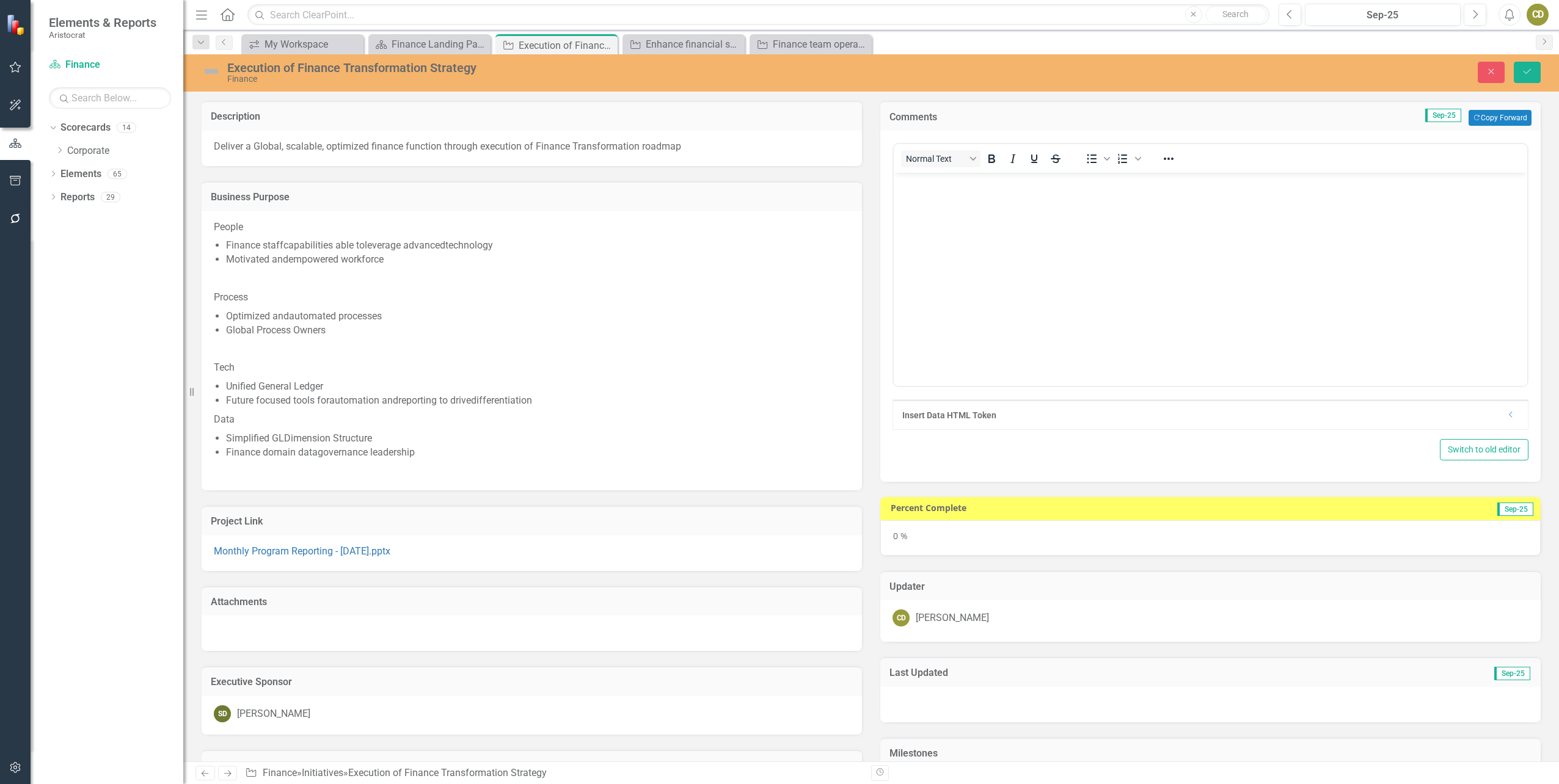
scroll to position [0, 0]
click at [933, 221] on body "Rich Text Area. Press ALT-0 for help." at bounding box center [1210, 264] width 633 height 183
click at [211, 72] on img at bounding box center [211, 71] width 19 height 19
click at [211, 71] on img at bounding box center [211, 71] width 19 height 19
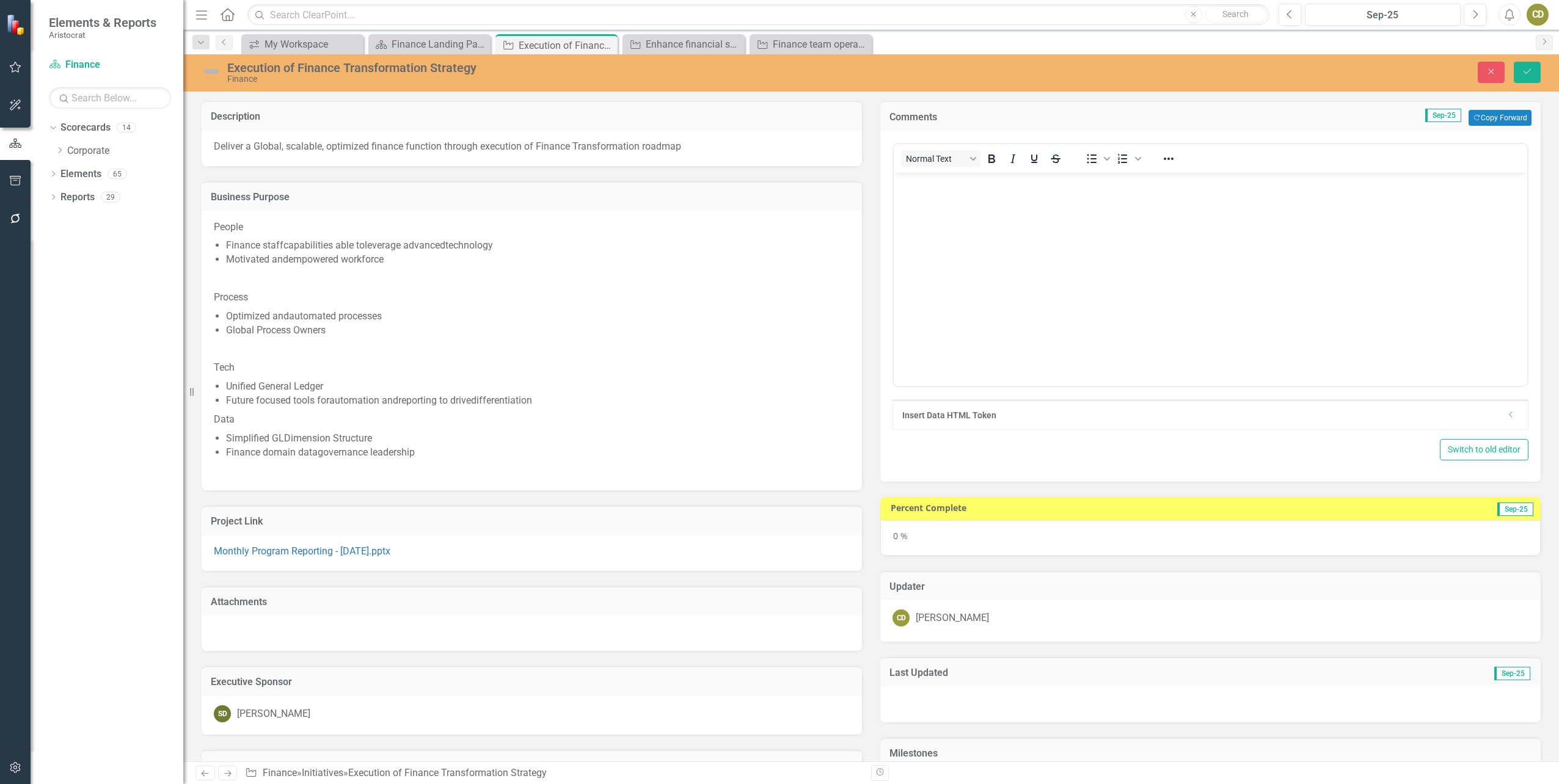
click at [211, 71] on img at bounding box center [211, 71] width 19 height 19
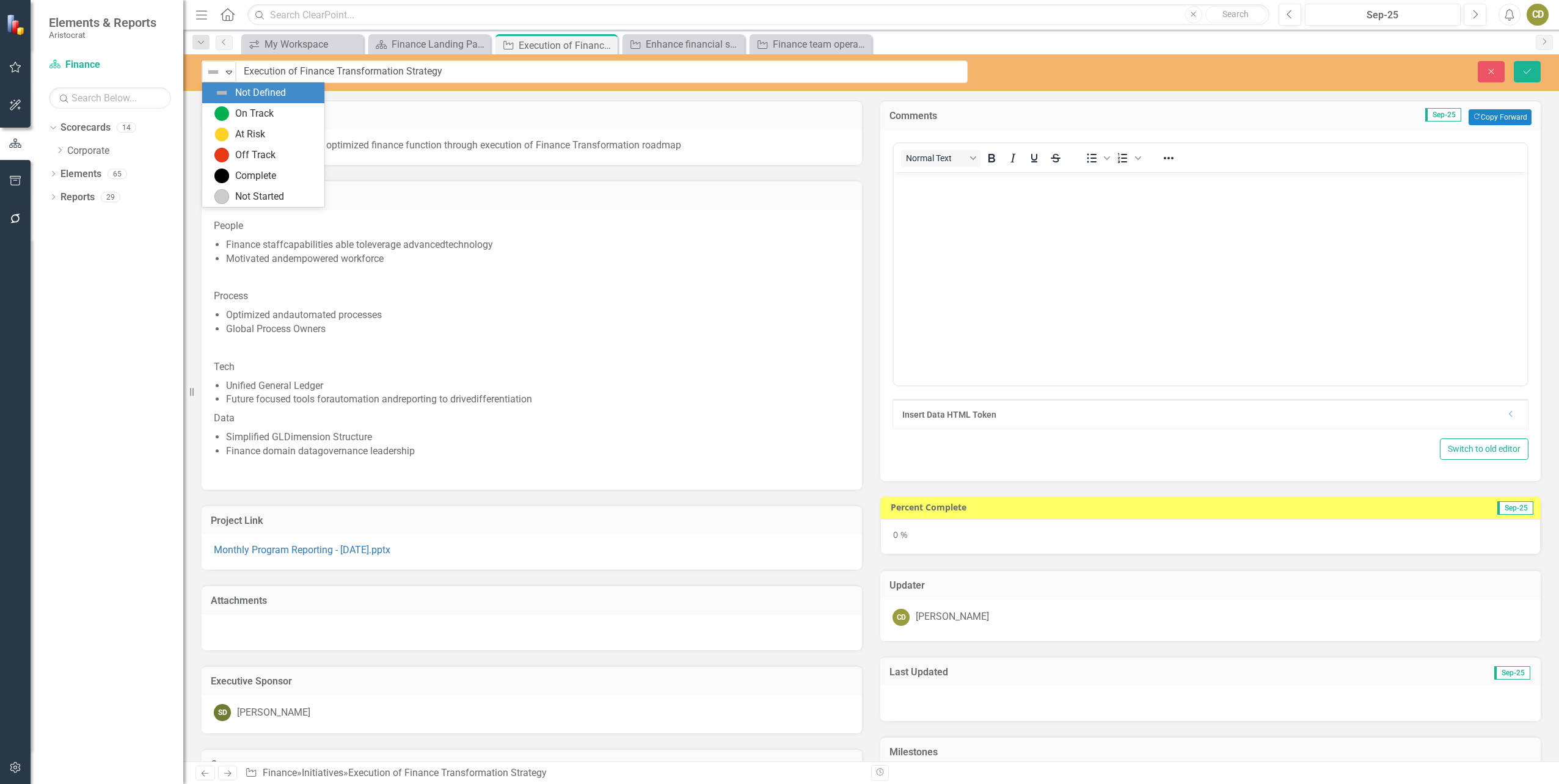
click at [211, 71] on img at bounding box center [213, 72] width 15 height 15
click at [234, 113] on div "On Track" at bounding box center [266, 114] width 103 height 15
click at [924, 187] on p "Rich Text Area. Press ALT-0 for help." at bounding box center [1210, 182] width 627 height 15
click at [1085, 160] on icon "Bullet list" at bounding box center [1091, 158] width 15 height 15
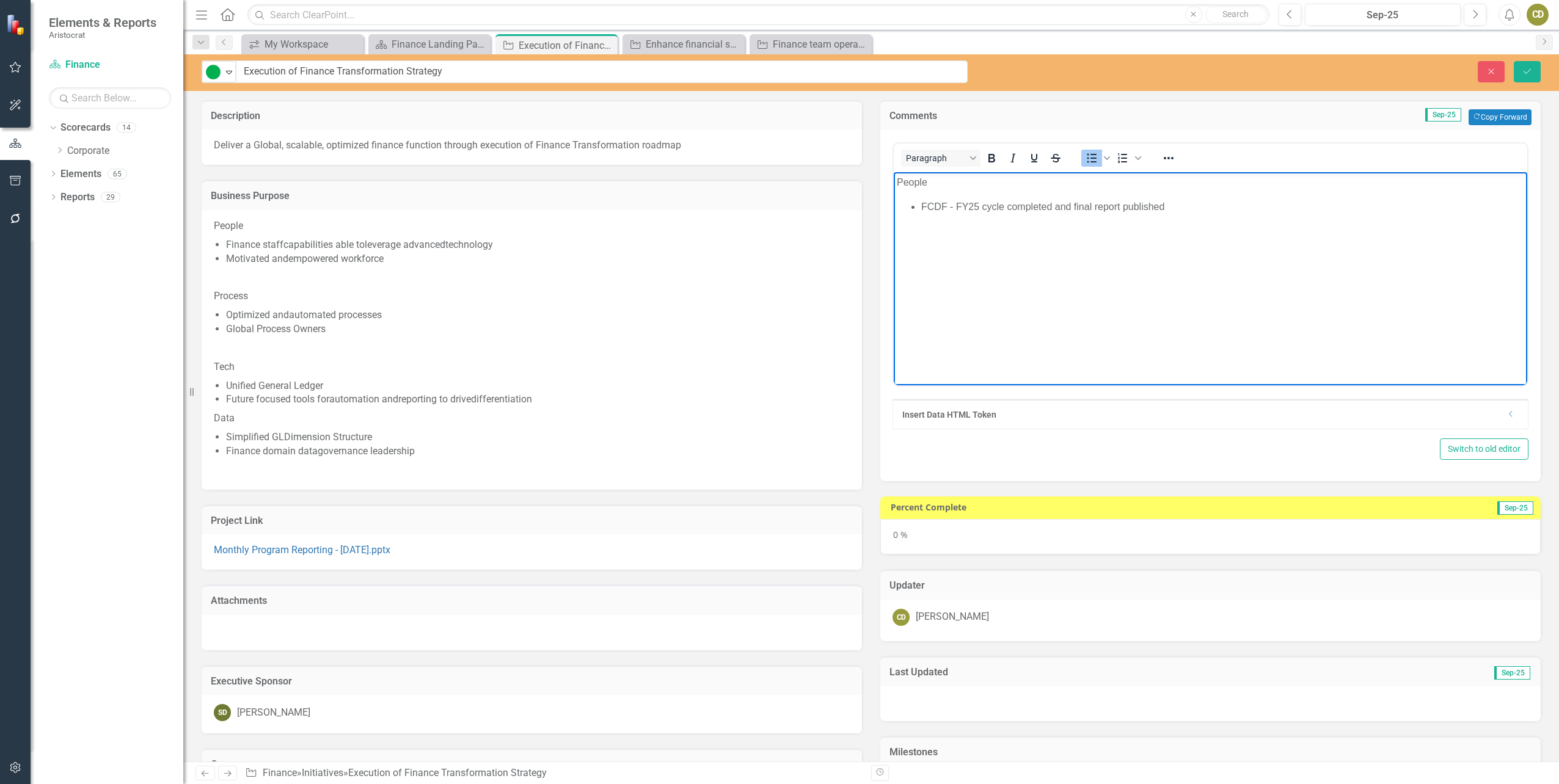
click at [918, 207] on ul "FCDF - FY25 cycle completed and final report published" at bounding box center [1210, 206] width 627 height 15
drag, startPoint x: 1162, startPoint y: 221, endPoint x: 1166, endPoint y: 212, distance: 9.8
click at [1166, 212] on li "Development Quarter kicked off in August." at bounding box center [1222, 206] width 603 height 15
drag, startPoint x: 1167, startPoint y: 223, endPoint x: 1146, endPoint y: 221, distance: 21.1
click at [1146, 221] on li "FCDF - FY25 cycle completed and final report published" at bounding box center [1222, 221] width 603 height 15
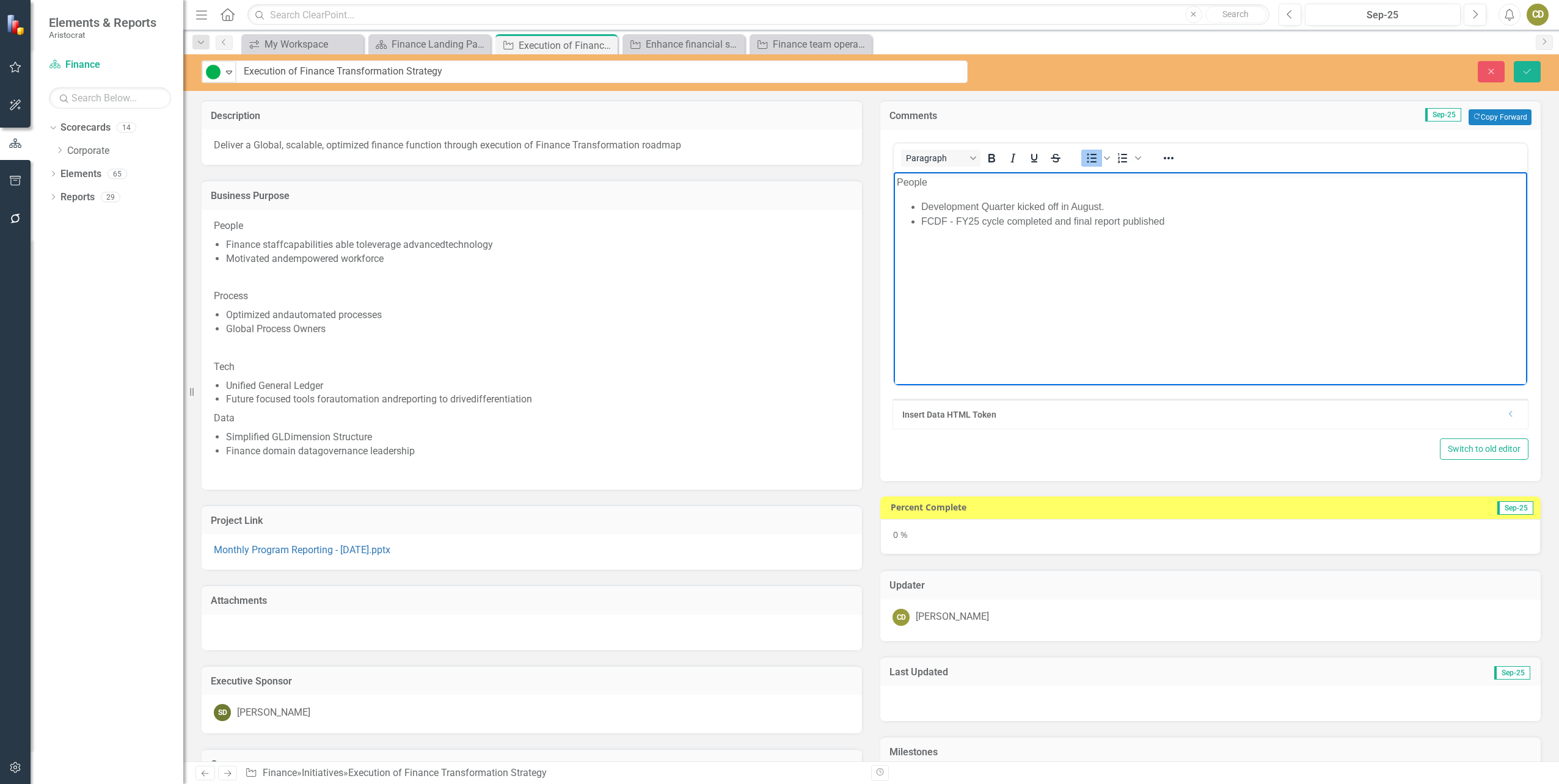
click at [1167, 221] on li "FCDF - FY25 cycle completed and final report published" at bounding box center [1222, 221] width 603 height 15
drag, startPoint x: 1173, startPoint y: 220, endPoint x: 920, endPoint y: 223, distance: 253.0
click at [920, 223] on ul "Development Quarter kicked off in August. FCDF - FY25 cycle completed and final…" at bounding box center [1210, 221] width 627 height 44
drag, startPoint x: 1241, startPoint y: 237, endPoint x: 1236, endPoint y: 232, distance: 7.1
click at [1236, 232] on li "Finnovation Lab sponsored Excel training classes, on pause during DQ" at bounding box center [1222, 235] width 603 height 15
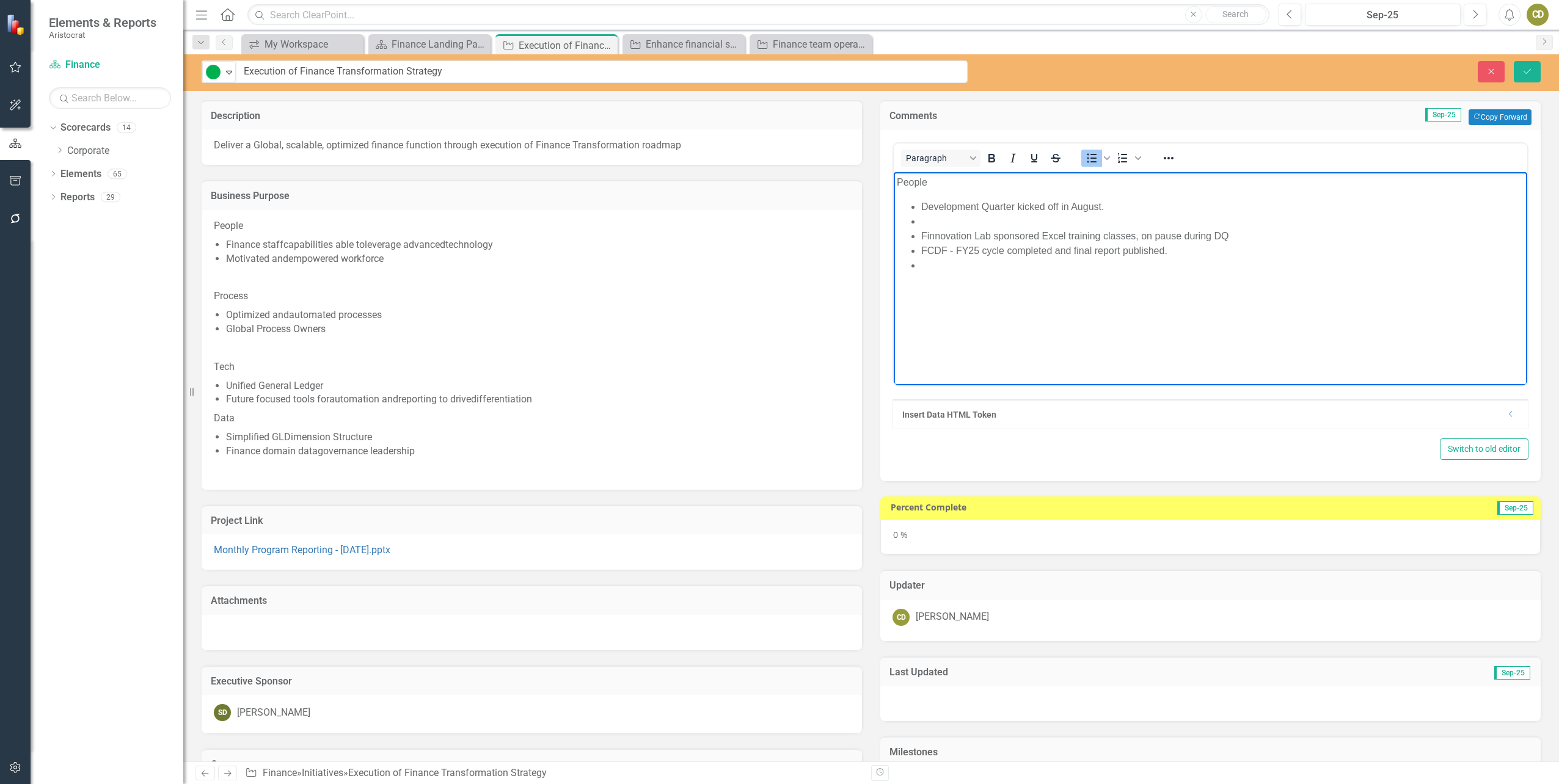
click at [926, 271] on li "Rich Text Area. Press ALT-0 for help." at bounding box center [1222, 265] width 603 height 15
click at [922, 221] on li "Rich Text Area. Press ALT-0 for help." at bounding box center [1222, 221] width 603 height 15
click at [1527, 67] on icon "Save" at bounding box center [1527, 71] width 11 height 8
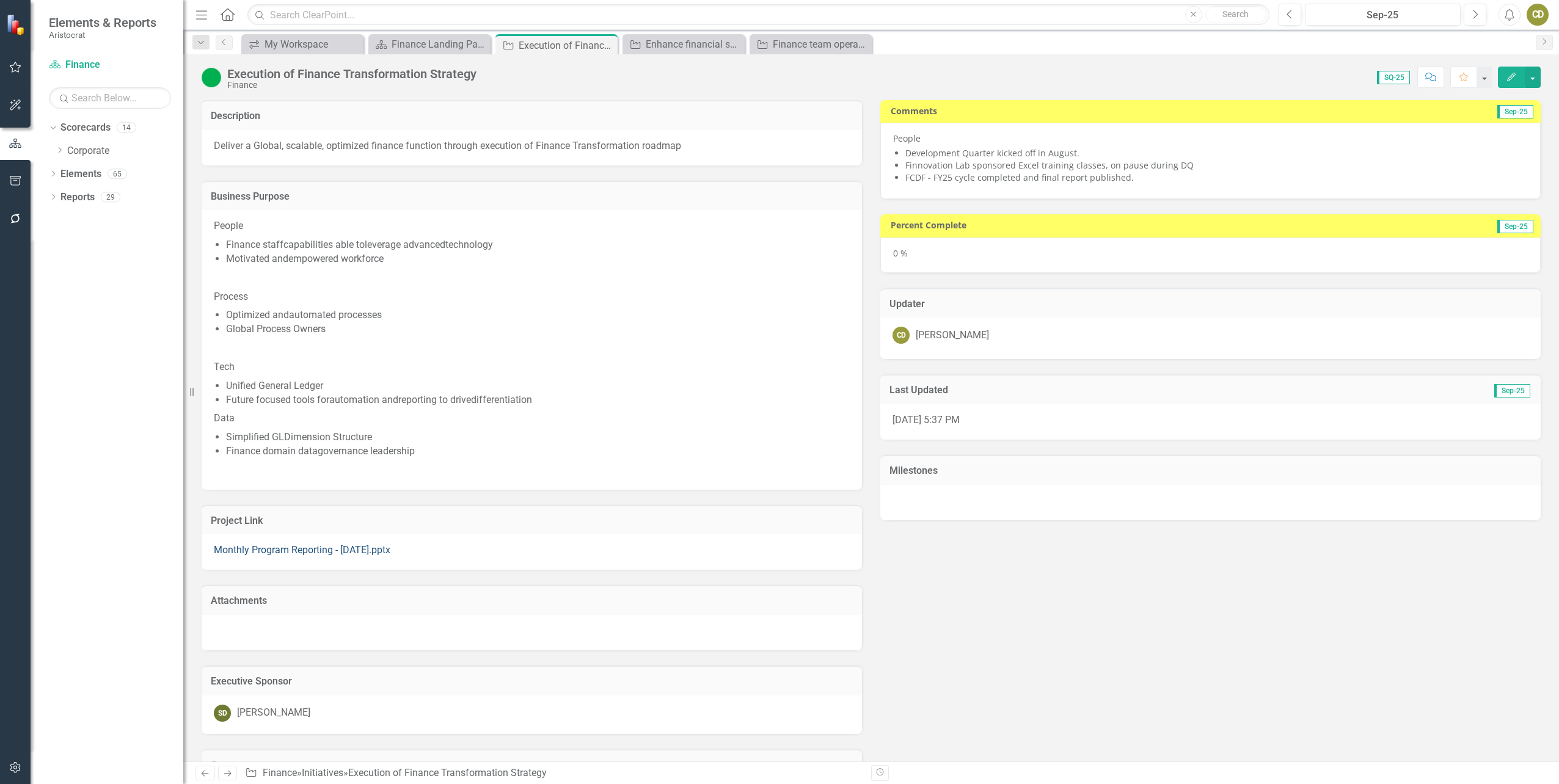
click at [340, 549] on link "Monthly Program Reporting - [DATE].pptx" at bounding box center [302, 550] width 177 height 12
click at [1137, 180] on li "FCDF - FY25 cycle completed and final report published." at bounding box center [1216, 177] width 623 height 12
click at [1234, 164] on li "Finnovation Lab sponsored Excel training classes, on pause during DQ" at bounding box center [1216, 165] width 623 height 12
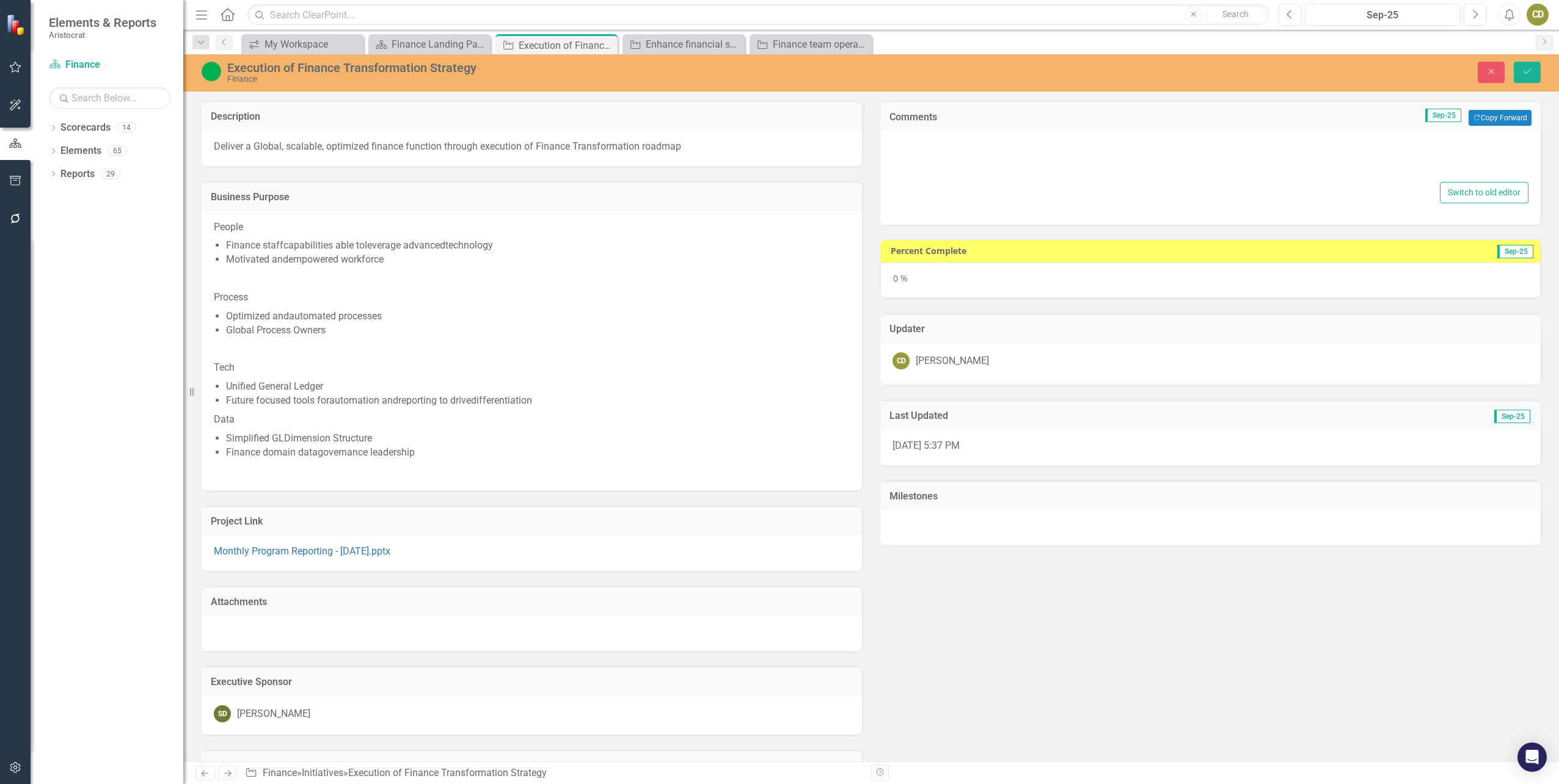
type textarea "<p>People</p> <ul> <li>Development Quarter kicked off in August.</li> <li>Finno…"
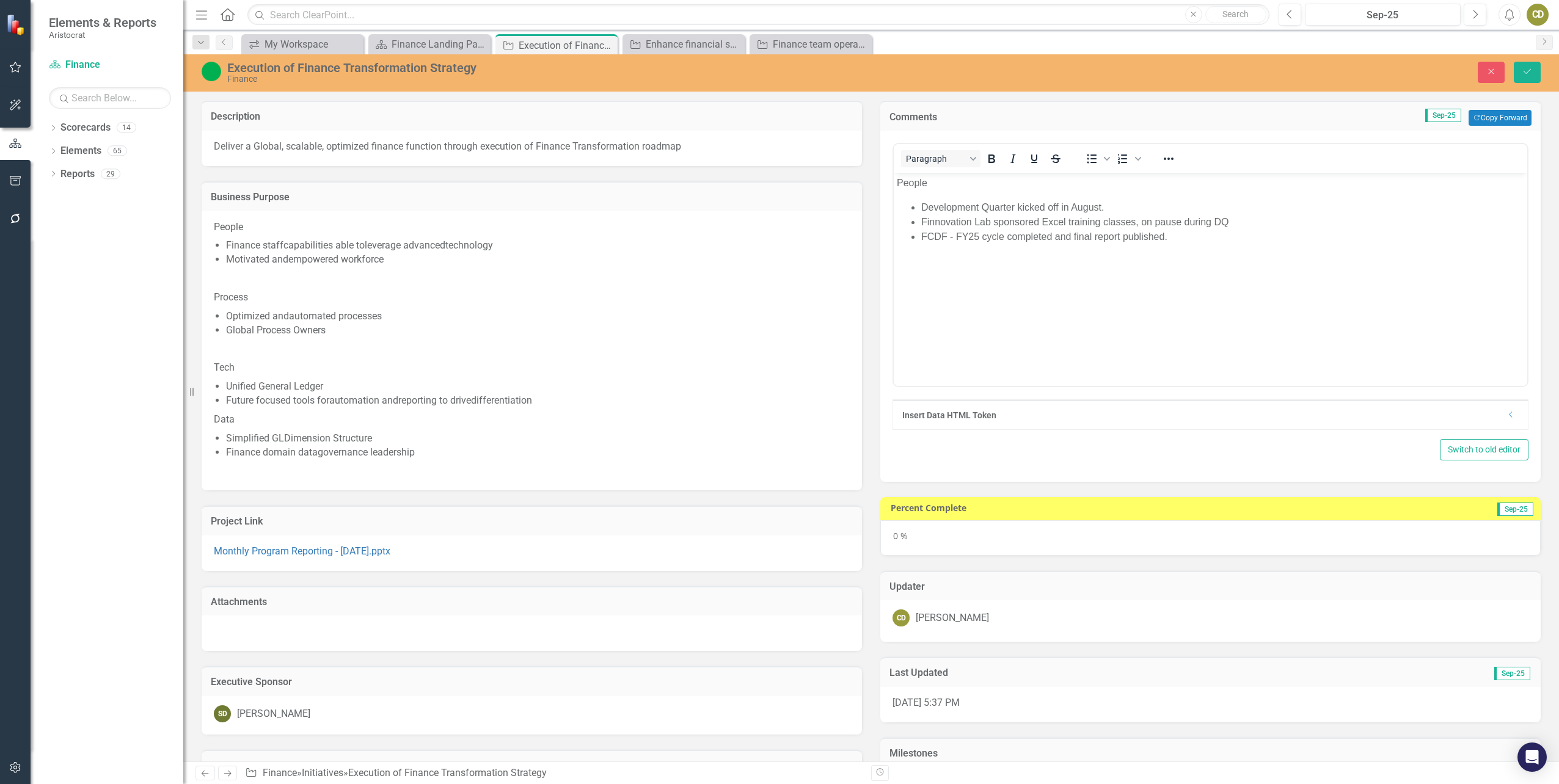
click at [1180, 235] on li "FCDF - FY25 cycle completed and final report published." at bounding box center [1222, 237] width 603 height 15
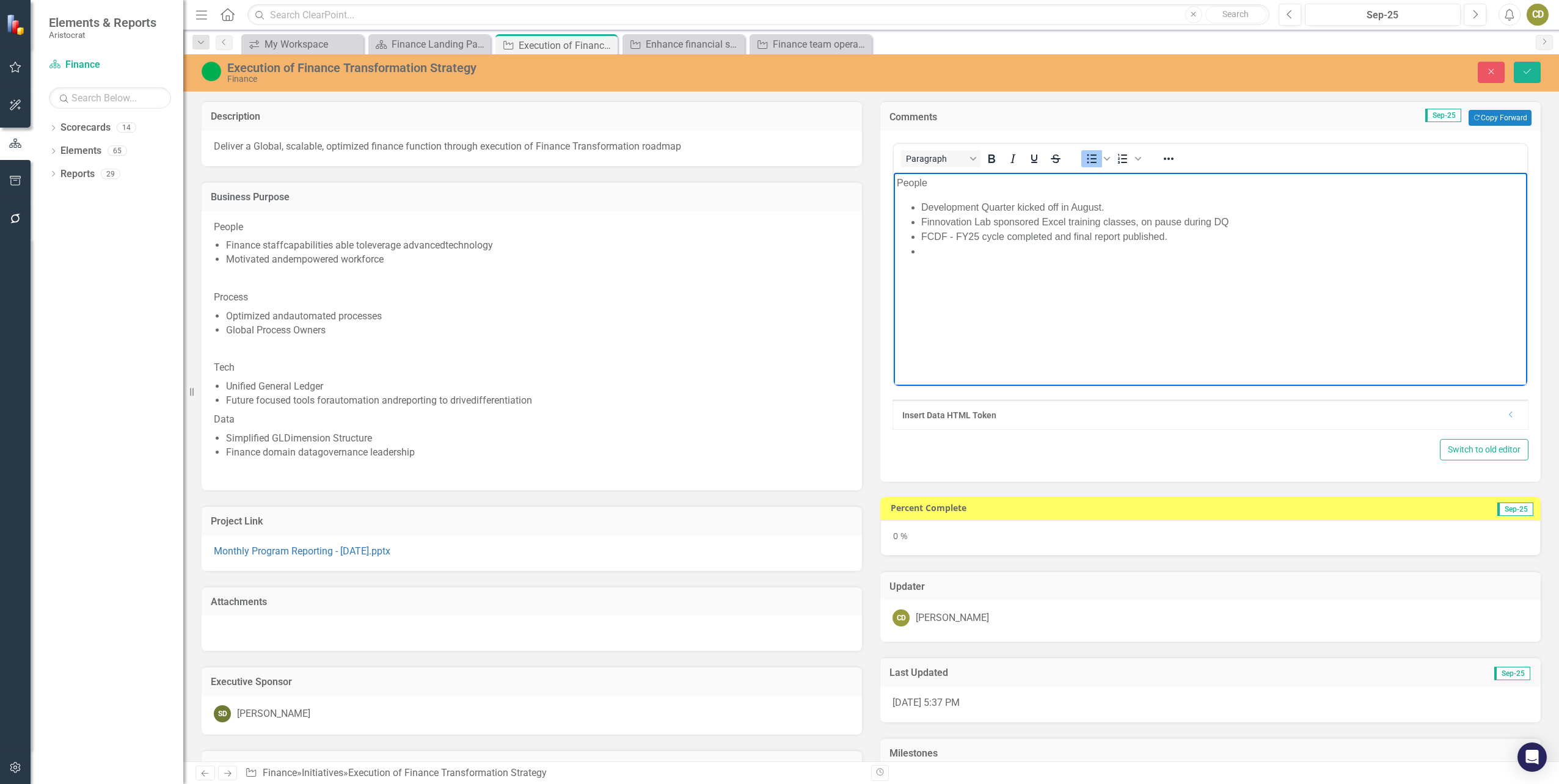
click at [1180, 235] on li "FCDF - FY25 cycle completed and final report published." at bounding box center [1222, 237] width 603 height 15
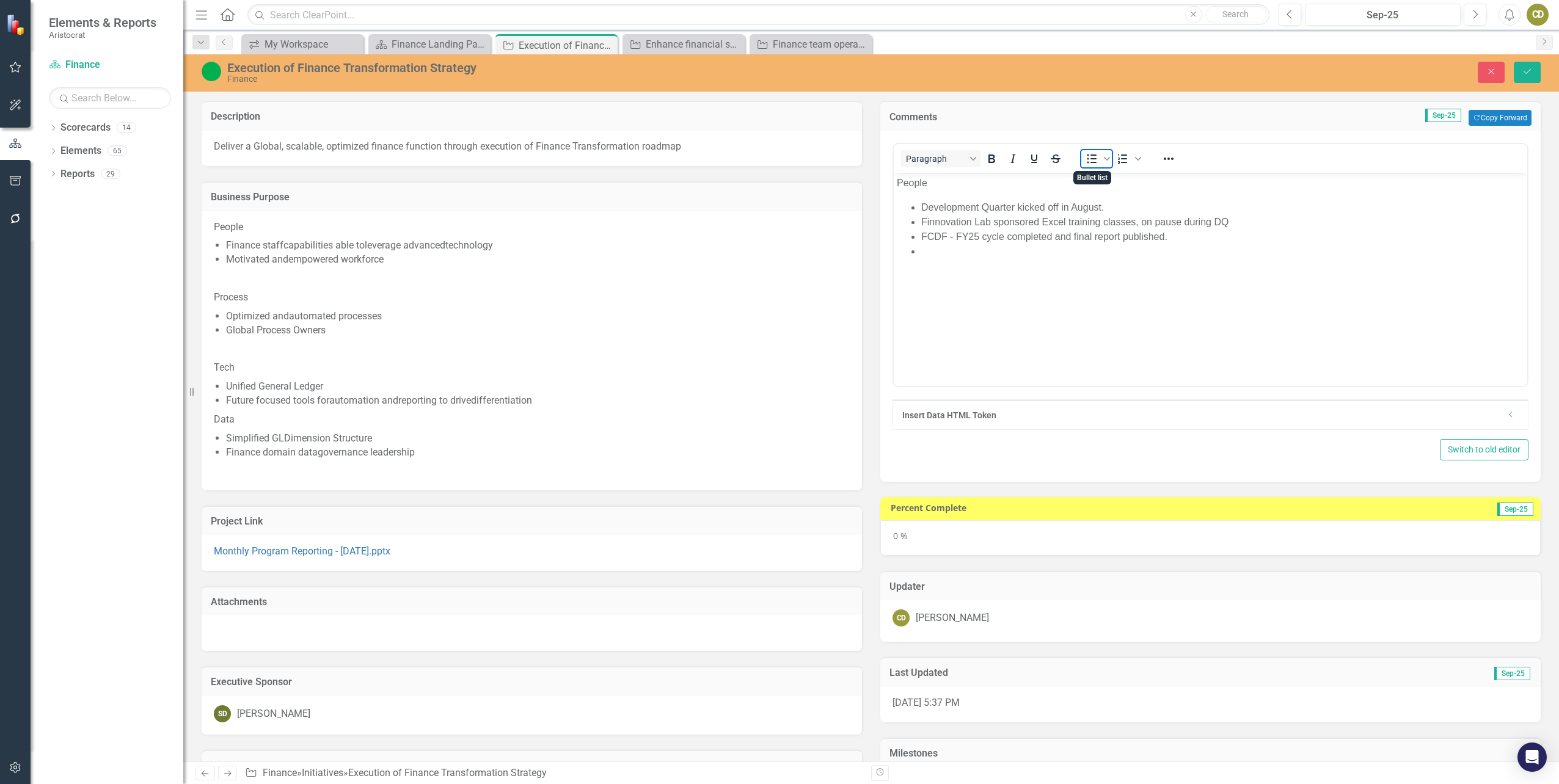
click at [1089, 155] on icon "Bullet list" at bounding box center [1092, 159] width 10 height 9
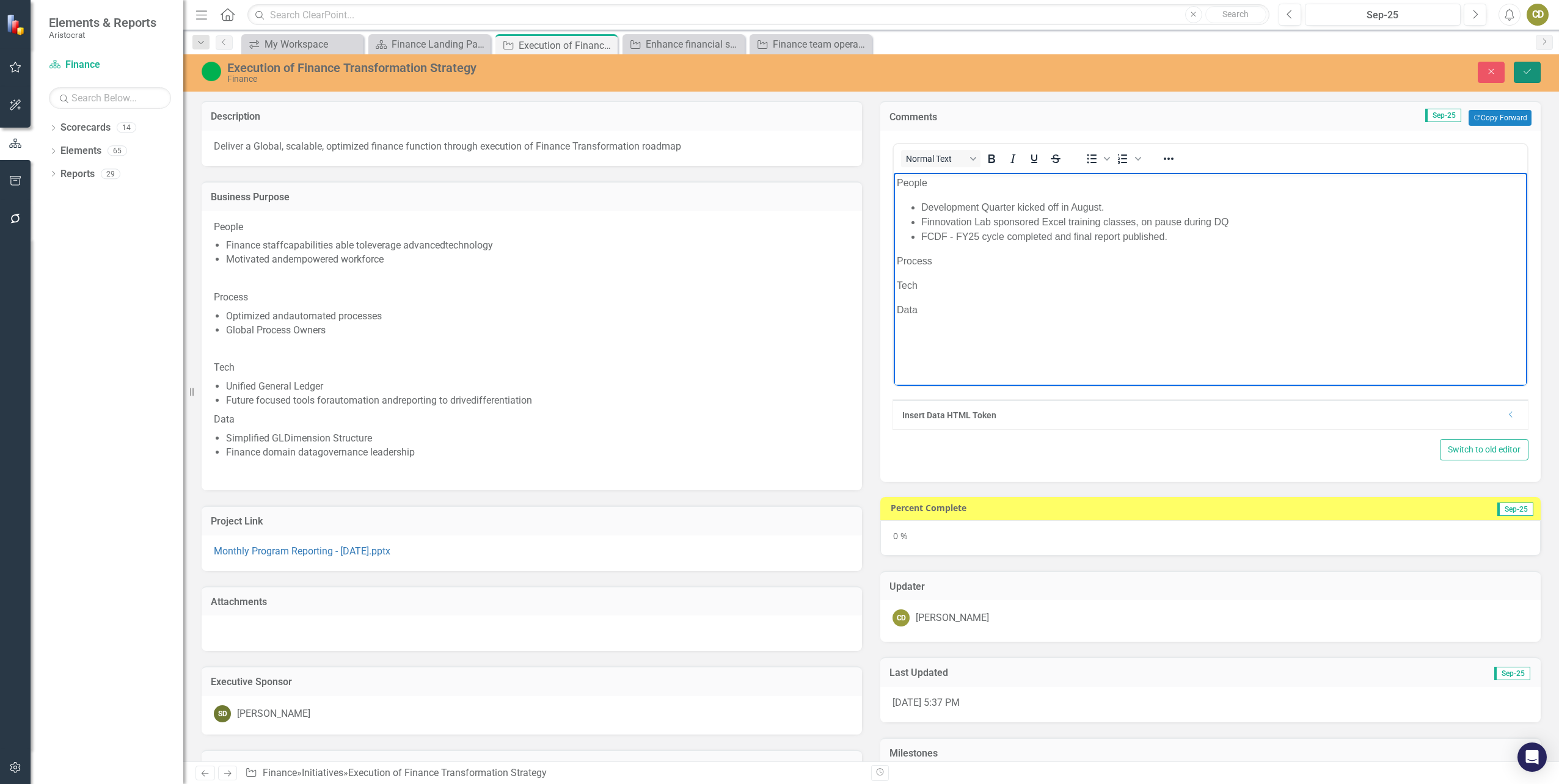
click at [1531, 72] on icon "Save" at bounding box center [1527, 71] width 11 height 8
